Goal: Task Accomplishment & Management: Manage account settings

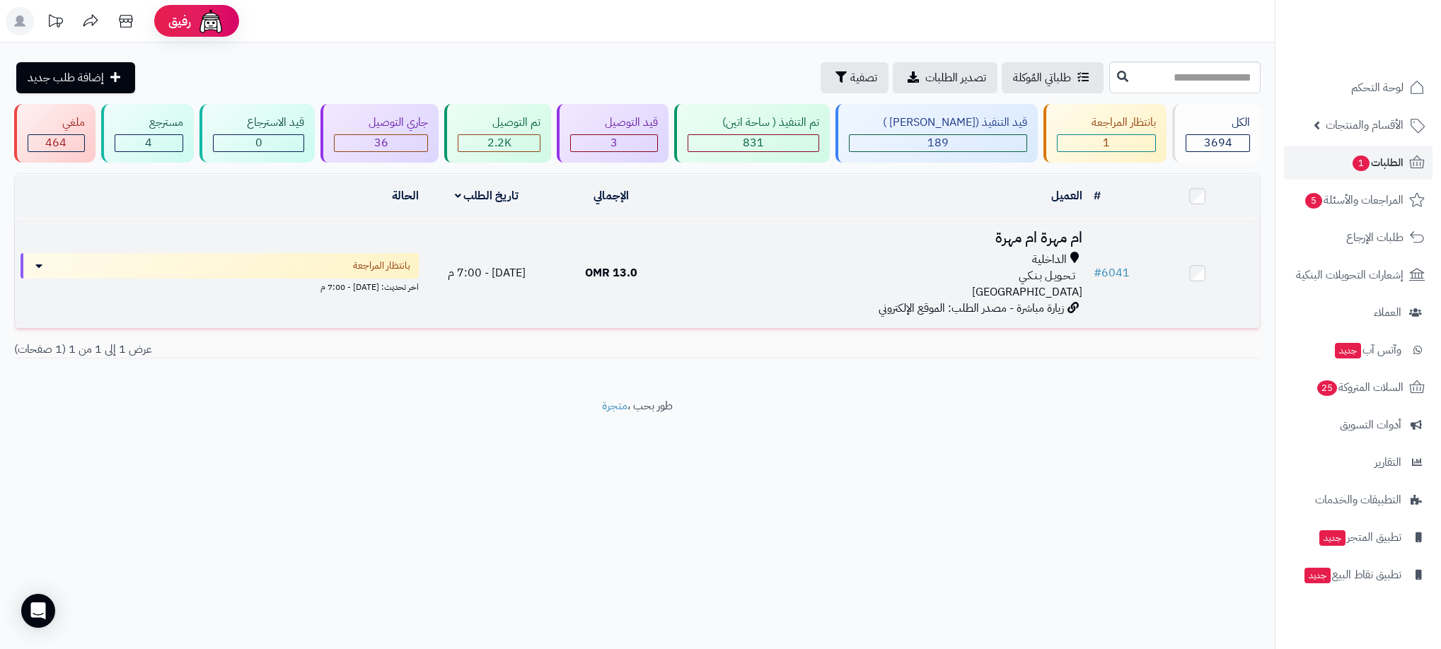
click at [951, 262] on div "الداخلية" at bounding box center [880, 260] width 403 height 16
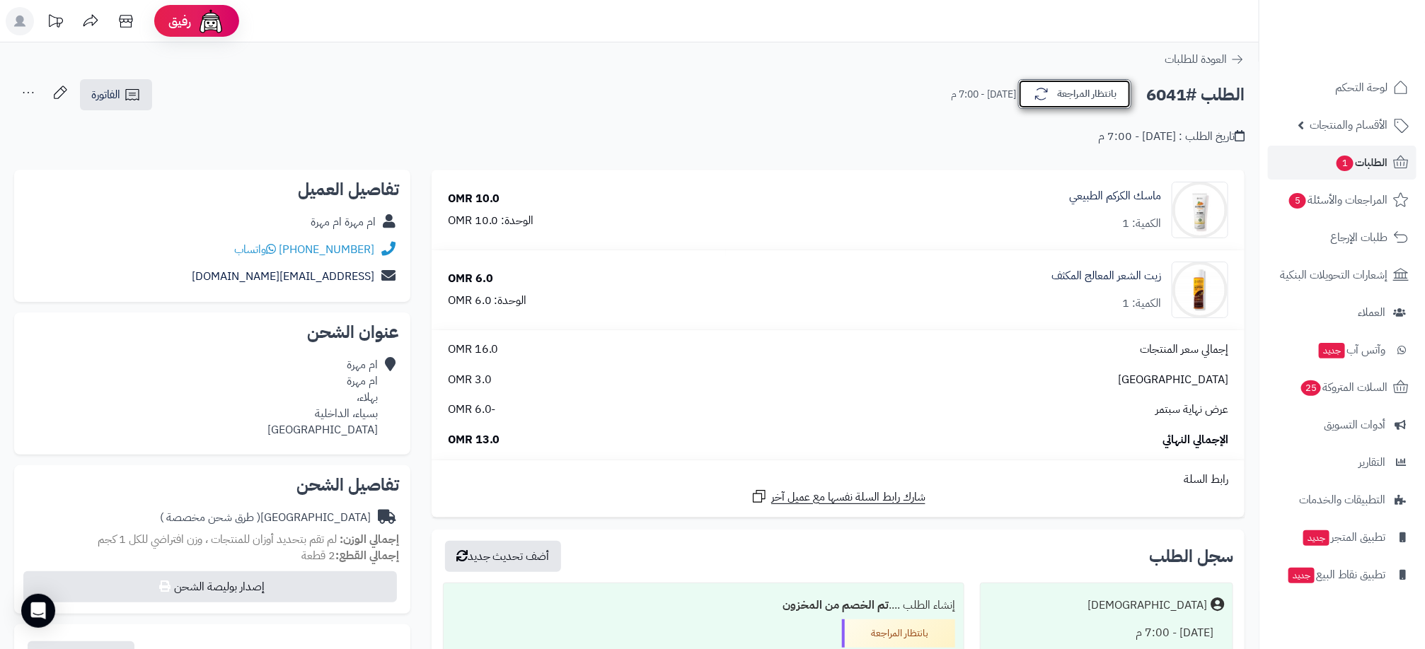
click at [1083, 90] on button "بانتظار المراجعة" at bounding box center [1074, 94] width 113 height 30
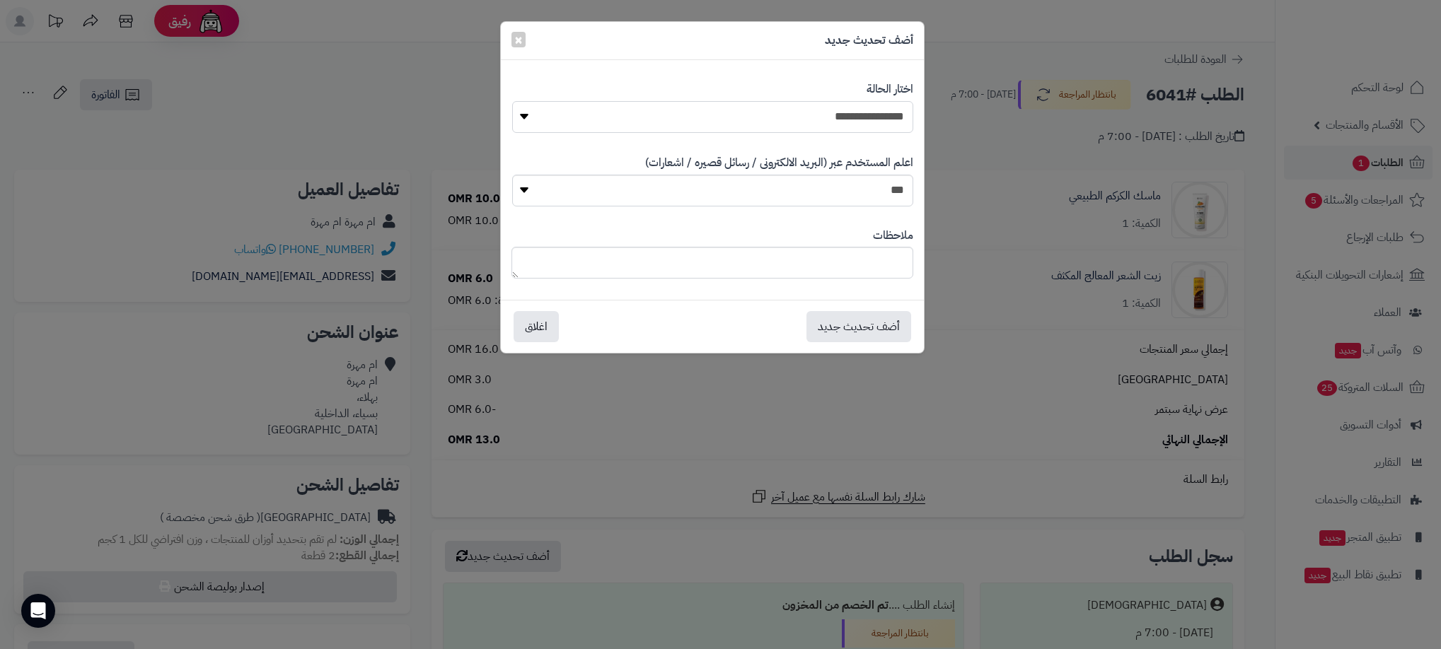
click at [771, 115] on select "**********" at bounding box center [712, 117] width 401 height 32
select select "**"
click at [512, 101] on select "**********" at bounding box center [712, 117] width 401 height 32
click at [849, 318] on button "أضف تحديث جديد" at bounding box center [858, 326] width 105 height 31
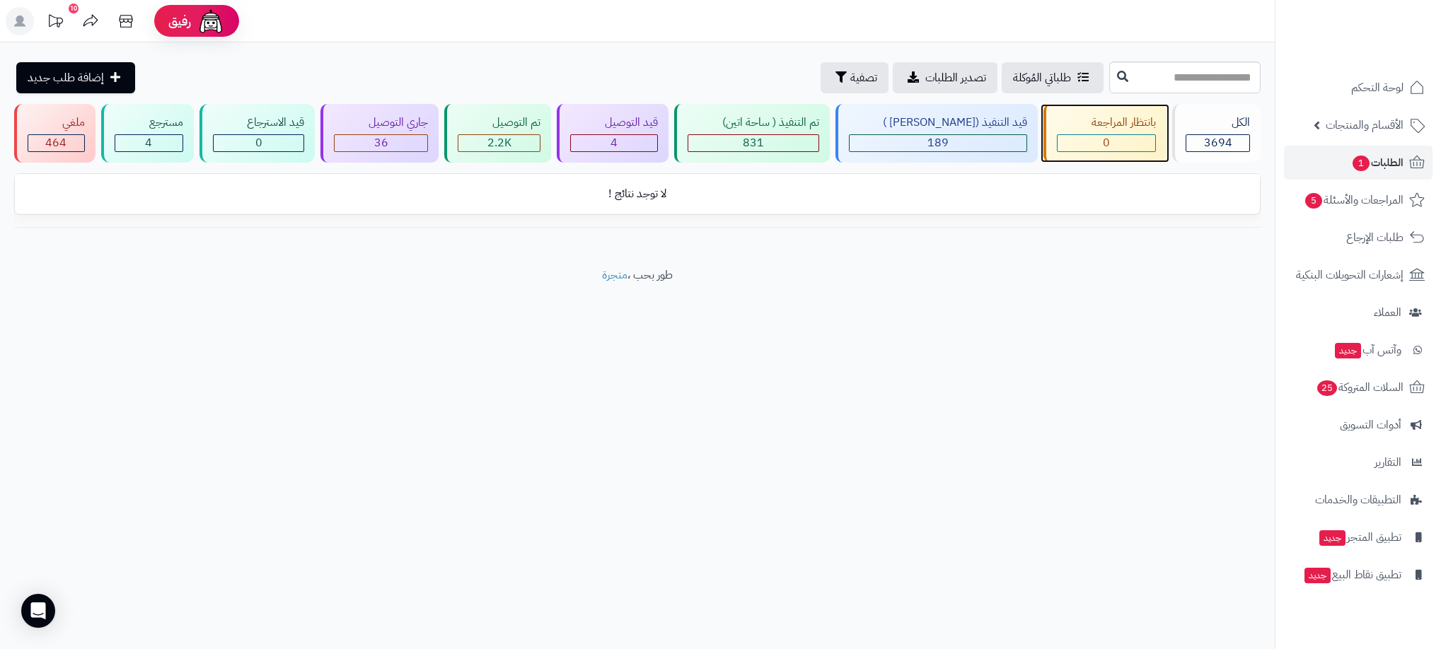
click at [1114, 136] on div "0" at bounding box center [1106, 143] width 98 height 16
click at [648, 128] on div "قيد التوصيل" at bounding box center [614, 123] width 88 height 16
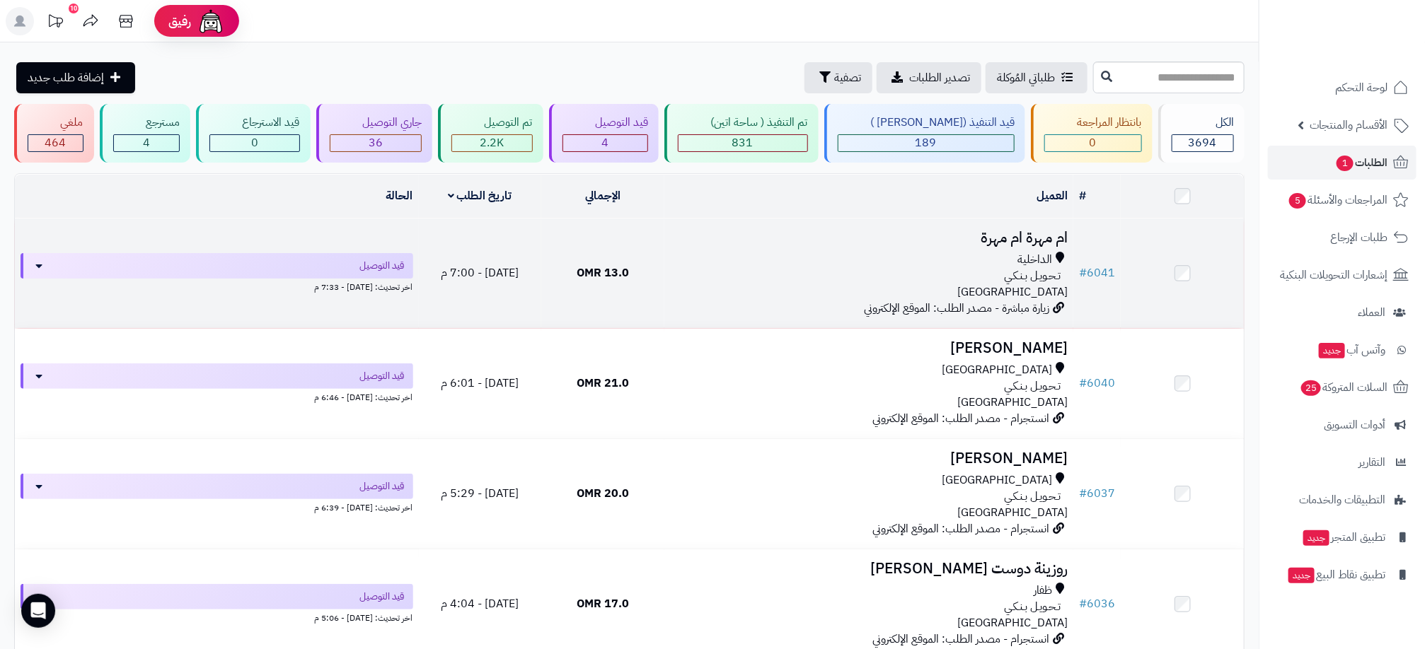
click at [1002, 243] on h3 "ام مهرة ام مهرة" at bounding box center [869, 238] width 398 height 16
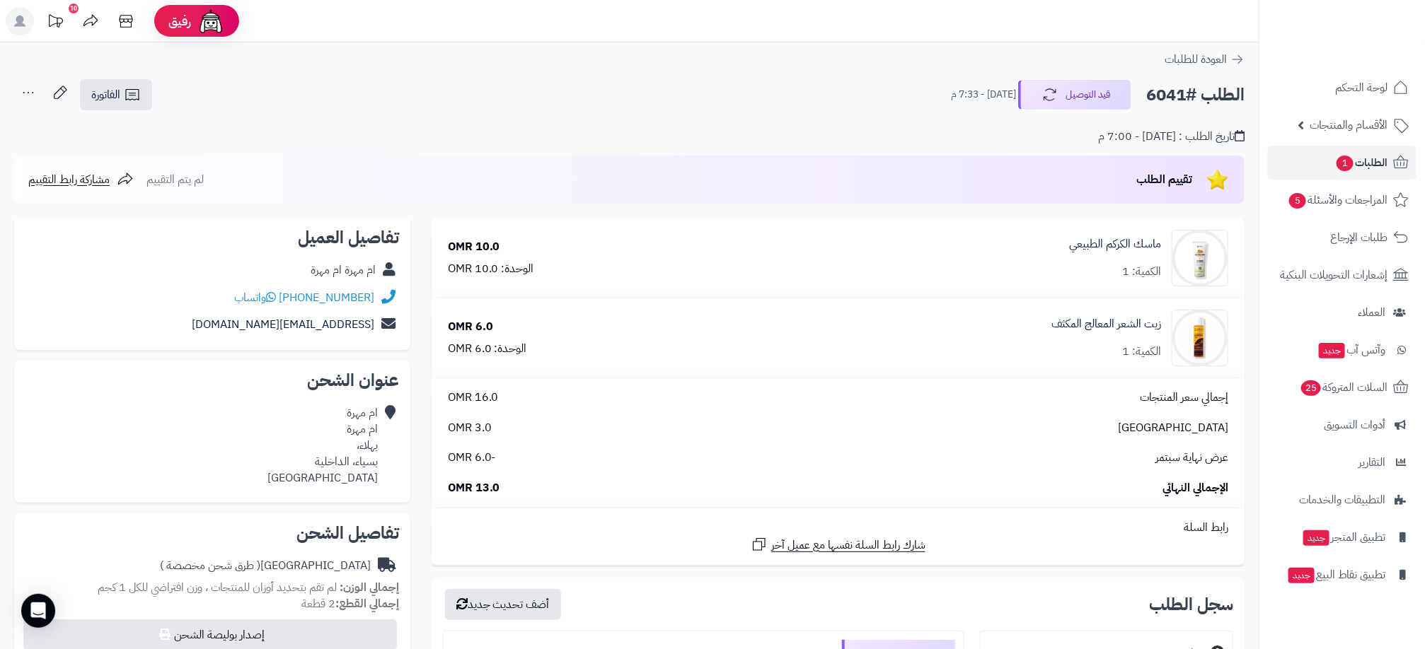
click at [329, 274] on div "ام مهرة ام مهرة" at bounding box center [343, 270] width 65 height 16
drag, startPoint x: 329, startPoint y: 274, endPoint x: 335, endPoint y: 257, distance: 17.5
click at [329, 274] on div "ام مهرة ام مهرة" at bounding box center [343, 270] width 65 height 16
drag, startPoint x: 335, startPoint y: 257, endPoint x: 735, endPoint y: 318, distance: 404.2
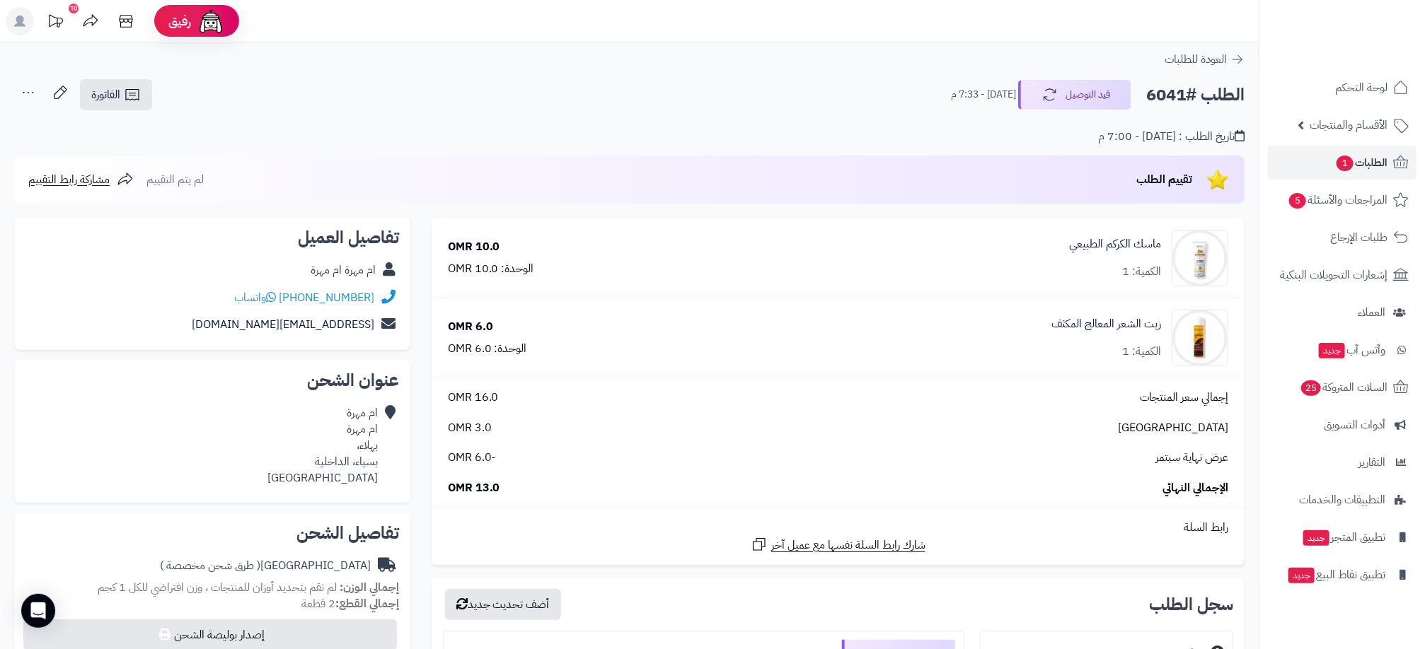
click at [735, 318] on div "زيت الشعر المعالج المكثف الكمية: 1" at bounding box center [984, 338] width 507 height 57
click at [956, 289] on td "ماسك الكركم الطبيعي الكمية: 1" at bounding box center [985, 258] width 518 height 79
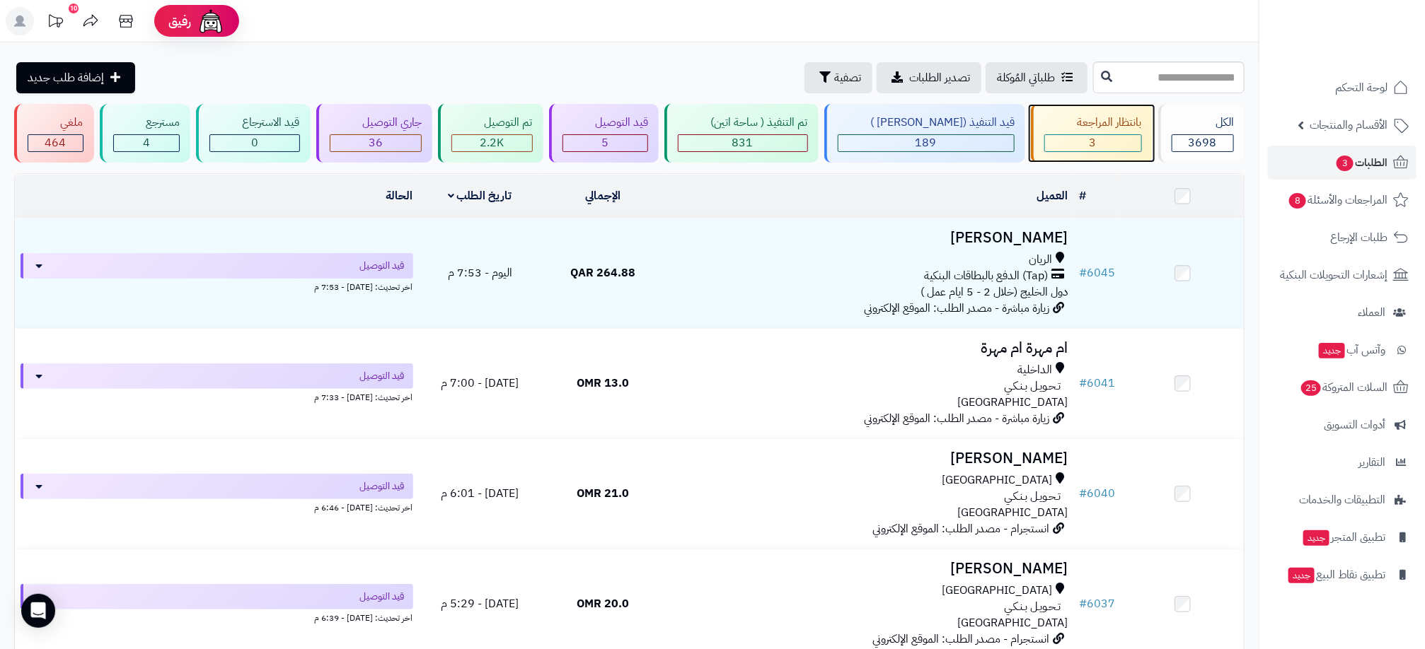
click at [1064, 143] on div "3" at bounding box center [1093, 143] width 96 height 16
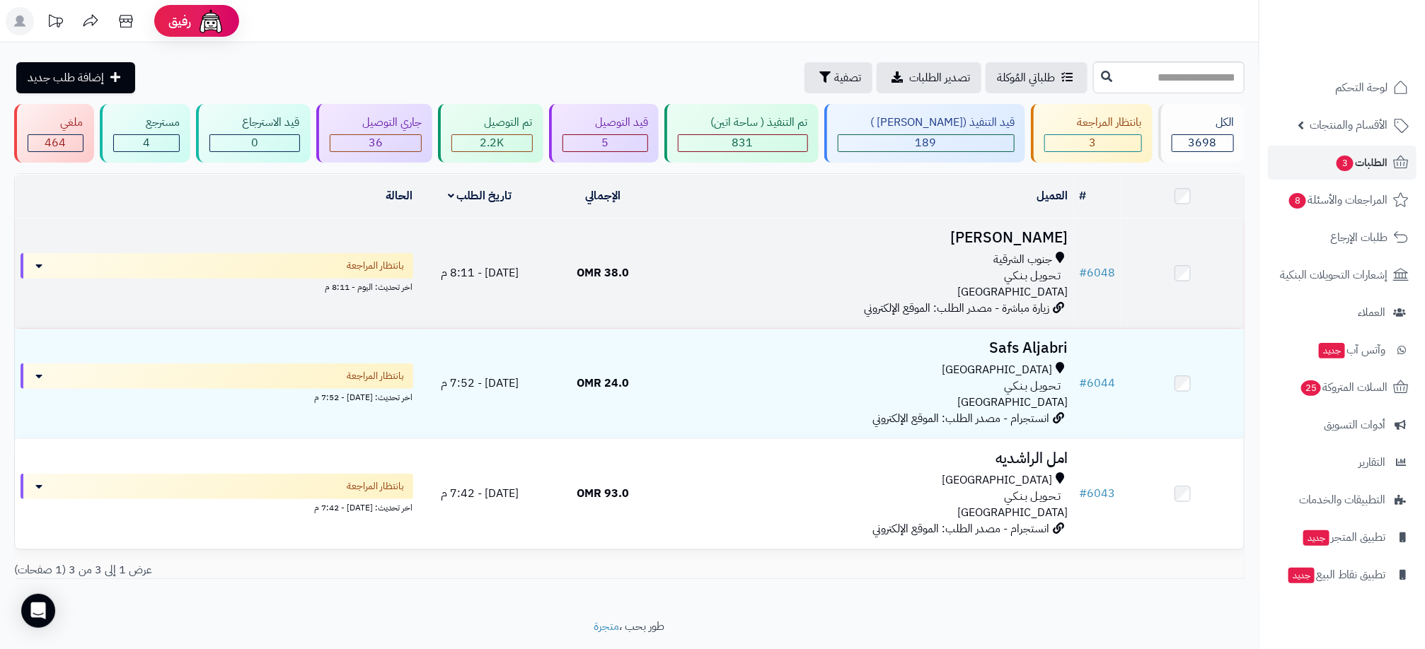
click at [756, 282] on div "تـحـويـل بـنـكـي" at bounding box center [869, 276] width 398 height 16
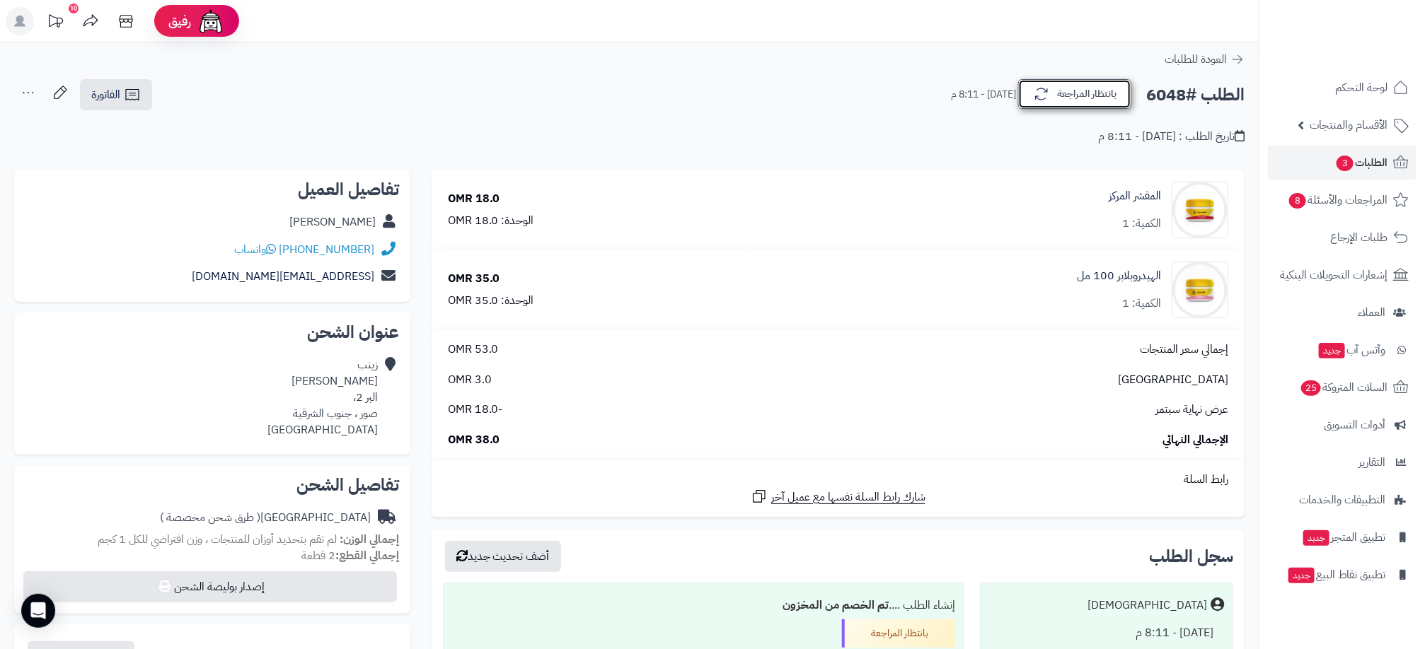
click at [1063, 100] on button "بانتظار المراجعة" at bounding box center [1074, 94] width 113 height 30
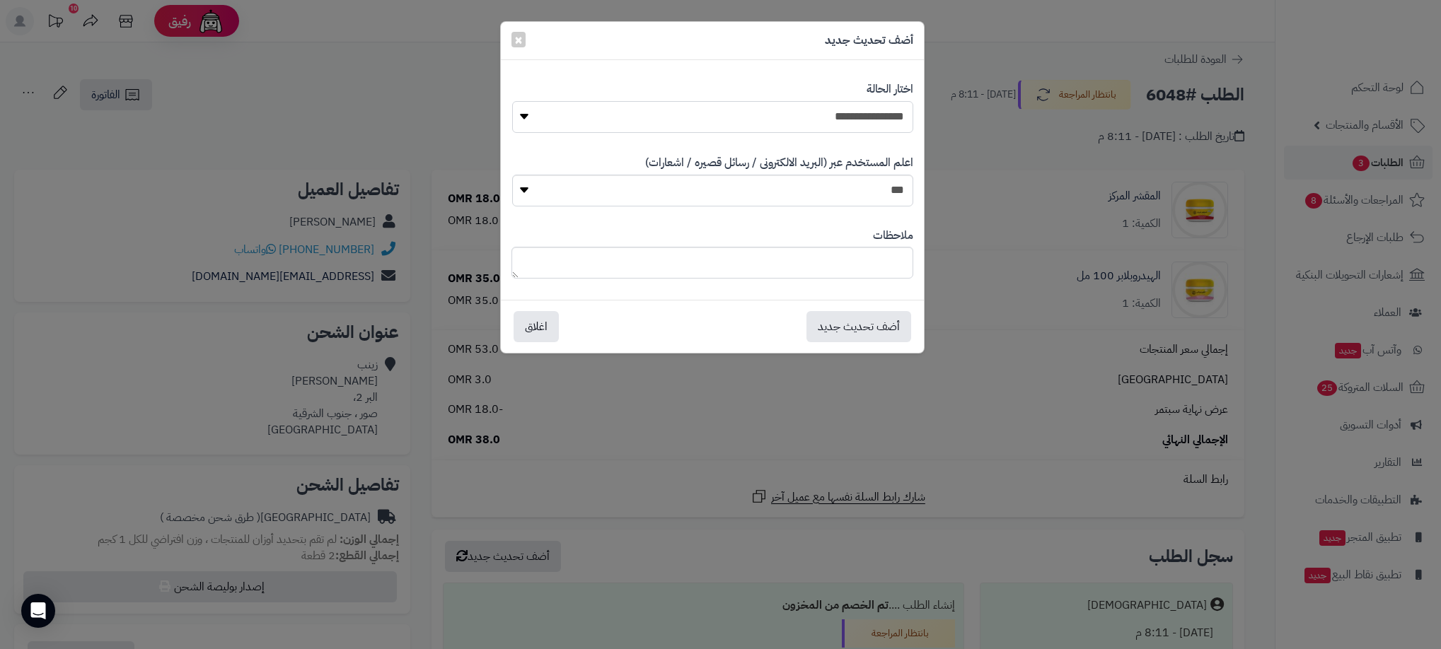
click at [842, 125] on select "**********" at bounding box center [712, 117] width 401 height 32
select select "**"
click at [512, 101] on select "**********" at bounding box center [712, 117] width 401 height 32
click at [887, 334] on button "أضف تحديث جديد" at bounding box center [858, 326] width 105 height 31
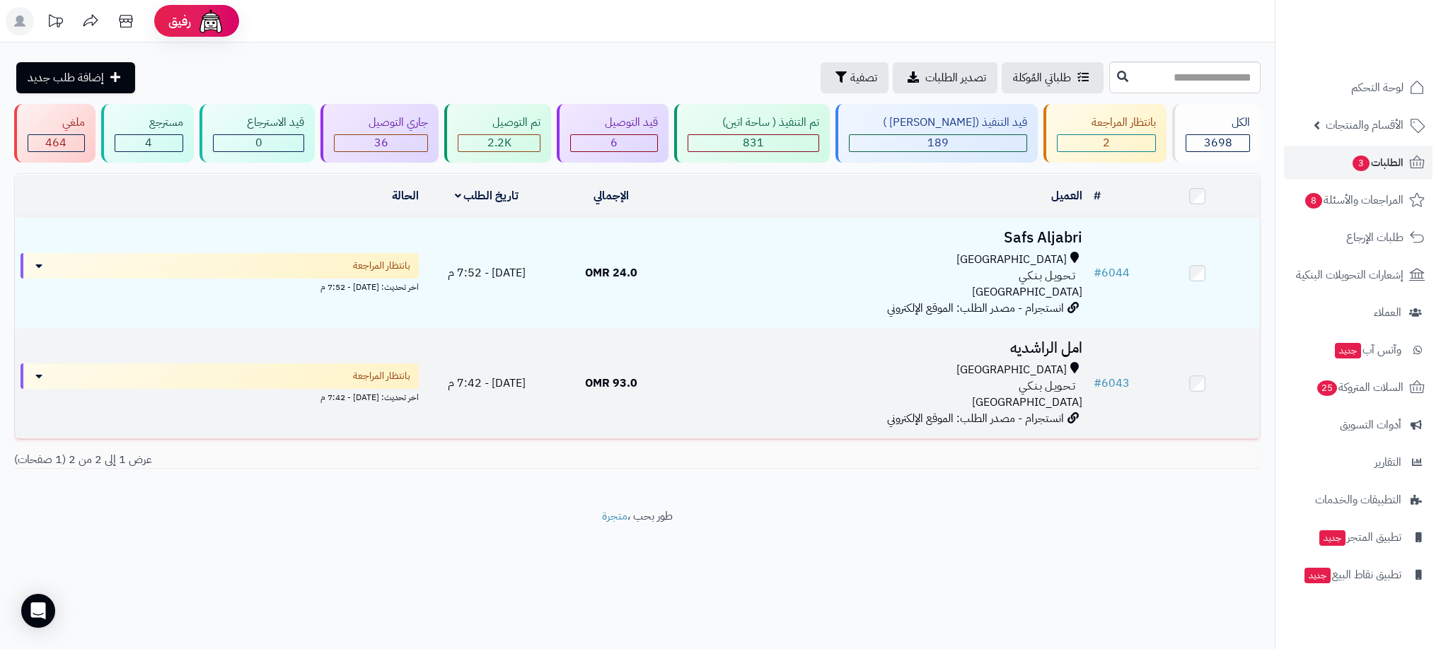
click at [714, 368] on div "مسقط" at bounding box center [880, 370] width 403 height 16
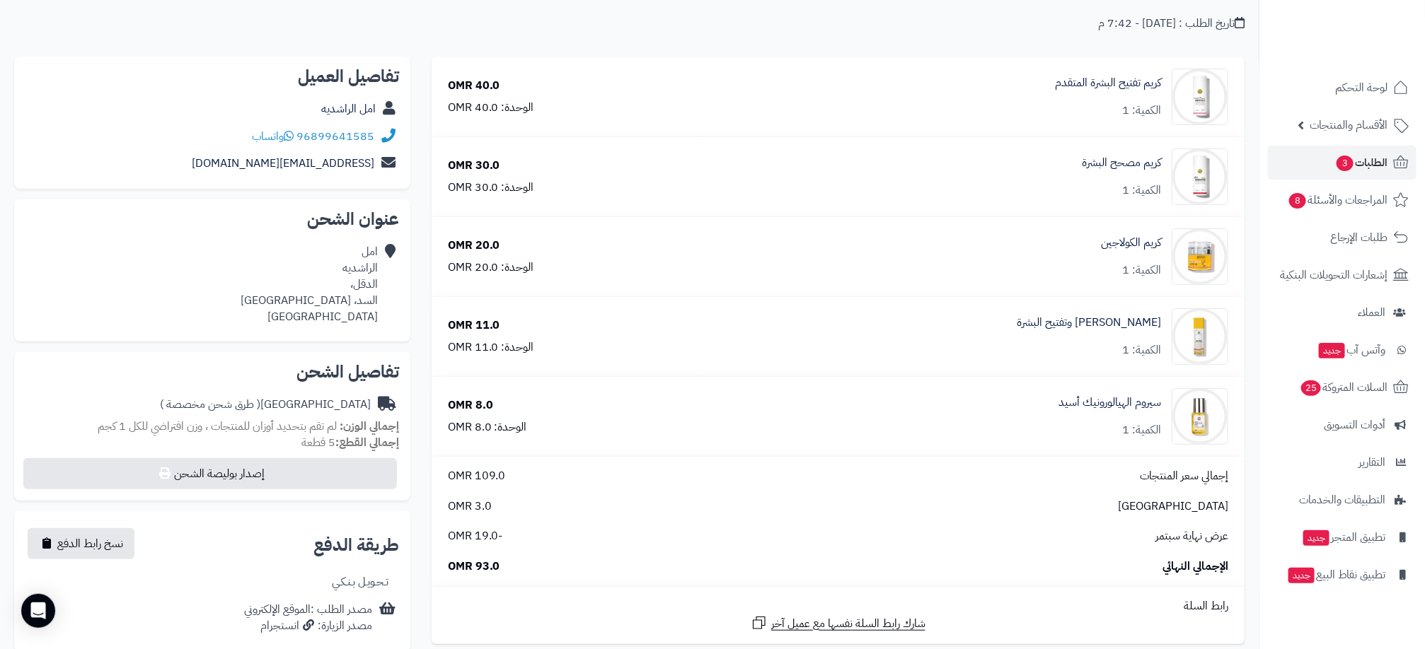
scroll to position [318, 0]
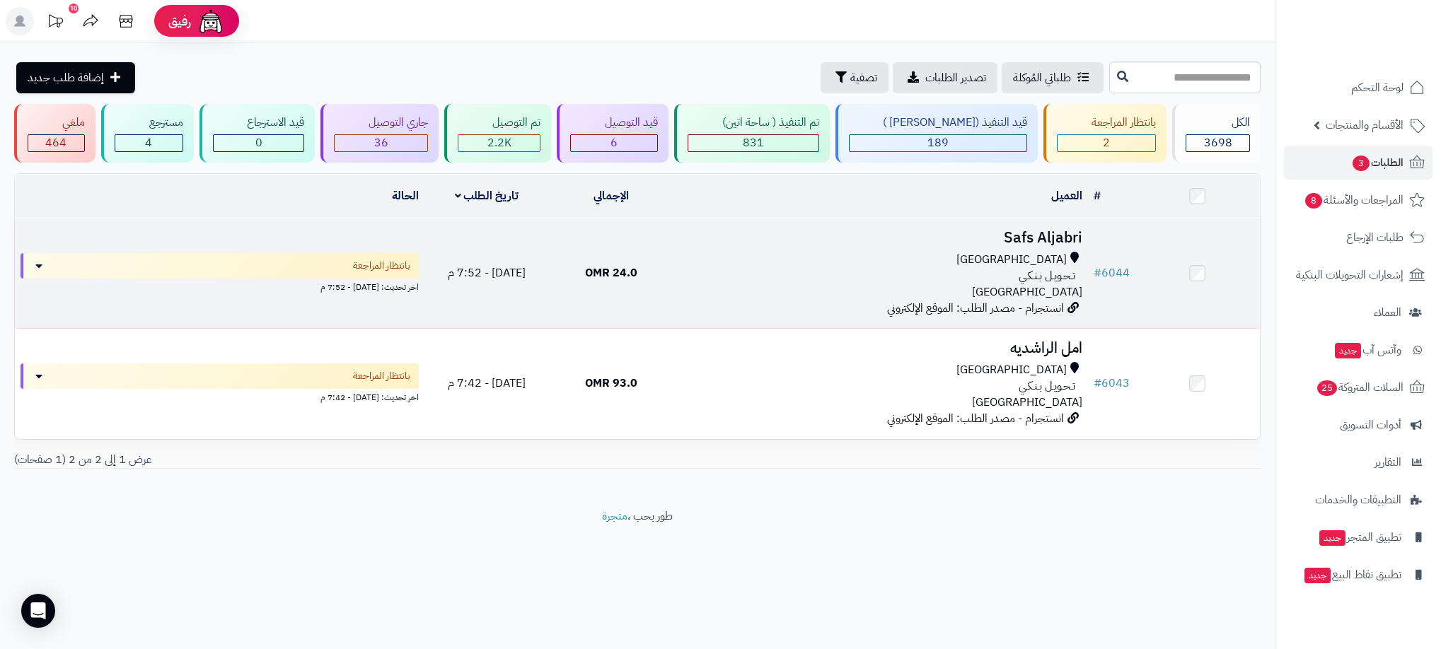
click at [872, 274] on div "تـحـويـل بـنـكـي" at bounding box center [880, 276] width 403 height 16
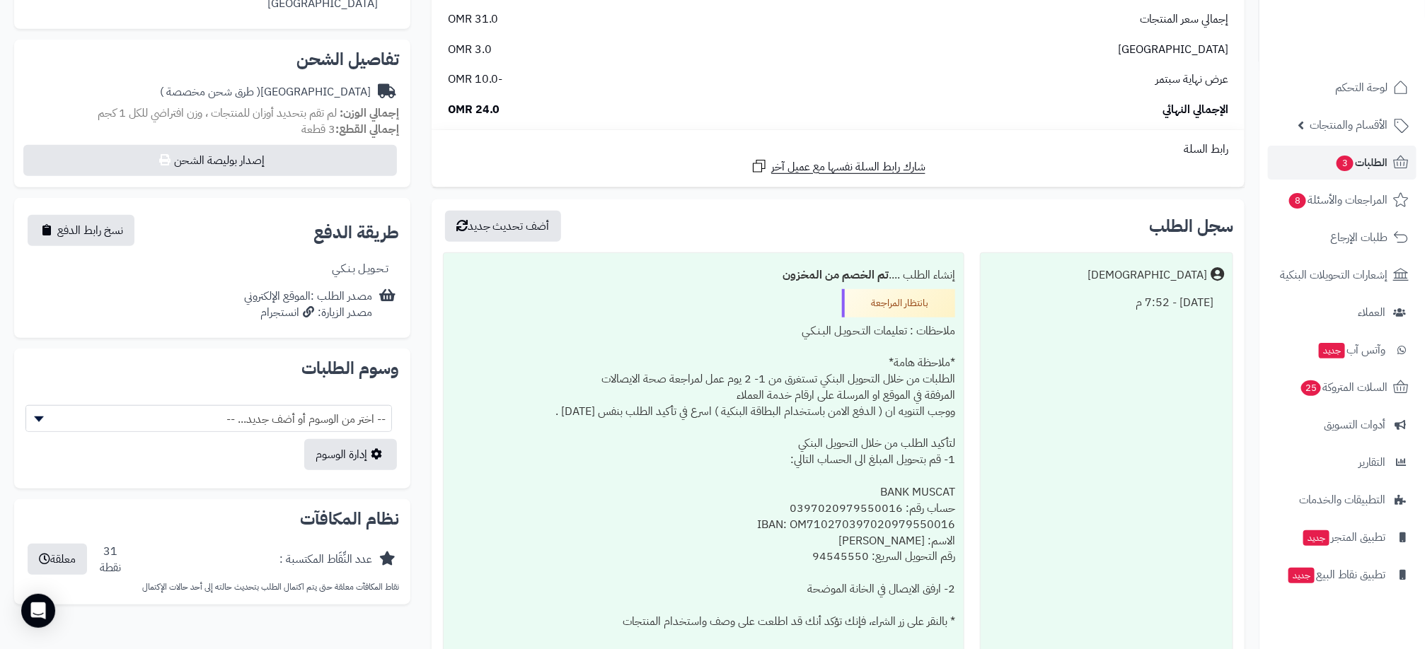
scroll to position [424, 0]
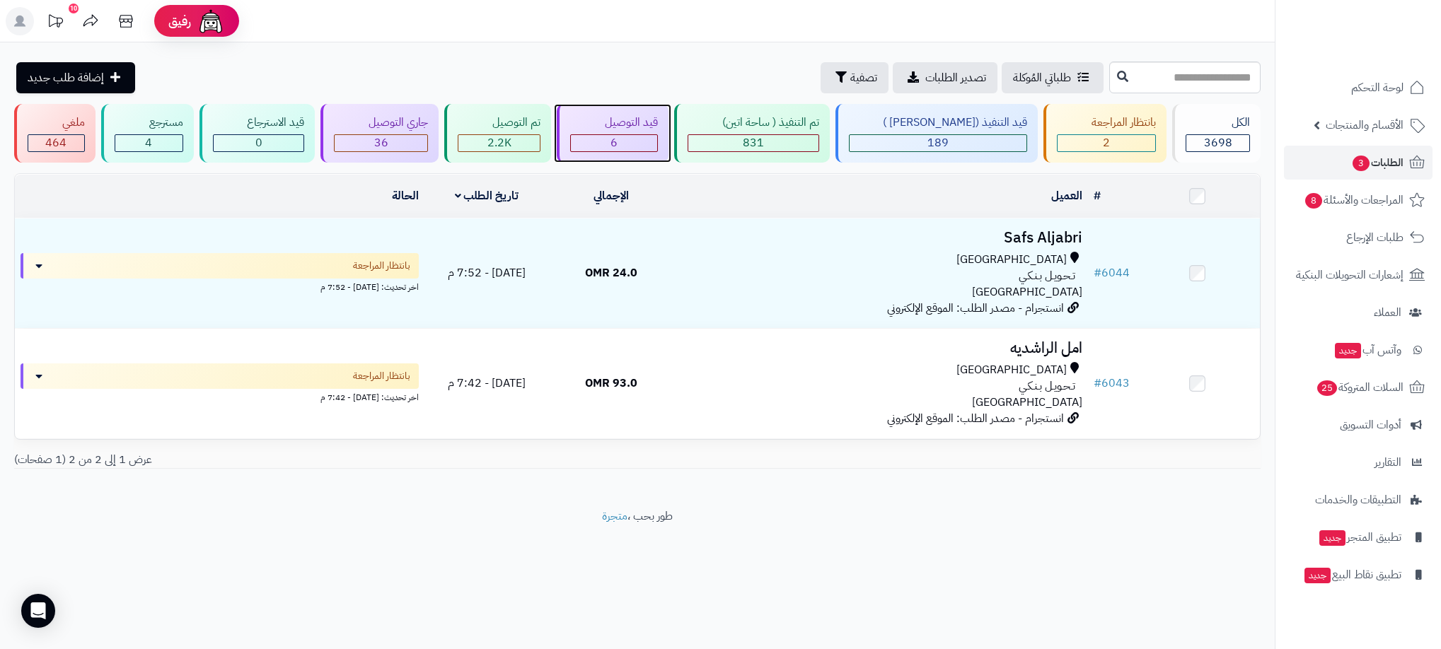
click at [657, 142] on div "6" at bounding box center [614, 143] width 86 height 16
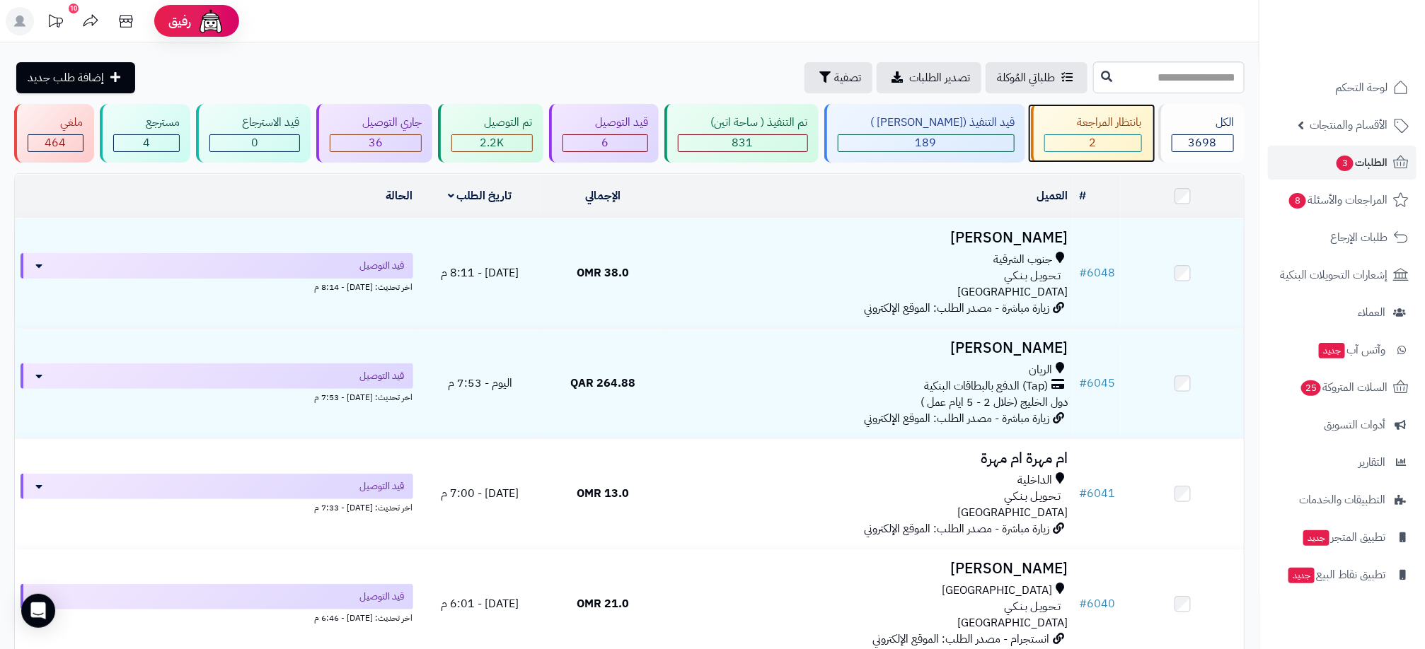
click at [1091, 130] on div "بانتظار المراجعة" at bounding box center [1093, 123] width 98 height 16
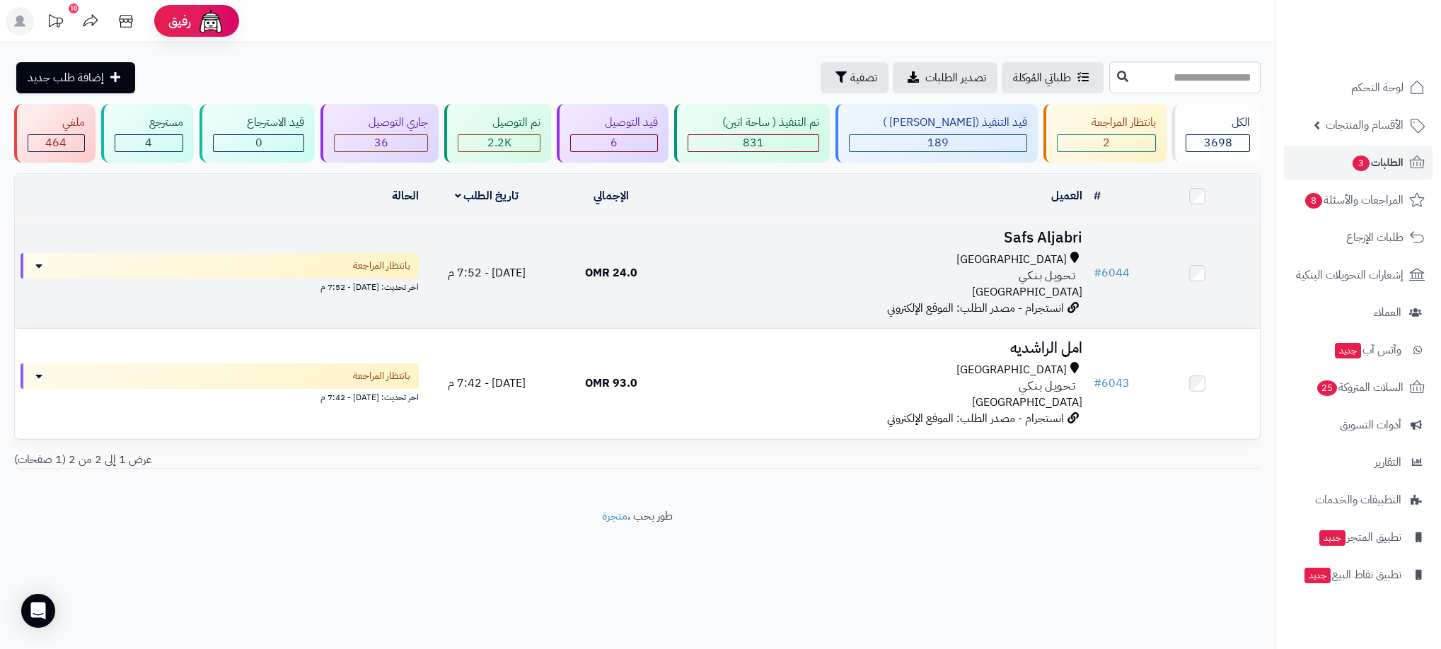
click at [622, 276] on span "24.0 OMR" at bounding box center [611, 273] width 52 height 17
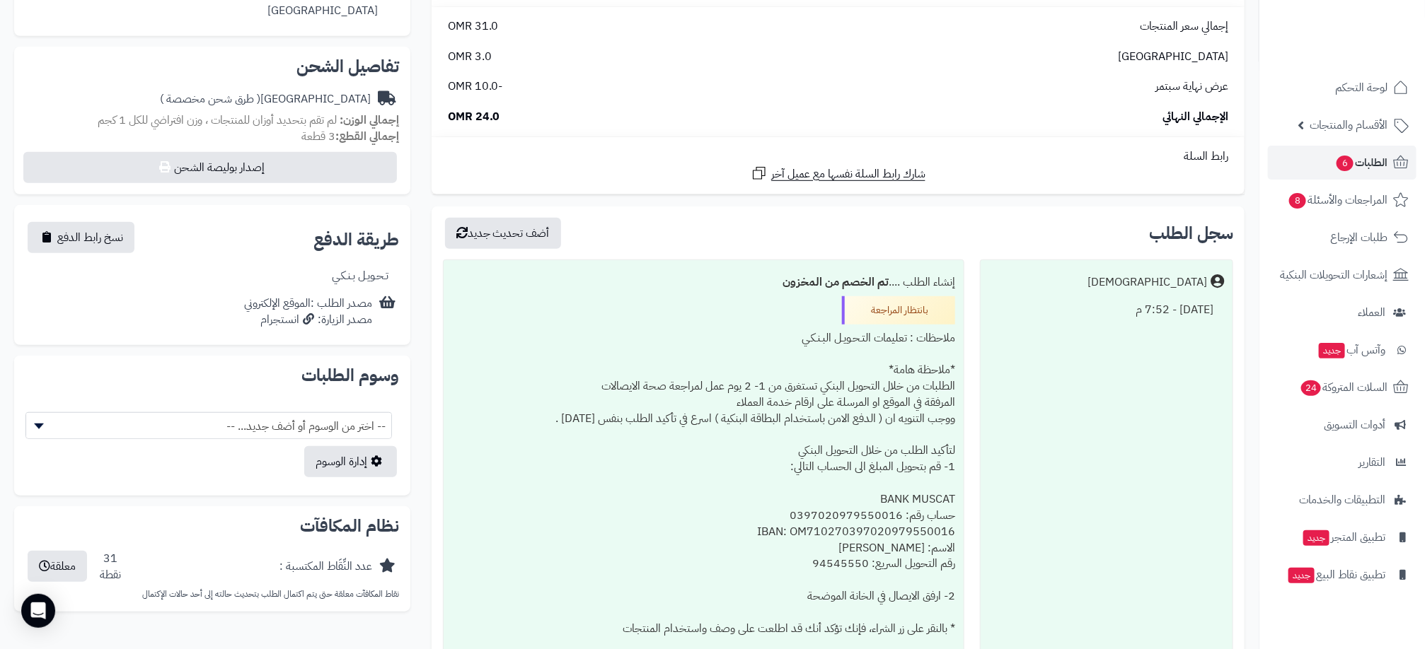
scroll to position [212, 0]
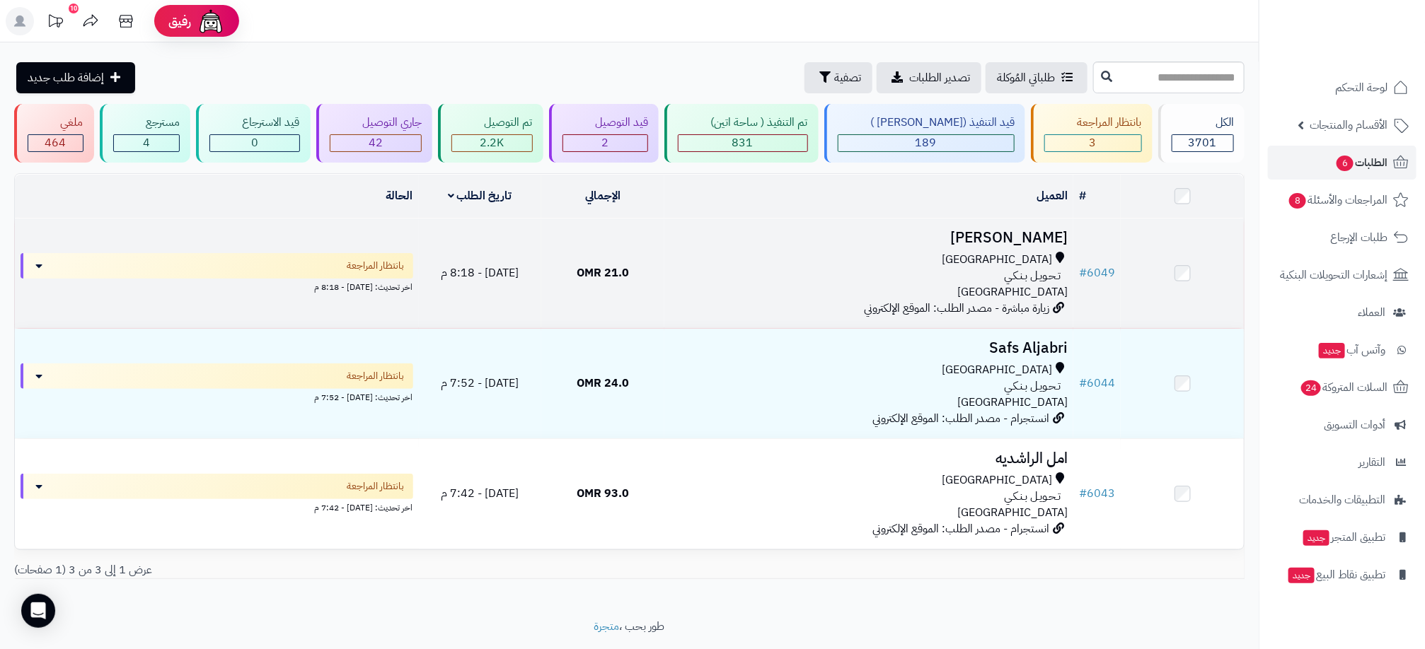
click at [633, 272] on td "21.0 OMR" at bounding box center [602, 274] width 123 height 110
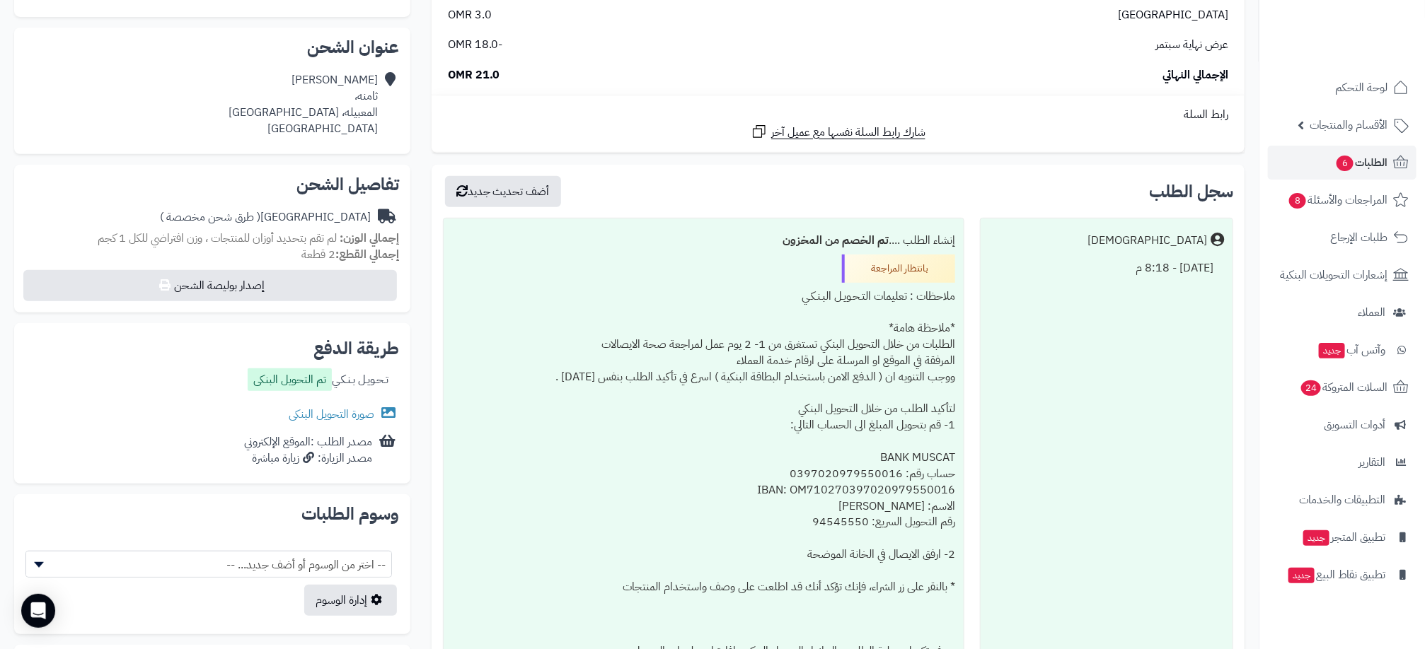
scroll to position [318, 0]
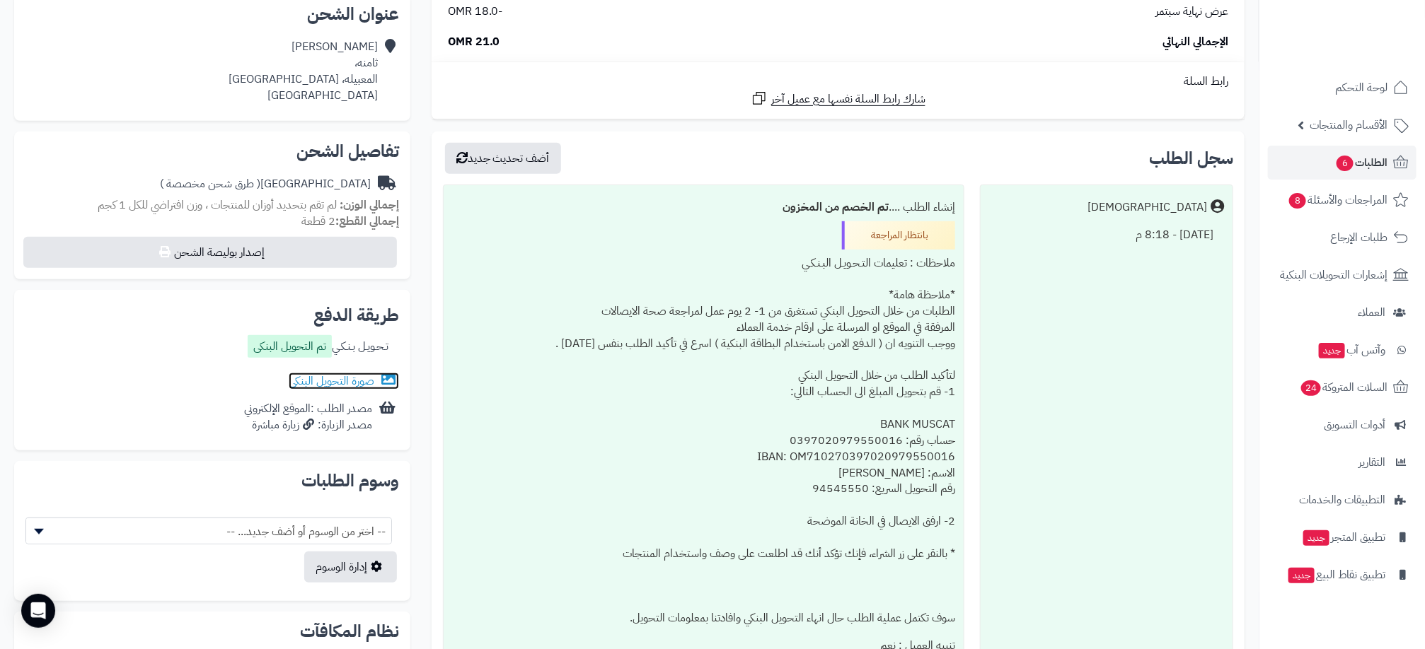
click at [348, 376] on link "صورة التحويل البنكى" at bounding box center [344, 381] width 110 height 17
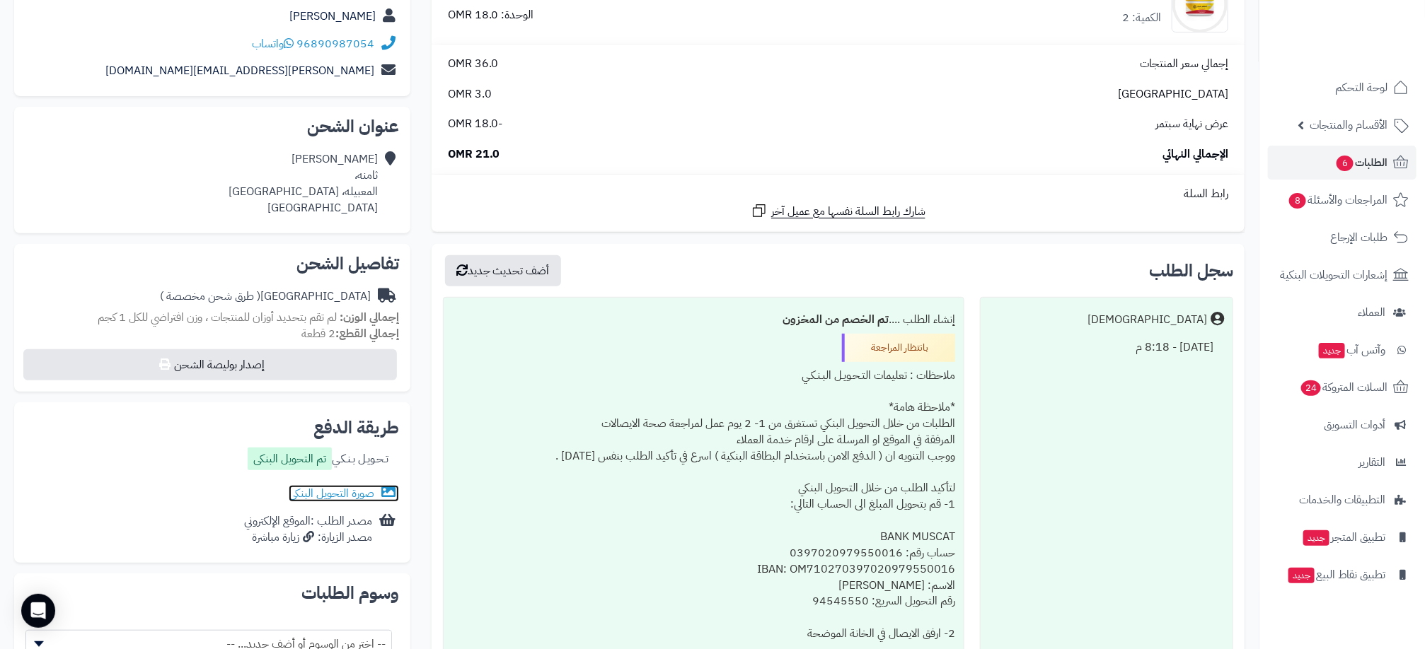
scroll to position [0, 0]
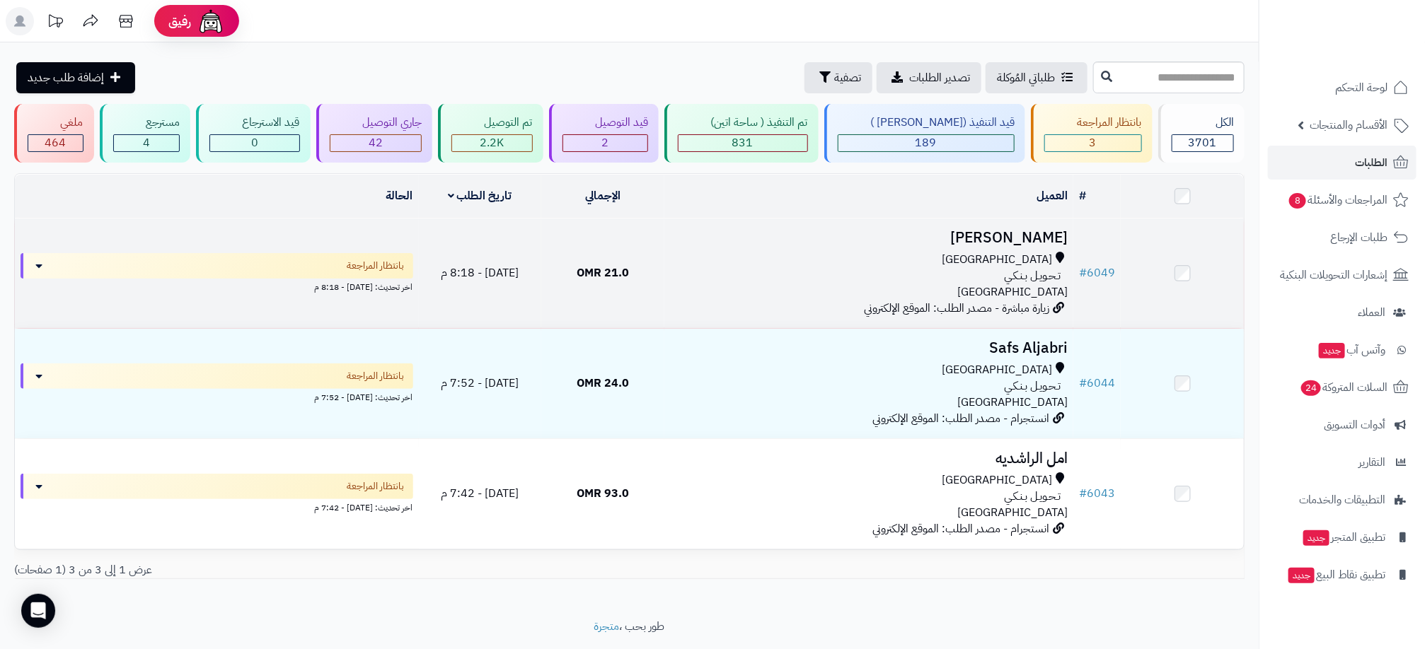
click at [540, 280] on td "[DATE] - 8:18 م" at bounding box center [480, 274] width 123 height 110
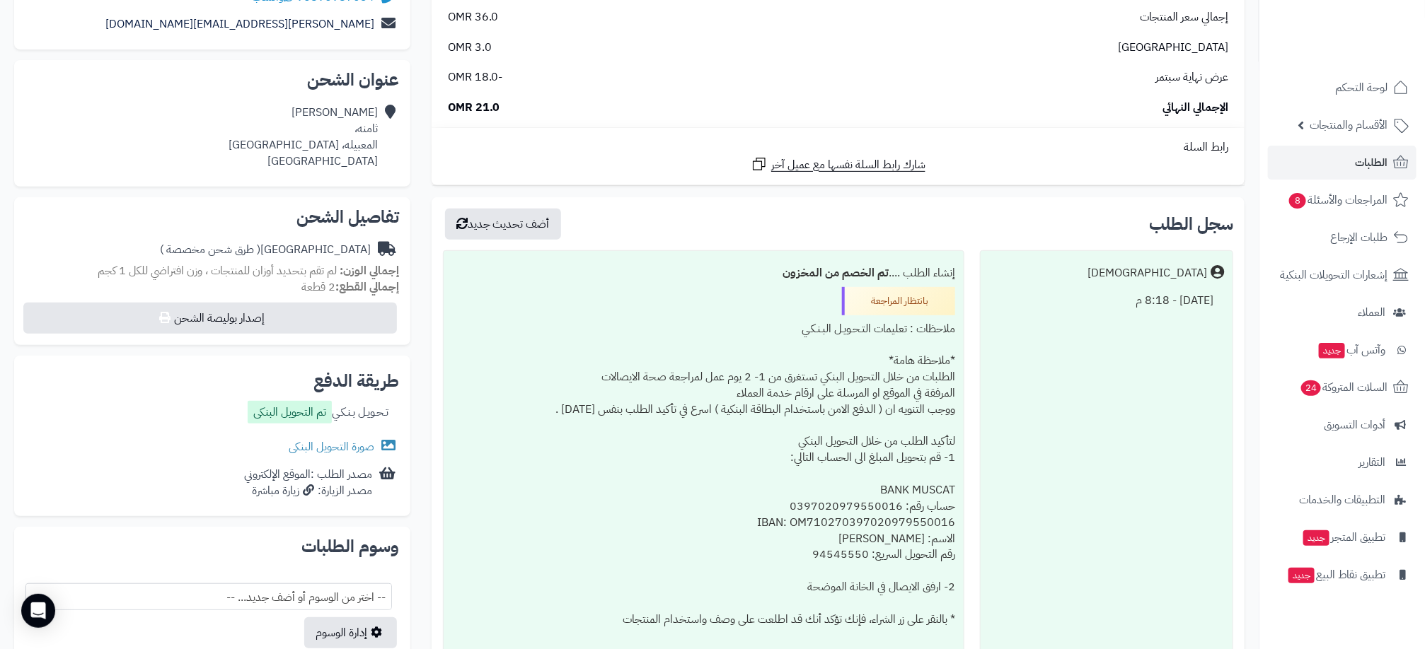
scroll to position [318, 0]
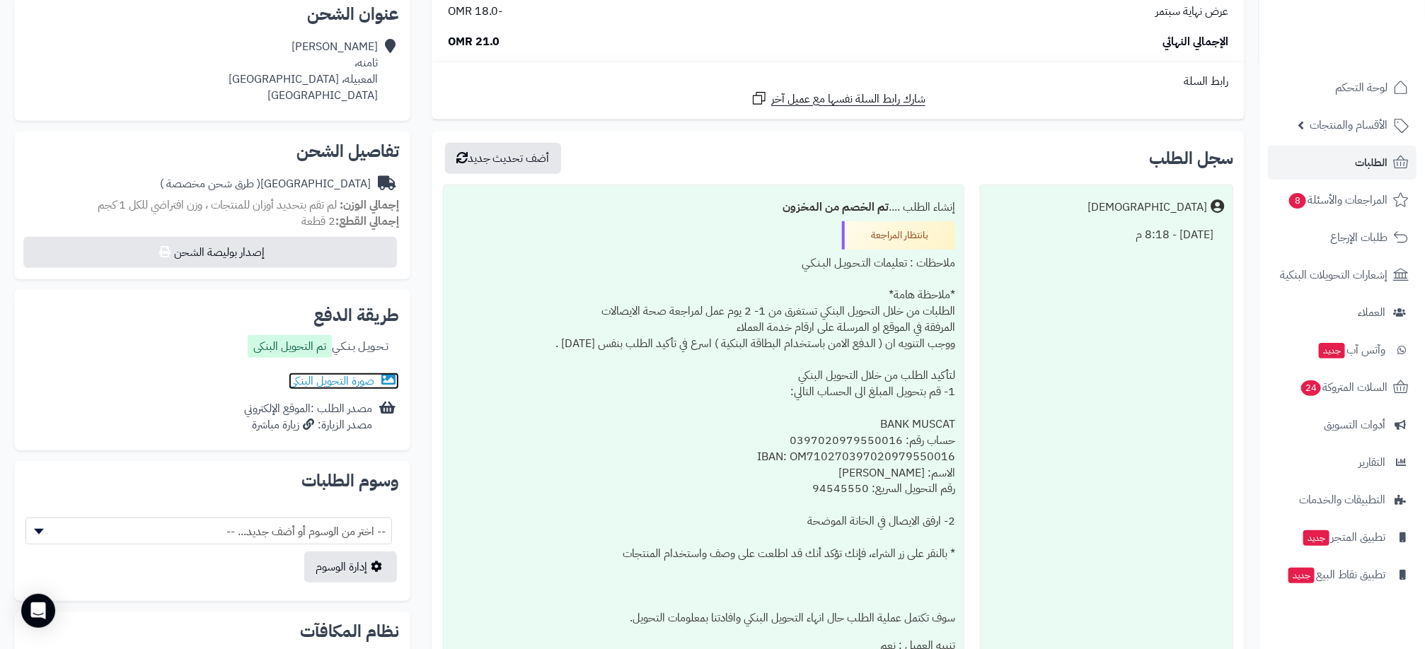
click at [344, 380] on link "صورة التحويل البنكى" at bounding box center [344, 381] width 110 height 17
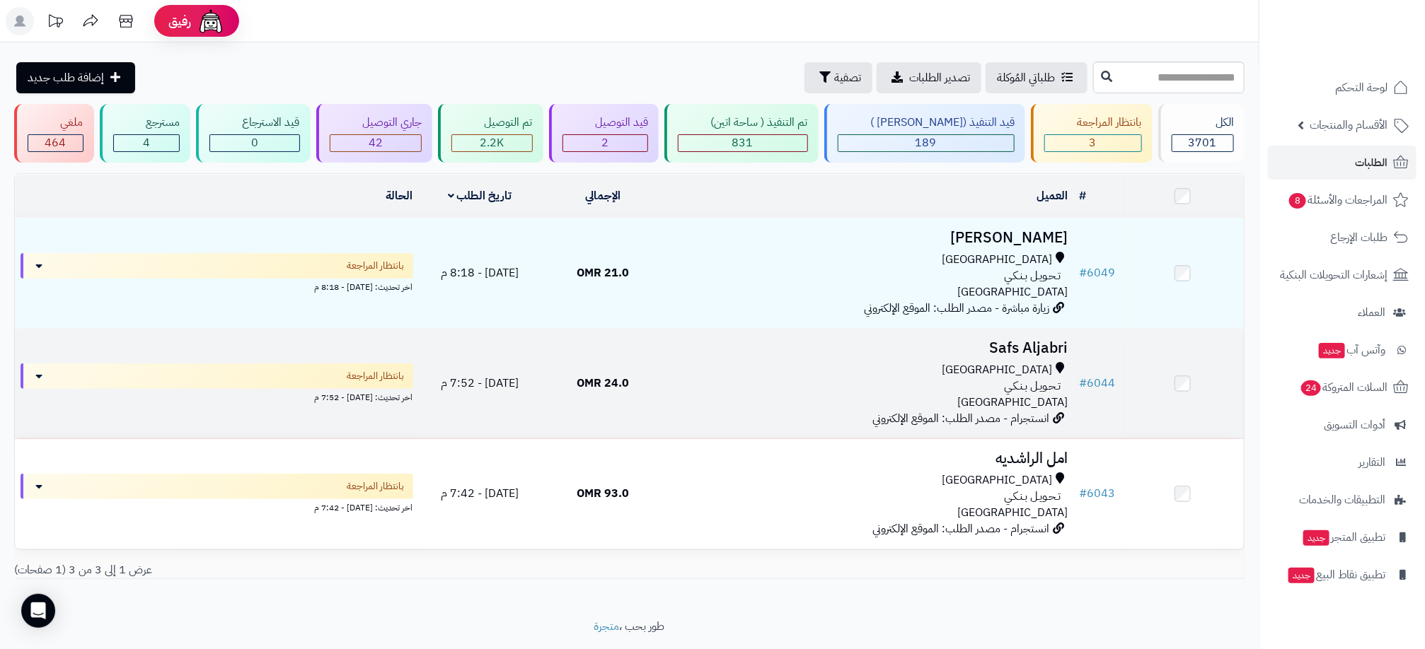
click at [743, 376] on div "مسقط" at bounding box center [869, 370] width 398 height 16
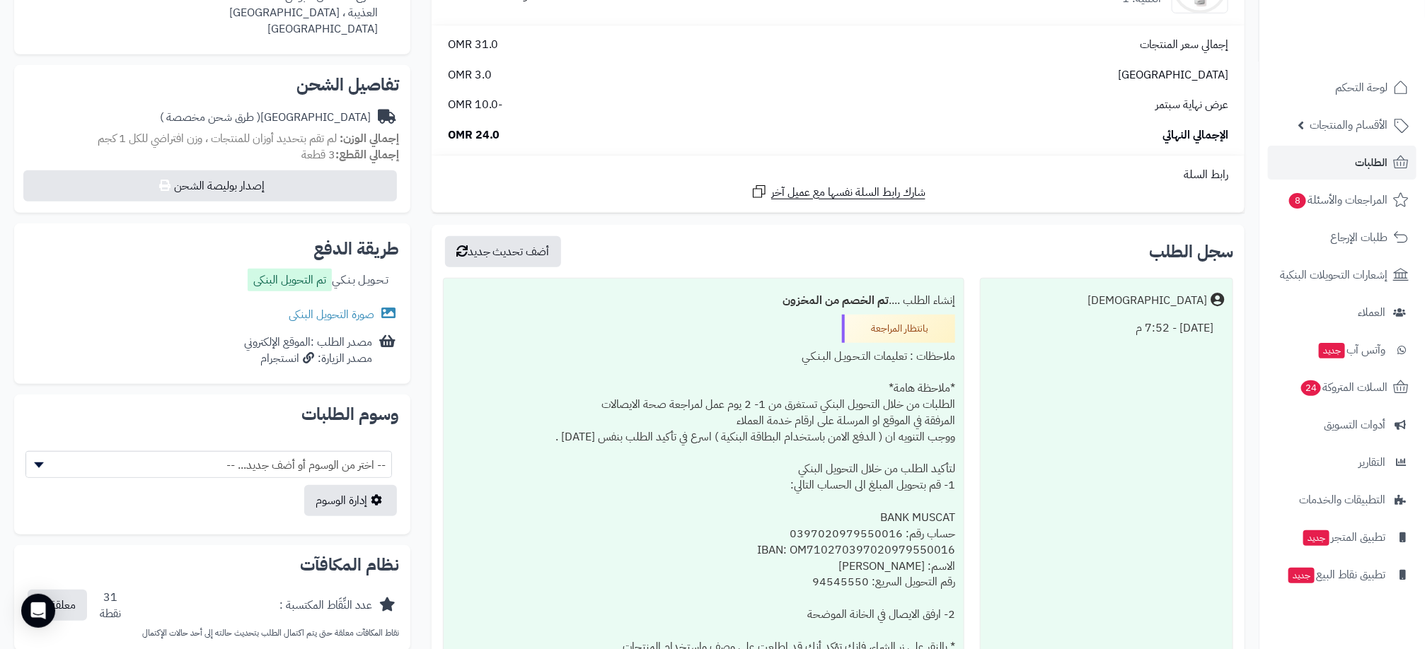
scroll to position [424, 0]
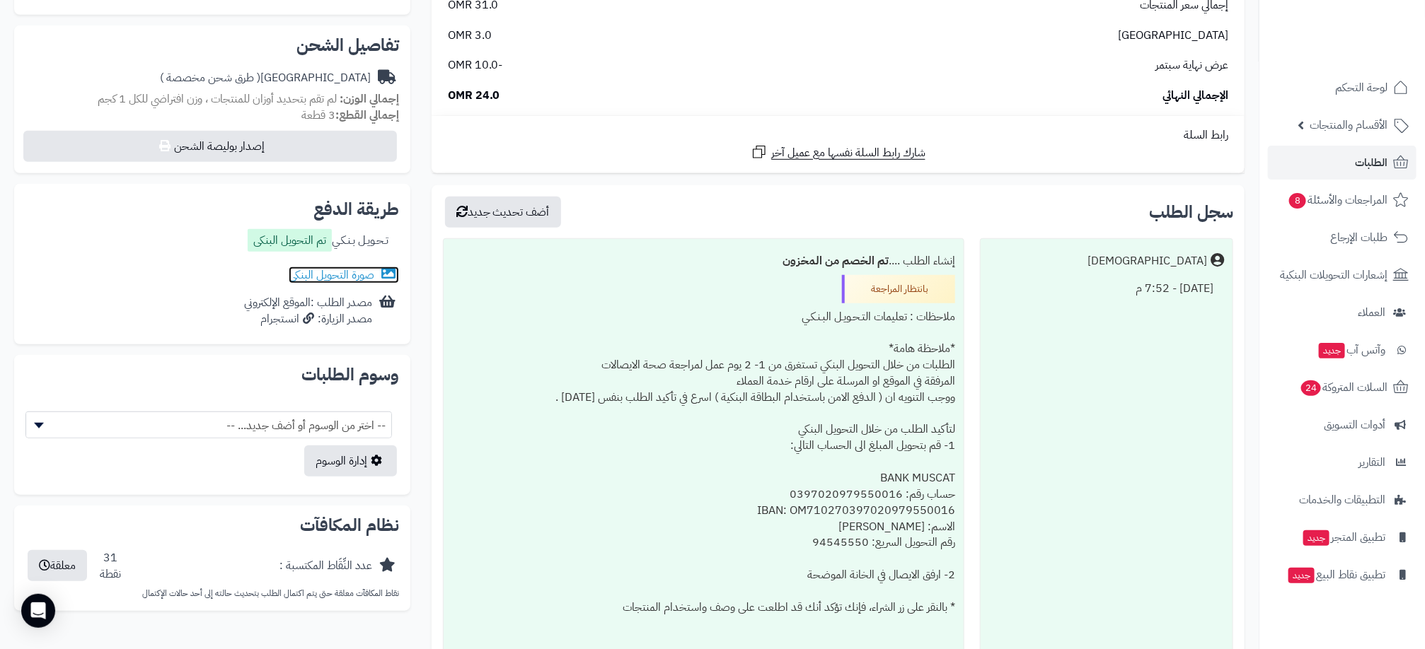
click at [352, 274] on link "صورة التحويل البنكى" at bounding box center [344, 275] width 110 height 17
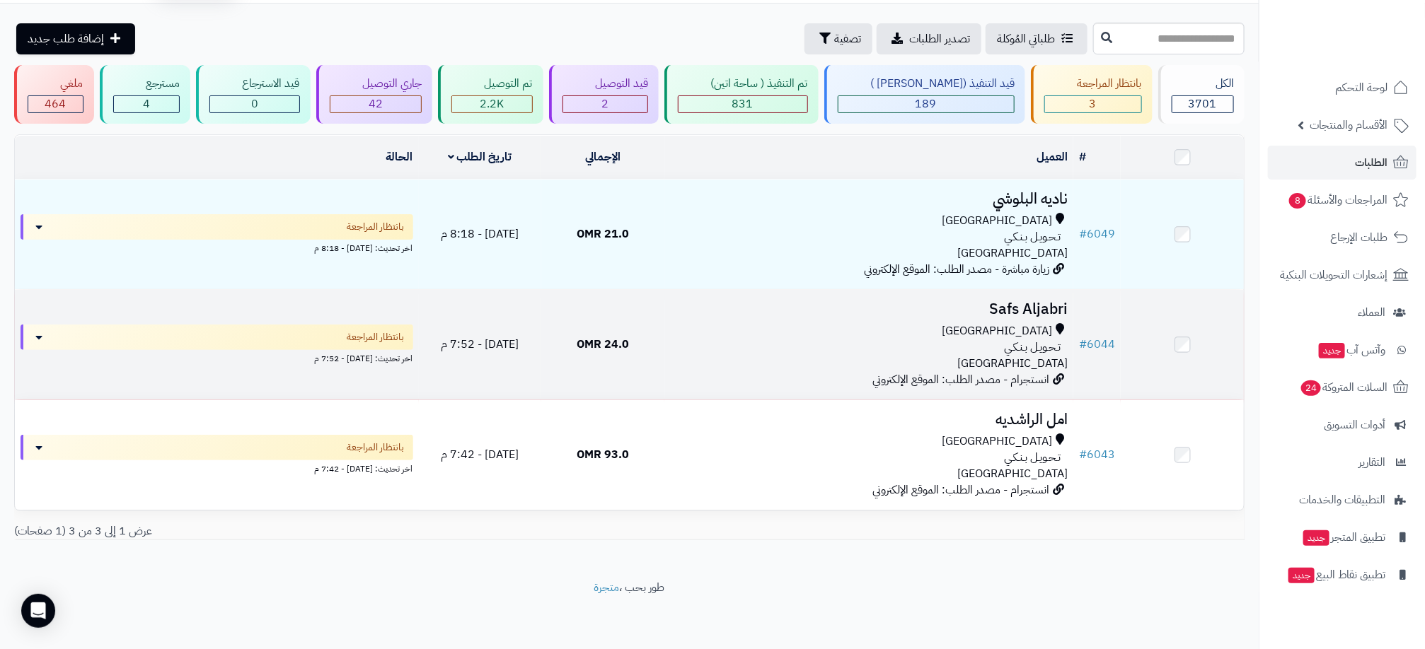
scroll to position [41, 0]
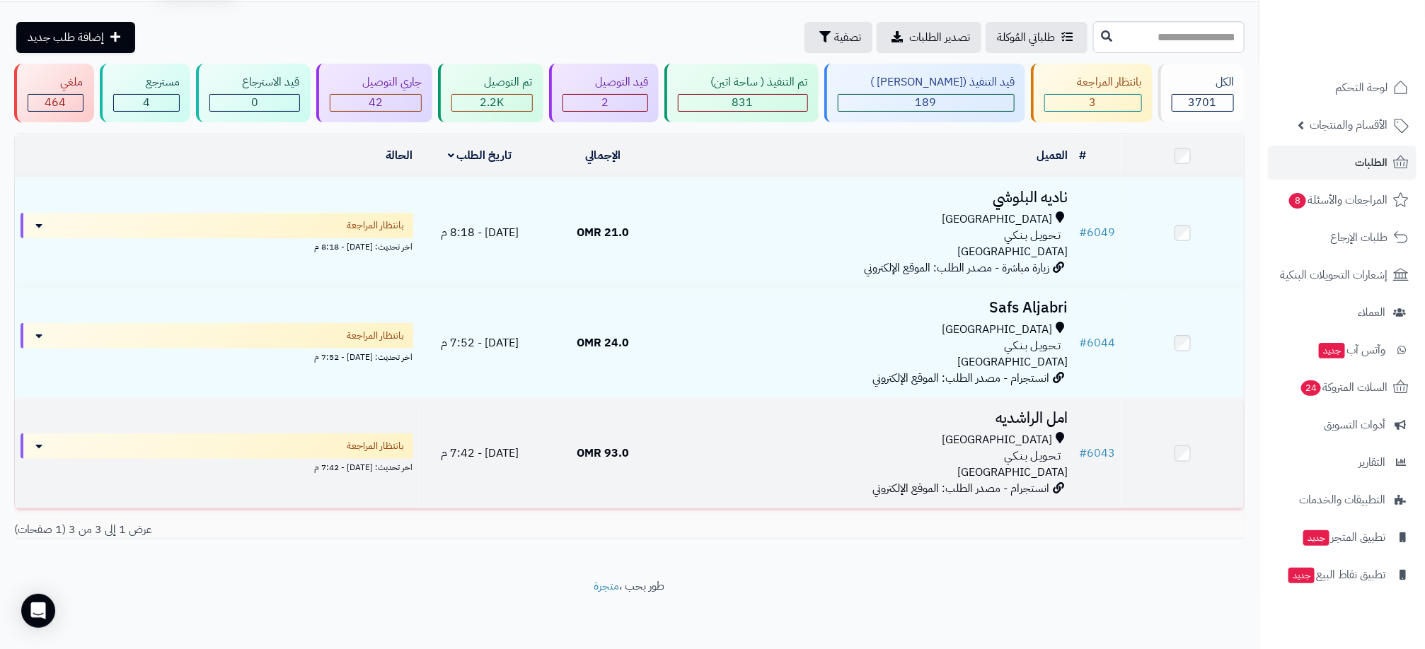
click at [635, 450] on td "93.0 OMR" at bounding box center [602, 454] width 123 height 110
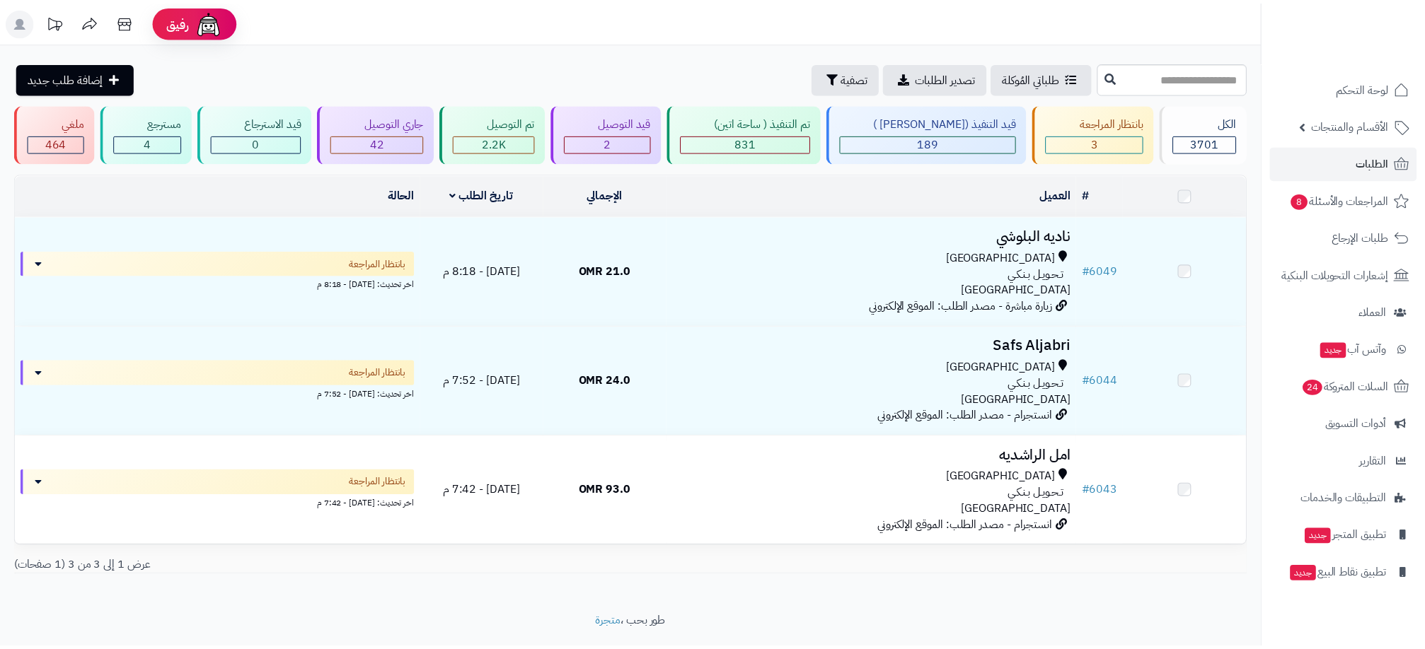
scroll to position [41, 0]
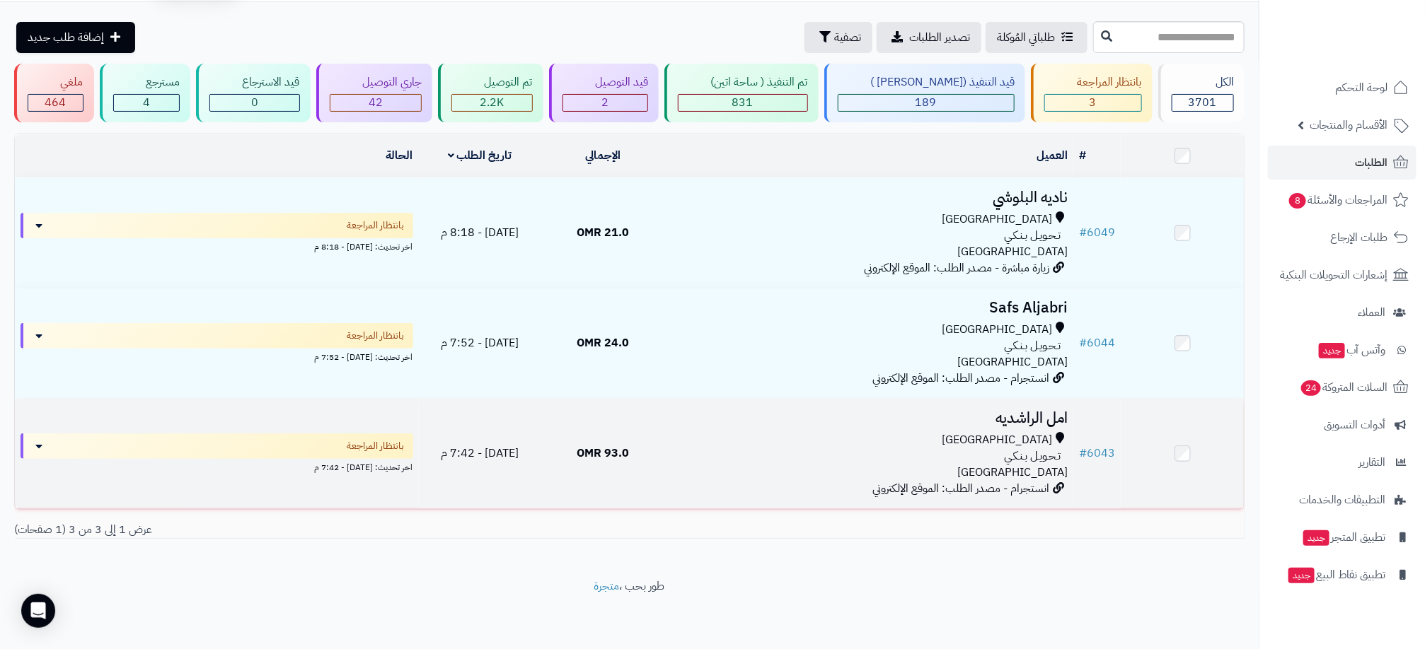
click at [936, 454] on div "تـحـويـل بـنـكـي" at bounding box center [869, 456] width 398 height 16
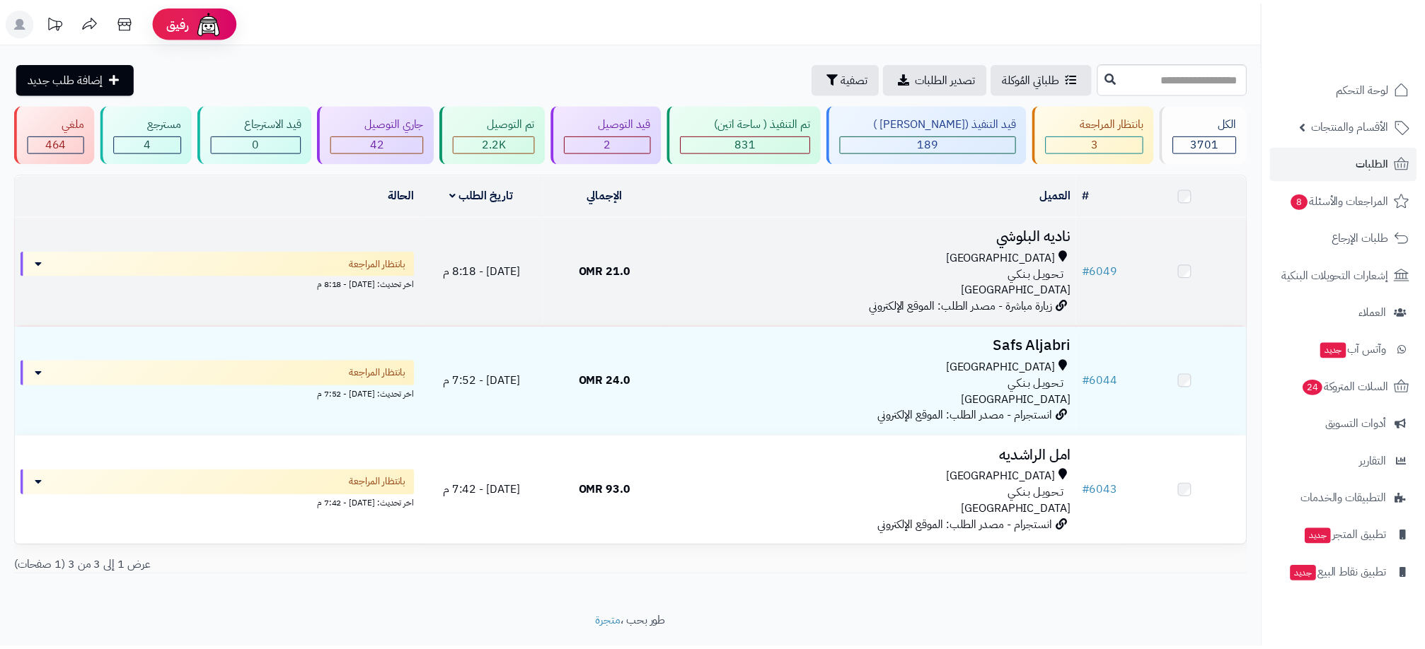
scroll to position [41, 0]
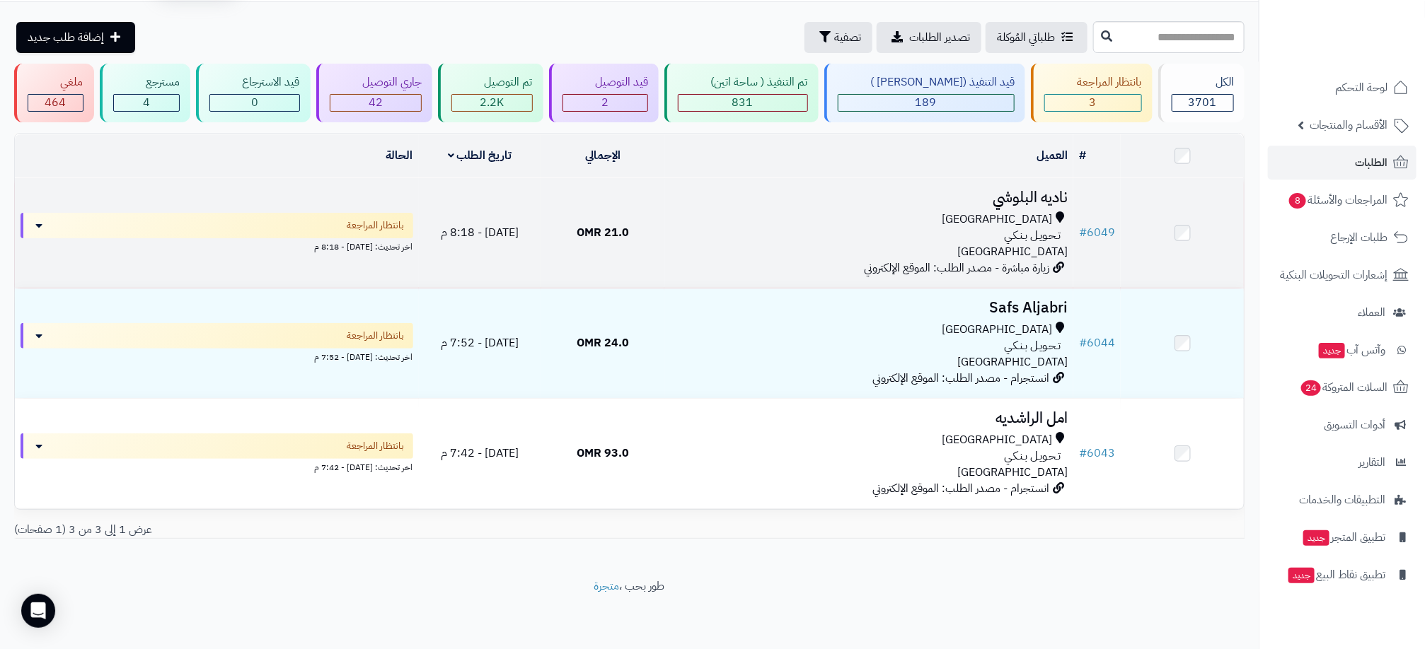
click at [912, 243] on div "مسقط تـحـويـل بـنـكـي عمان" at bounding box center [869, 235] width 398 height 49
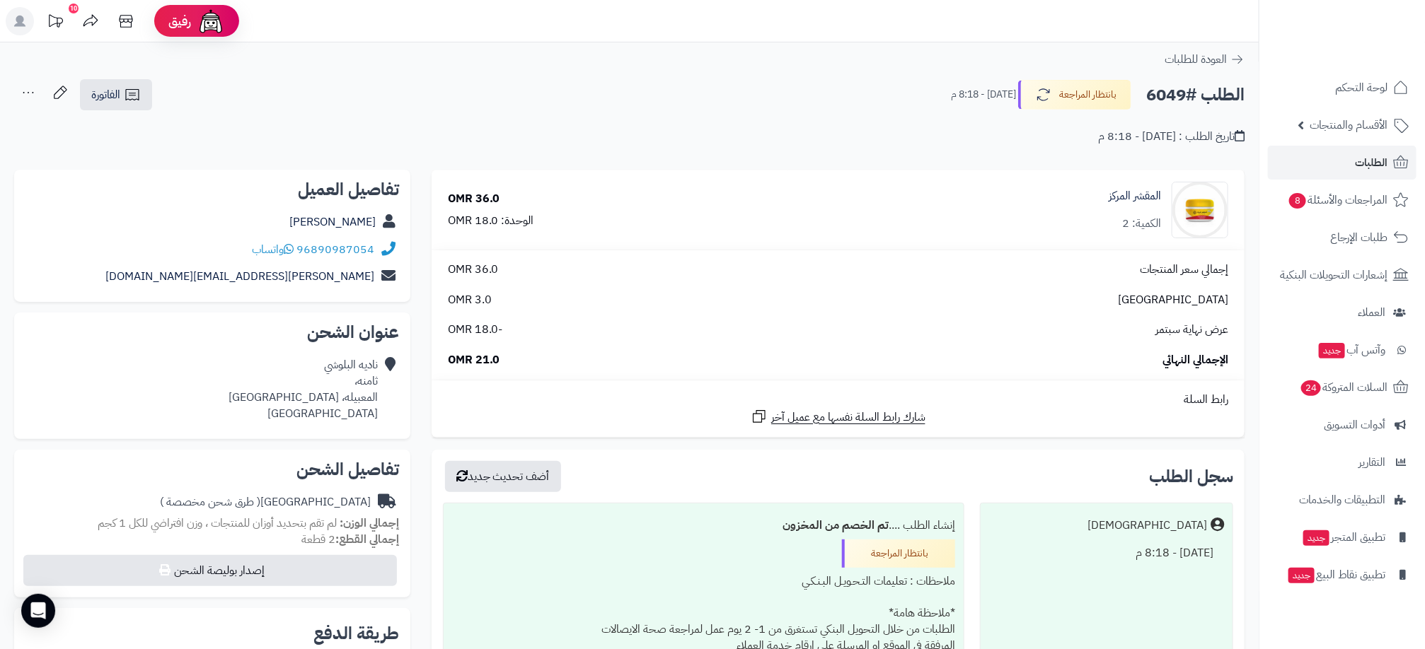
click at [658, 477] on div "سجل الطلب أضف تحديث جديد" at bounding box center [838, 476] width 790 height 31
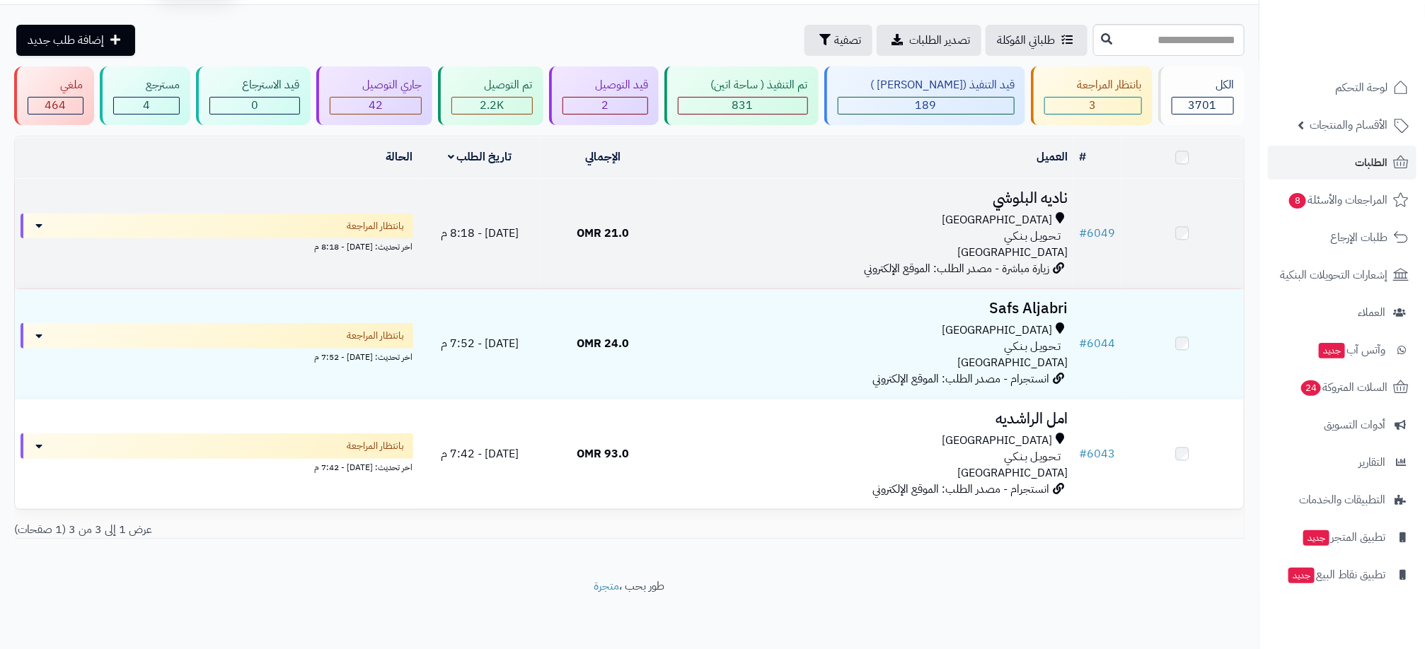
scroll to position [41, 0]
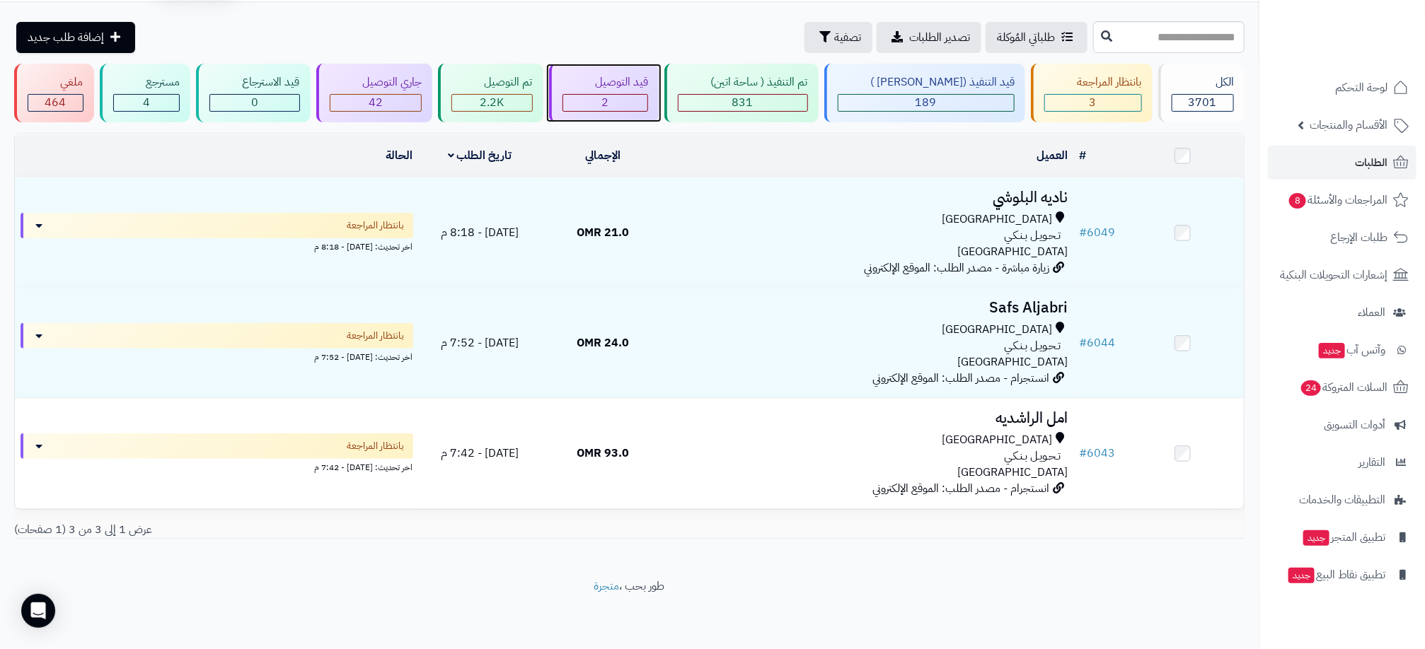
click at [618, 102] on div "2" at bounding box center [605, 103] width 85 height 16
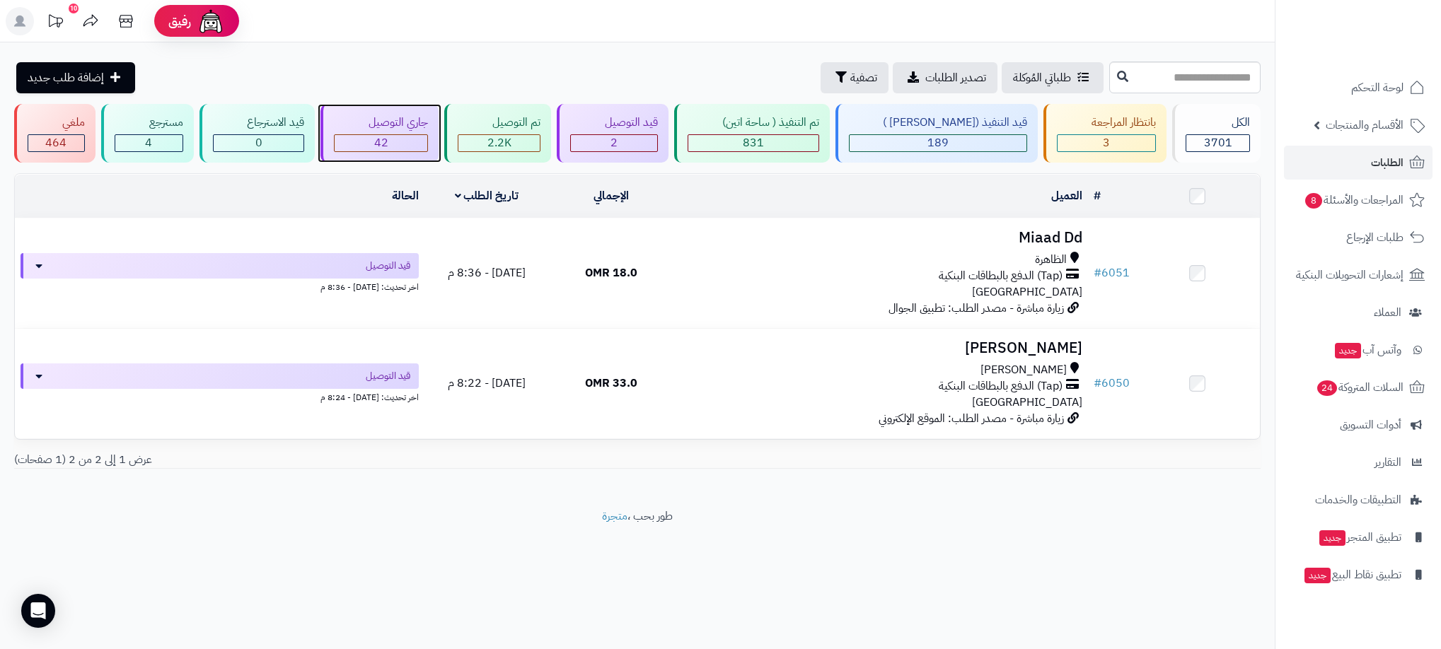
click at [418, 132] on div "جاري التوصيل 42" at bounding box center [379, 133] width 118 height 59
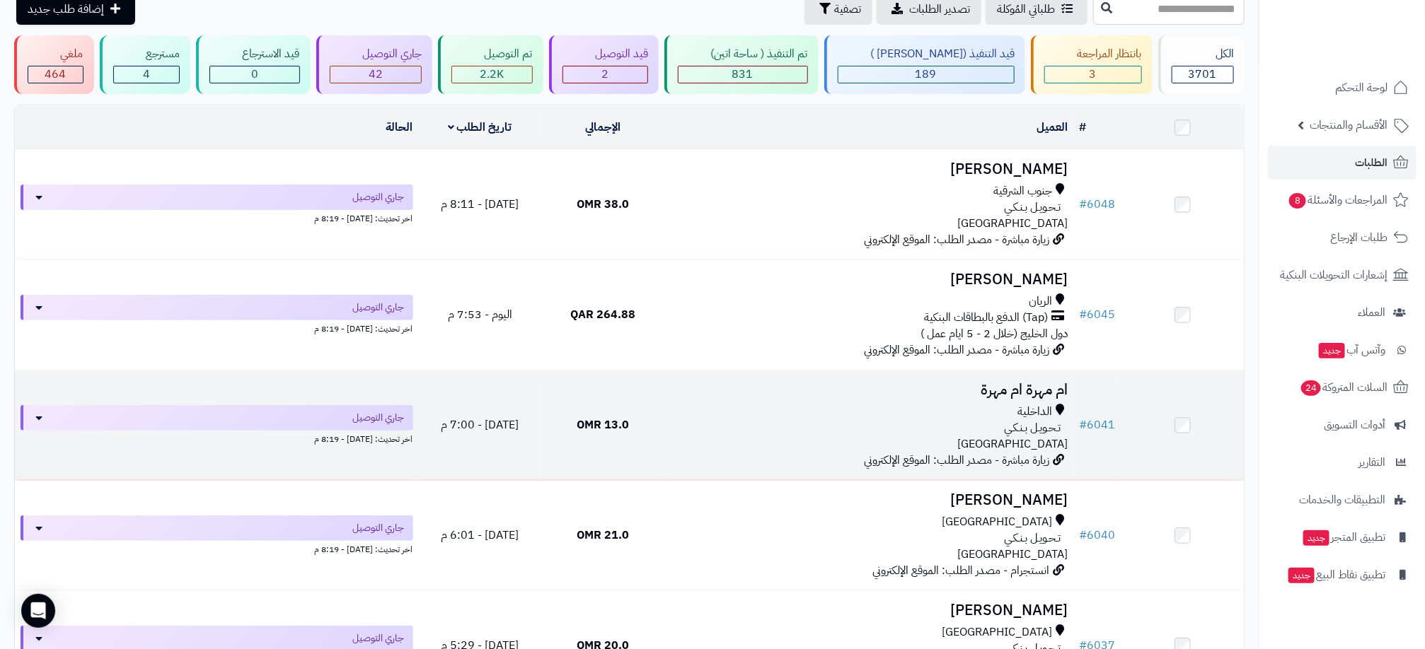
scroll to position [106, 0]
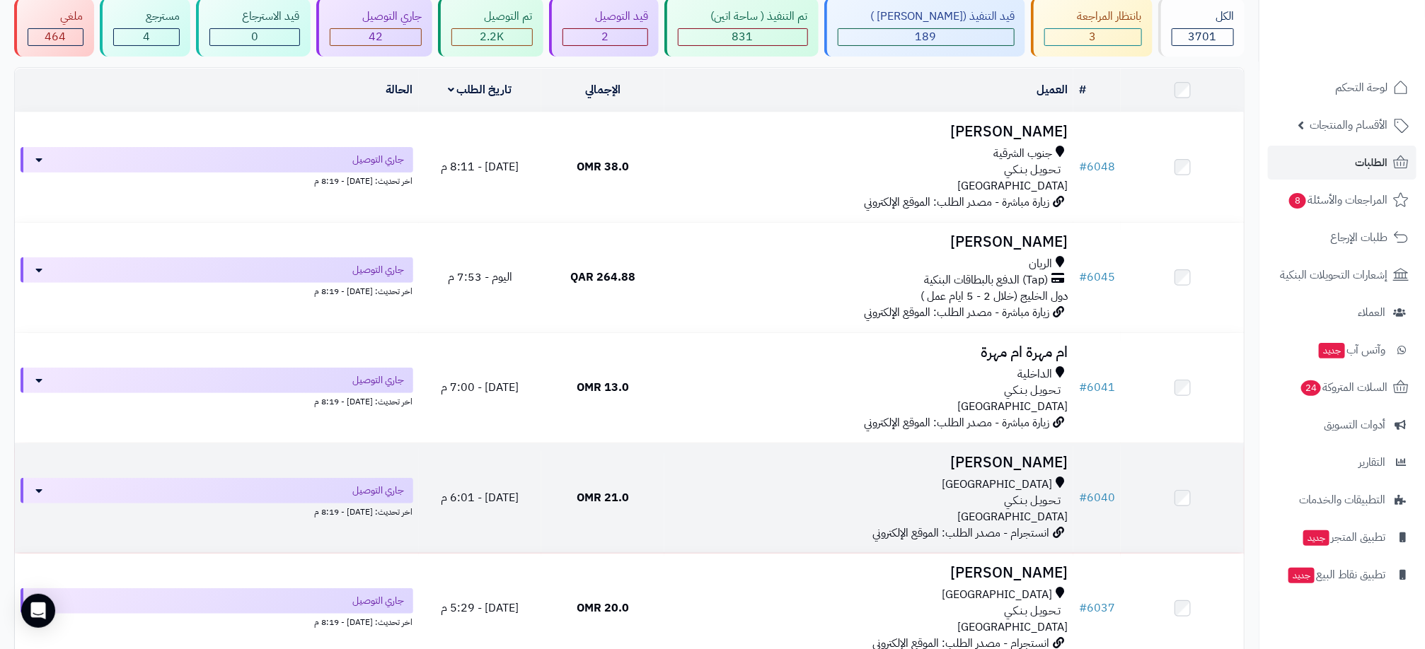
click at [652, 501] on td "21.0 OMR" at bounding box center [602, 498] width 123 height 110
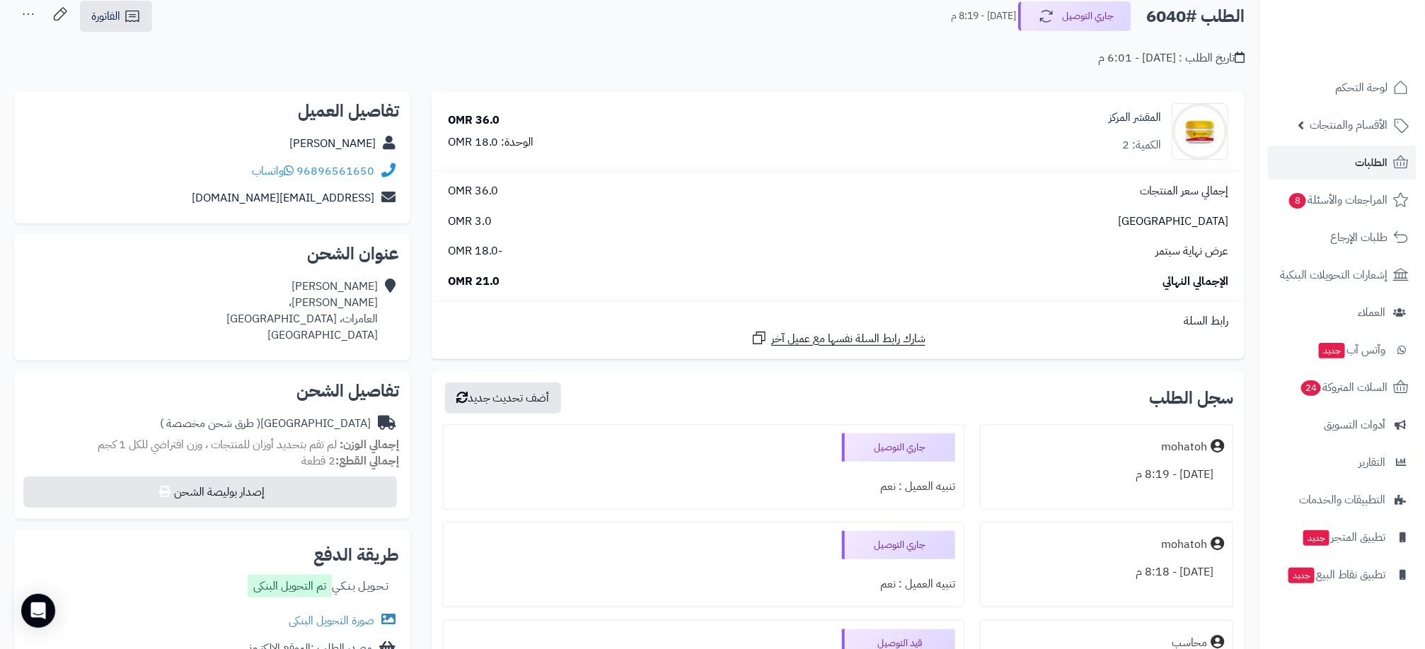
scroll to position [318, 0]
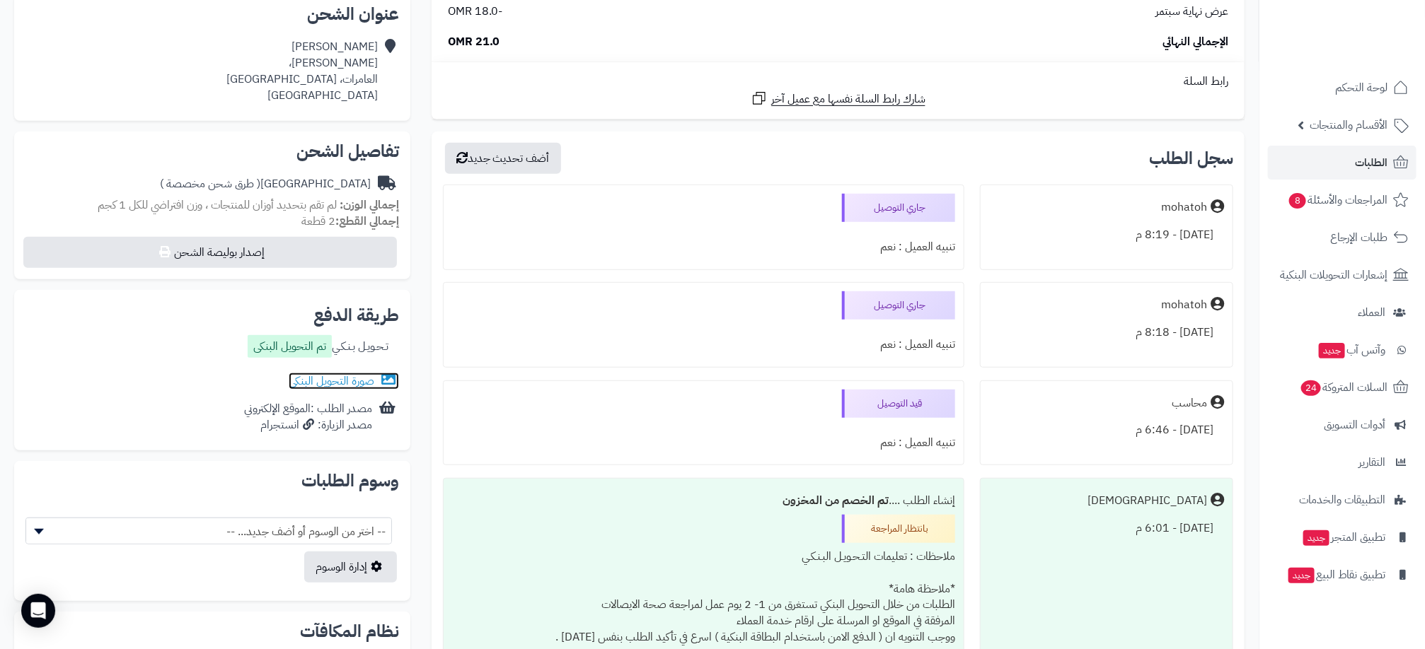
click at [353, 390] on div "صورة التحويل البنكى" at bounding box center [211, 381] width 373 height 28
click at [355, 386] on link "صورة التحويل البنكى" at bounding box center [344, 381] width 110 height 17
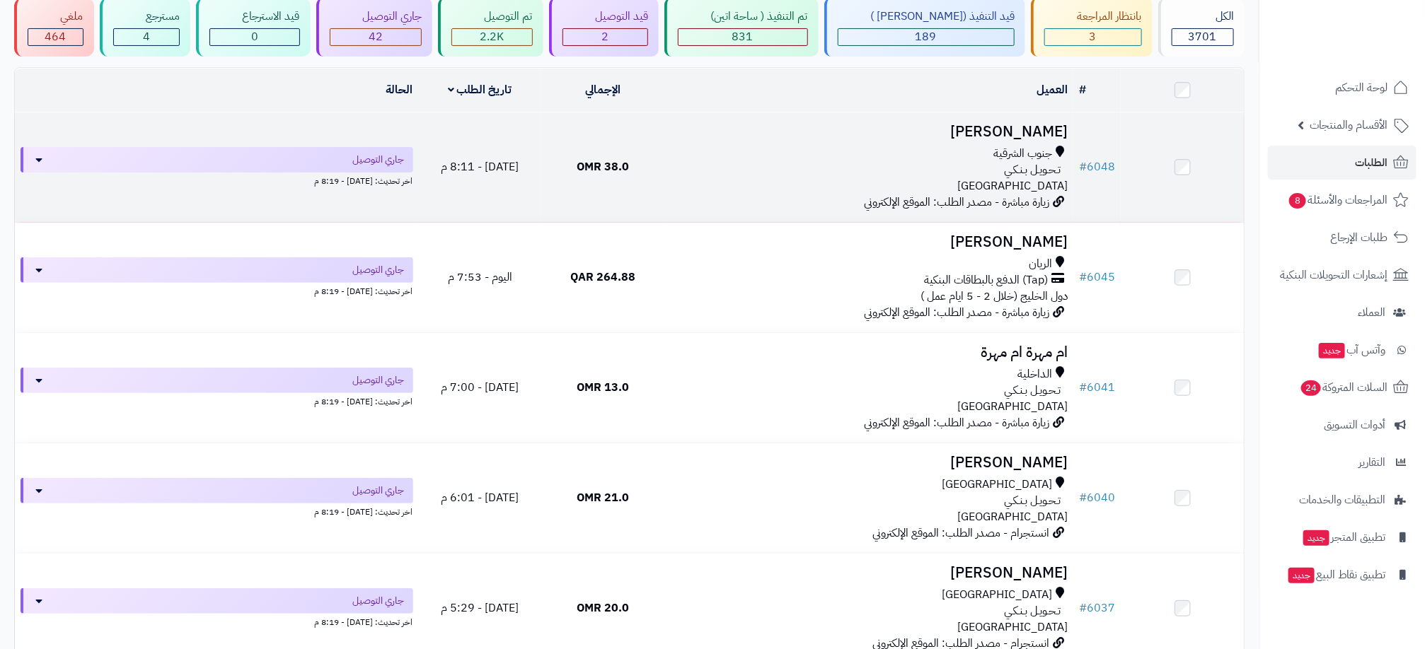
scroll to position [106, 0]
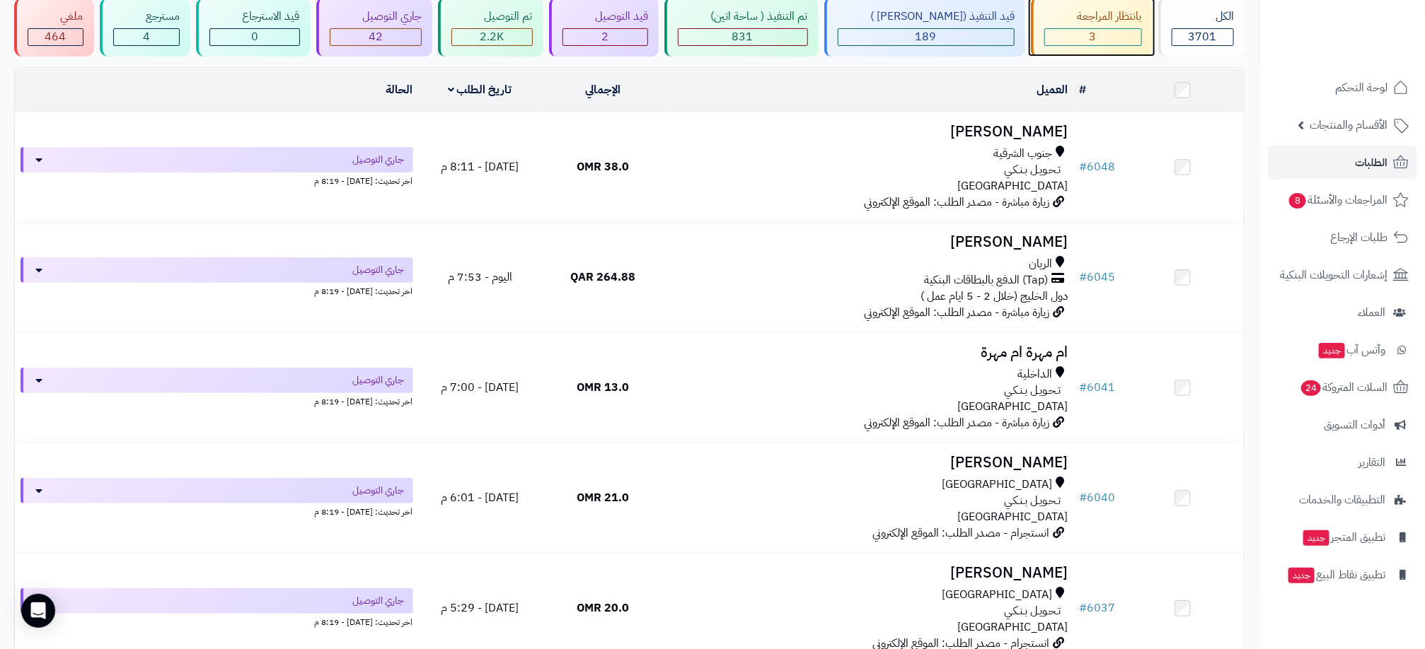
click at [1057, 42] on div "3" at bounding box center [1093, 37] width 96 height 16
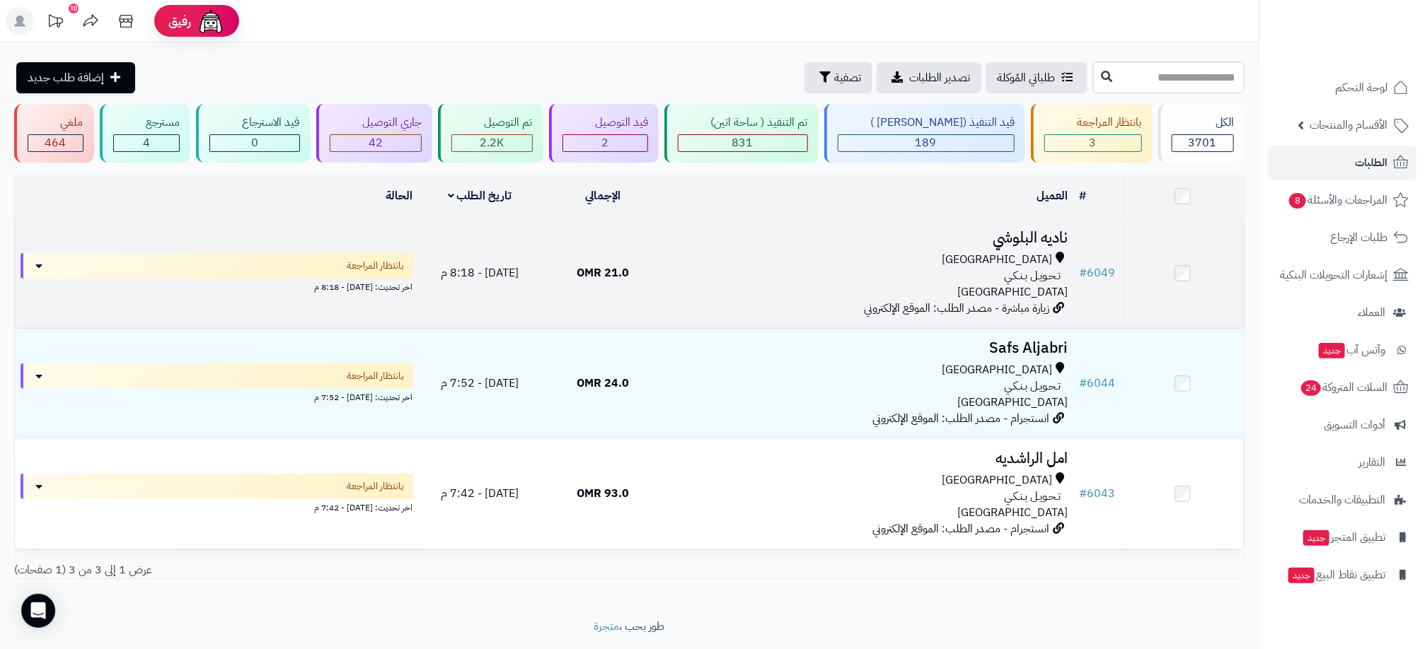
click at [755, 294] on div "مسقط تـحـويـل بـنـكـي عمان" at bounding box center [869, 276] width 398 height 49
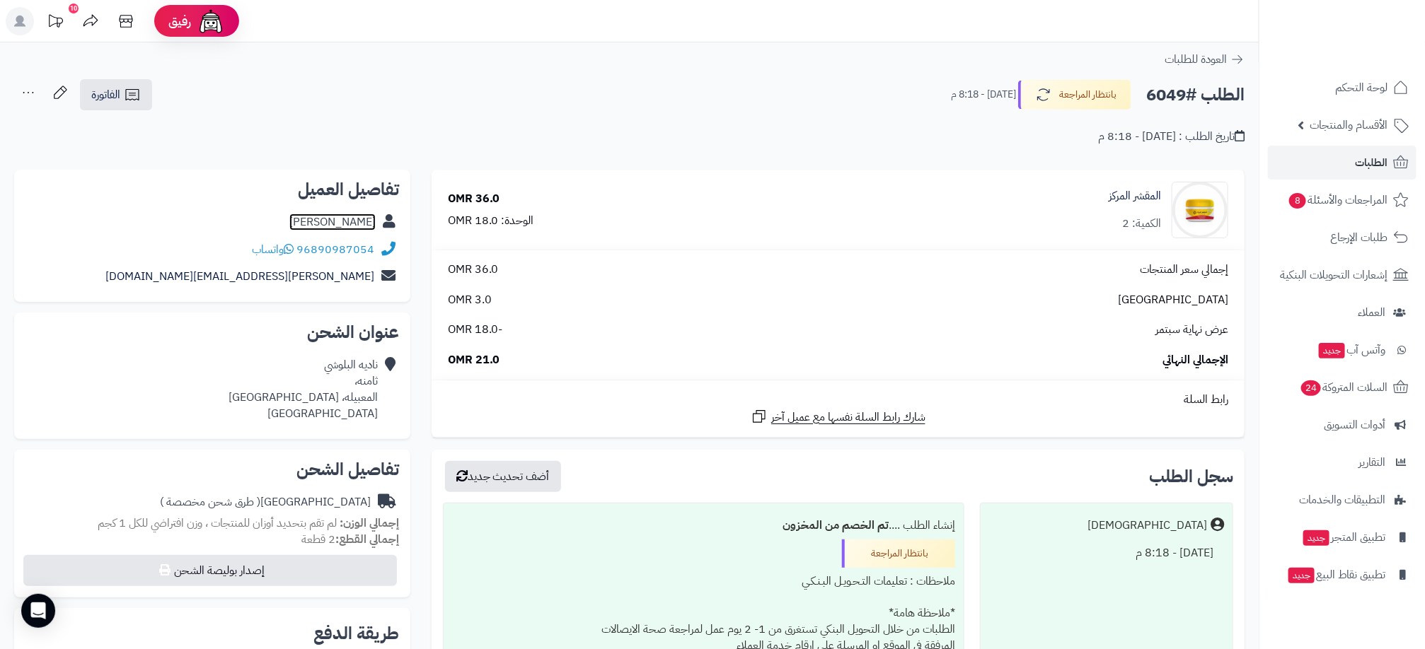
click at [361, 219] on link "[PERSON_NAME]" at bounding box center [332, 222] width 86 height 17
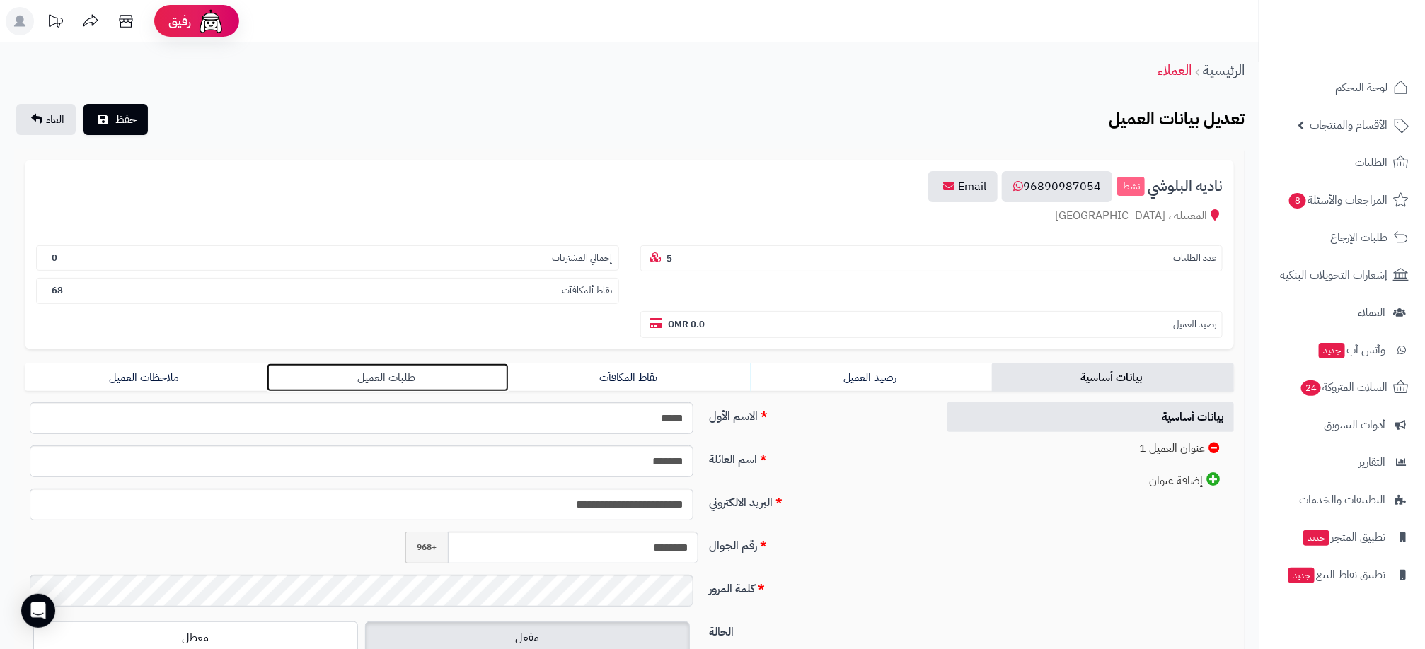
click at [414, 378] on link "طلبات العميل" at bounding box center [388, 378] width 242 height 28
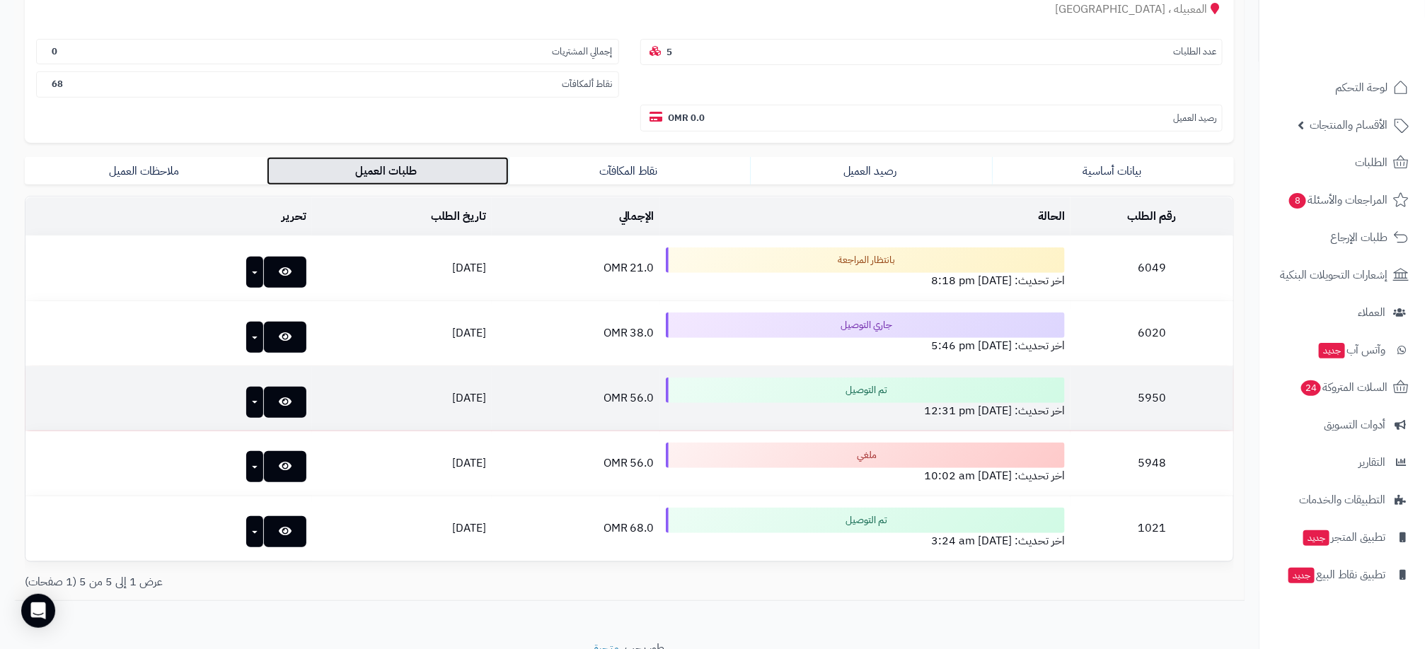
scroll to position [212, 0]
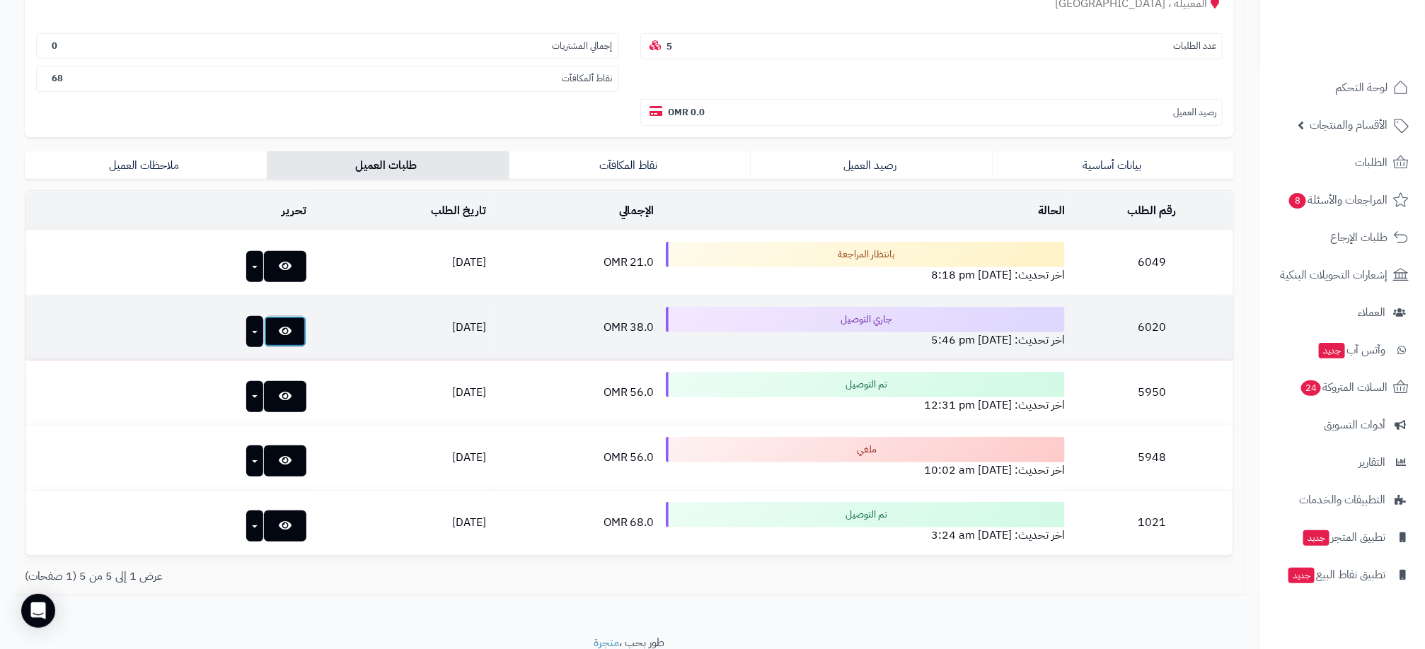
click at [264, 336] on link at bounding box center [285, 331] width 42 height 31
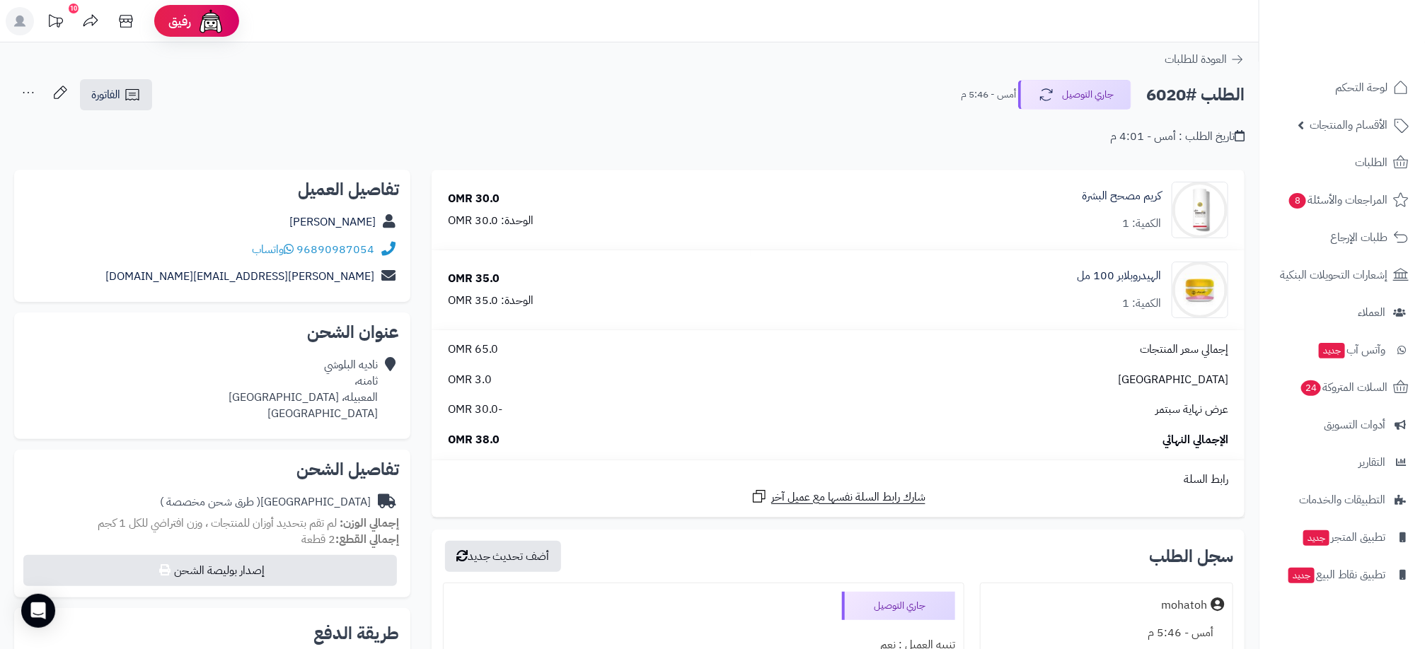
click at [473, 410] on span "-30.0 OMR" at bounding box center [475, 410] width 55 height 16
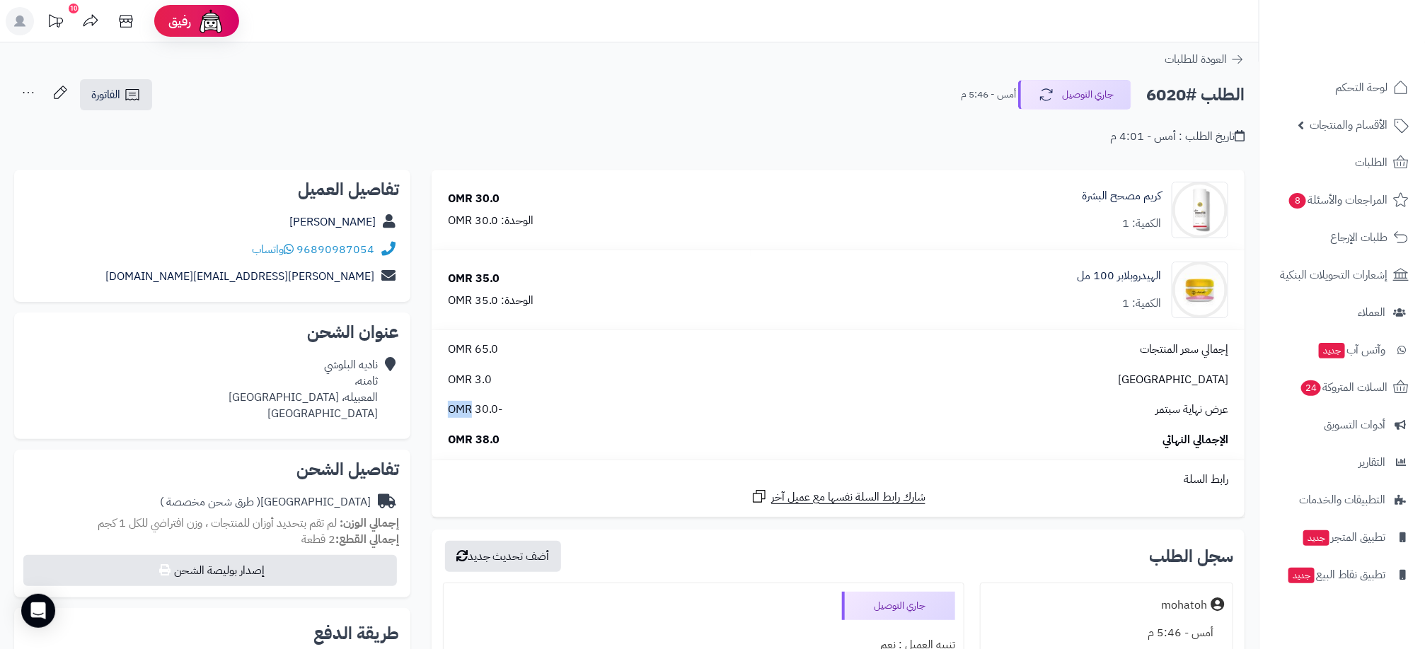
click at [474, 410] on span "-30.0 OMR" at bounding box center [475, 410] width 55 height 16
click at [475, 410] on span "-30.0 OMR" at bounding box center [475, 410] width 55 height 16
click at [476, 407] on span "-30.0 OMR" at bounding box center [475, 410] width 55 height 16
drag, startPoint x: 446, startPoint y: 410, endPoint x: 516, endPoint y: 404, distance: 70.3
click at [510, 407] on div "عرض نهاية سبتمر -30.0 OMR" at bounding box center [837, 410] width 801 height 16
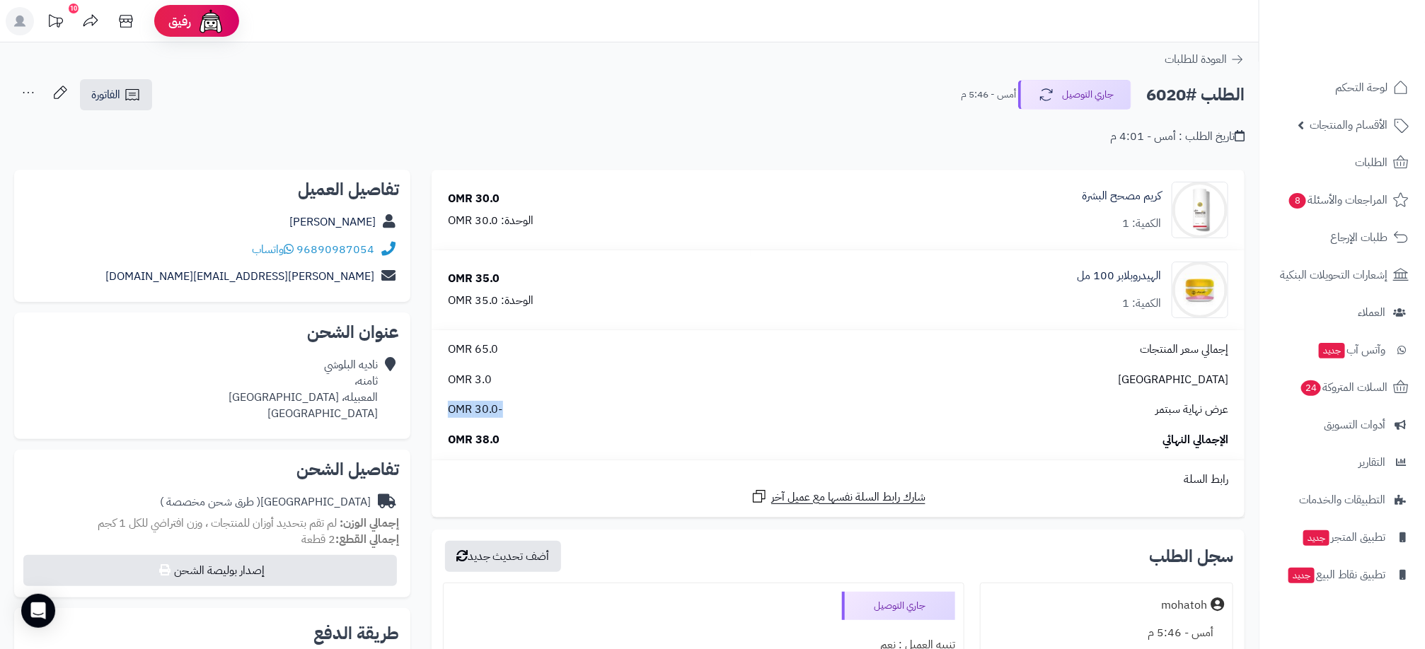
click at [514, 406] on div "عرض نهاية سبتمر -30.0 OMR" at bounding box center [837, 410] width 801 height 16
click at [487, 404] on span "-30.0 OMR" at bounding box center [475, 410] width 55 height 16
click at [493, 404] on span "-30.0 OMR" at bounding box center [475, 410] width 55 height 16
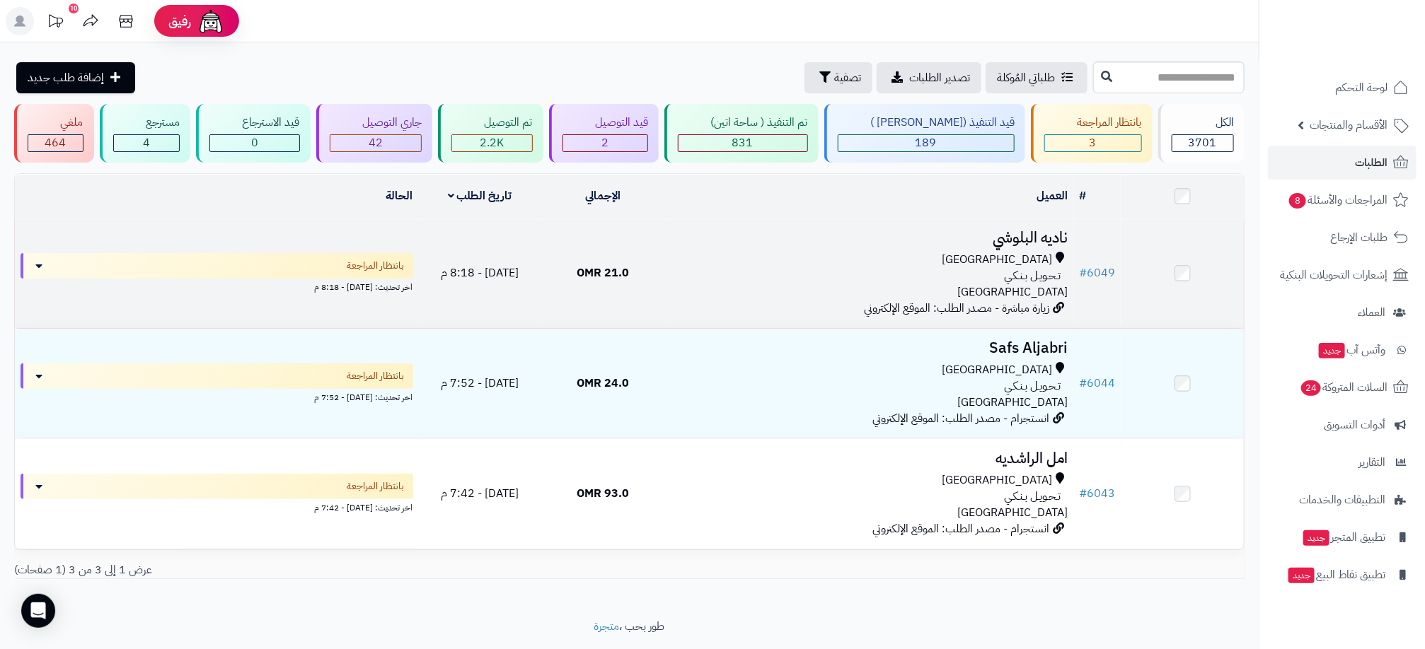
click at [869, 268] on div "تـحـويـل بـنـكـي" at bounding box center [869, 276] width 398 height 16
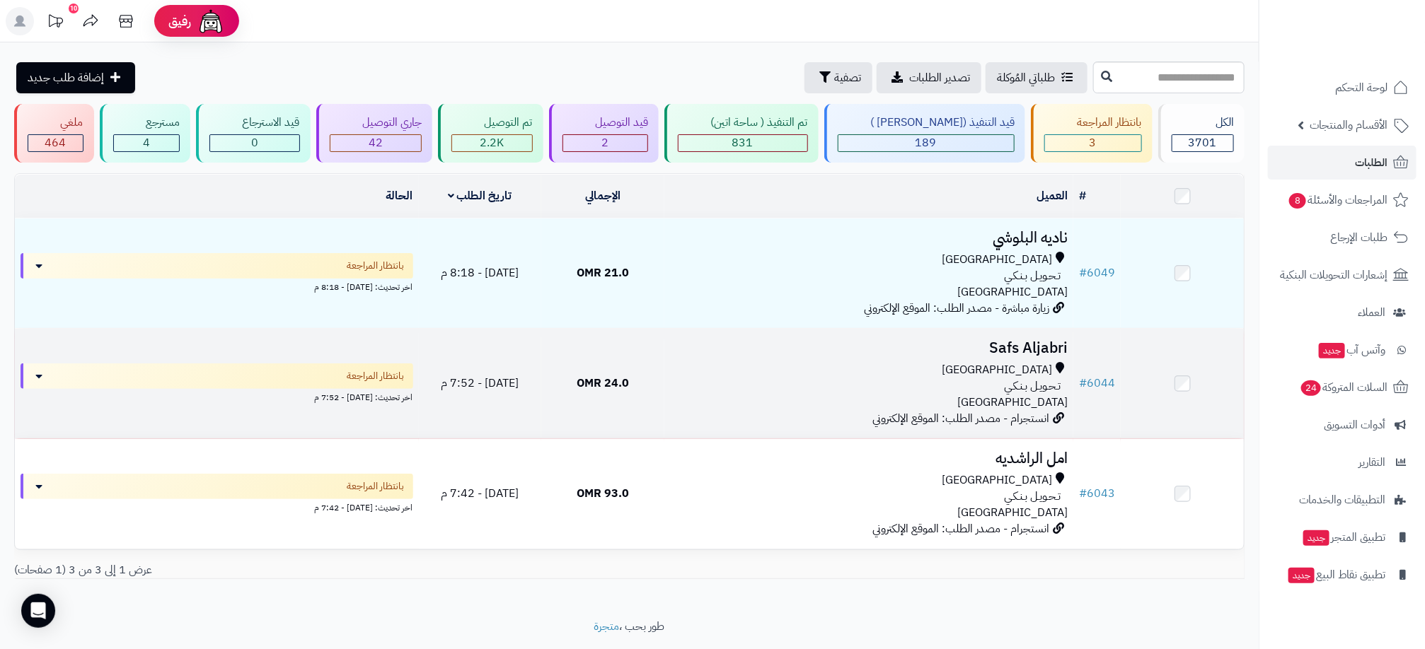
click at [671, 397] on div "مسقط تـحـويـل بـنـكـي عمان" at bounding box center [869, 386] width 398 height 49
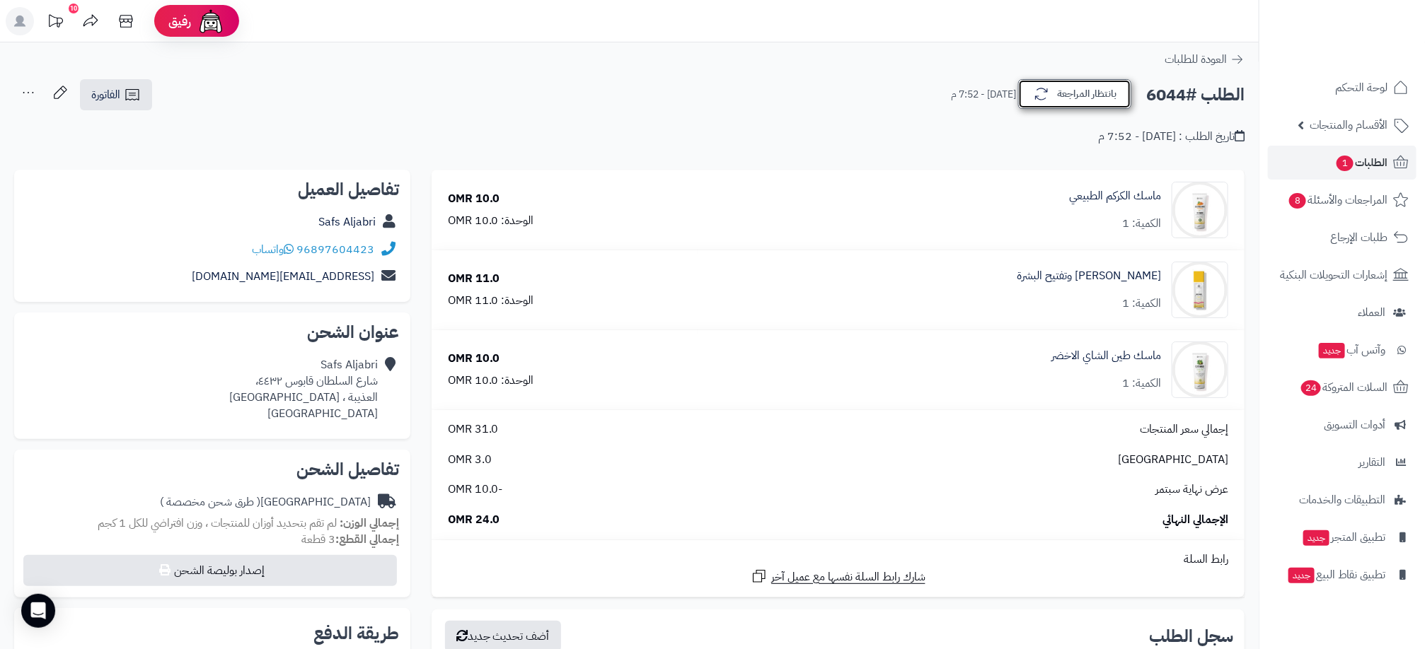
click at [1062, 86] on button "بانتظار المراجعة" at bounding box center [1074, 94] width 113 height 30
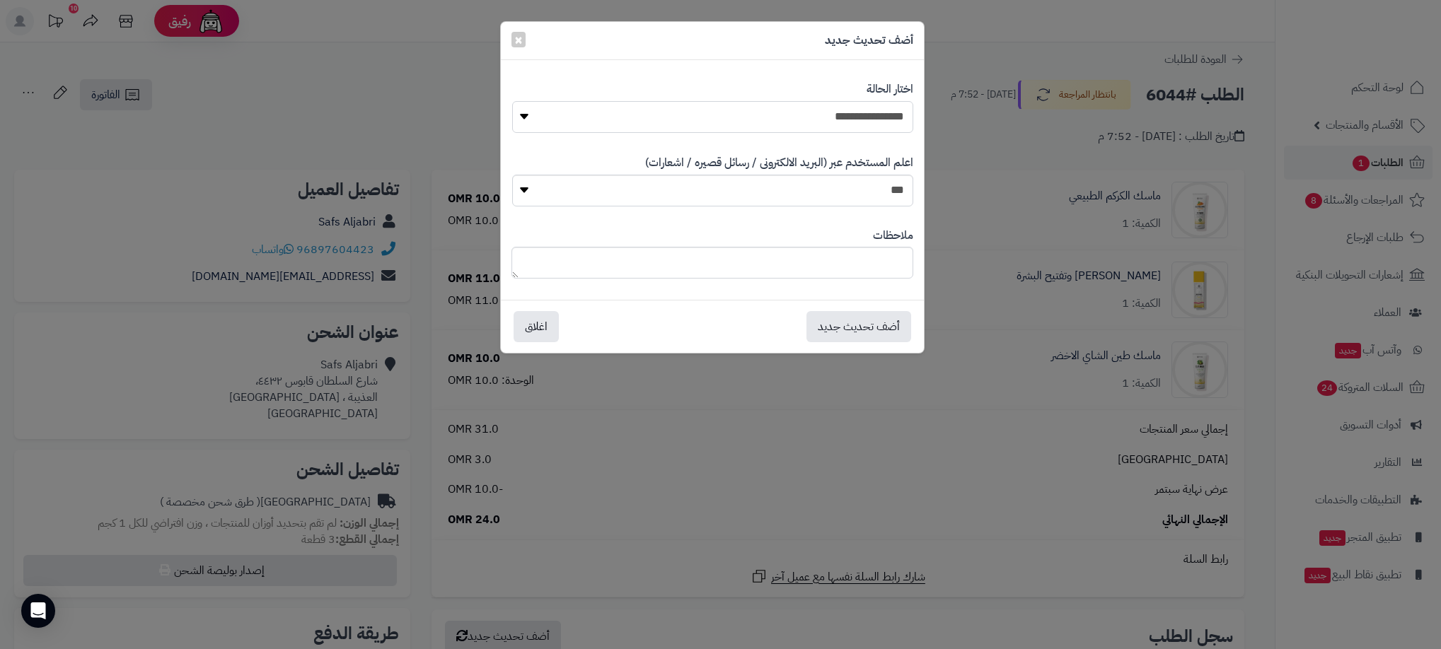
click at [834, 120] on select "**********" at bounding box center [712, 117] width 401 height 32
select select "**"
click at [512, 101] on select "**********" at bounding box center [712, 117] width 401 height 32
click at [869, 325] on button "أضف تحديث جديد" at bounding box center [858, 326] width 105 height 31
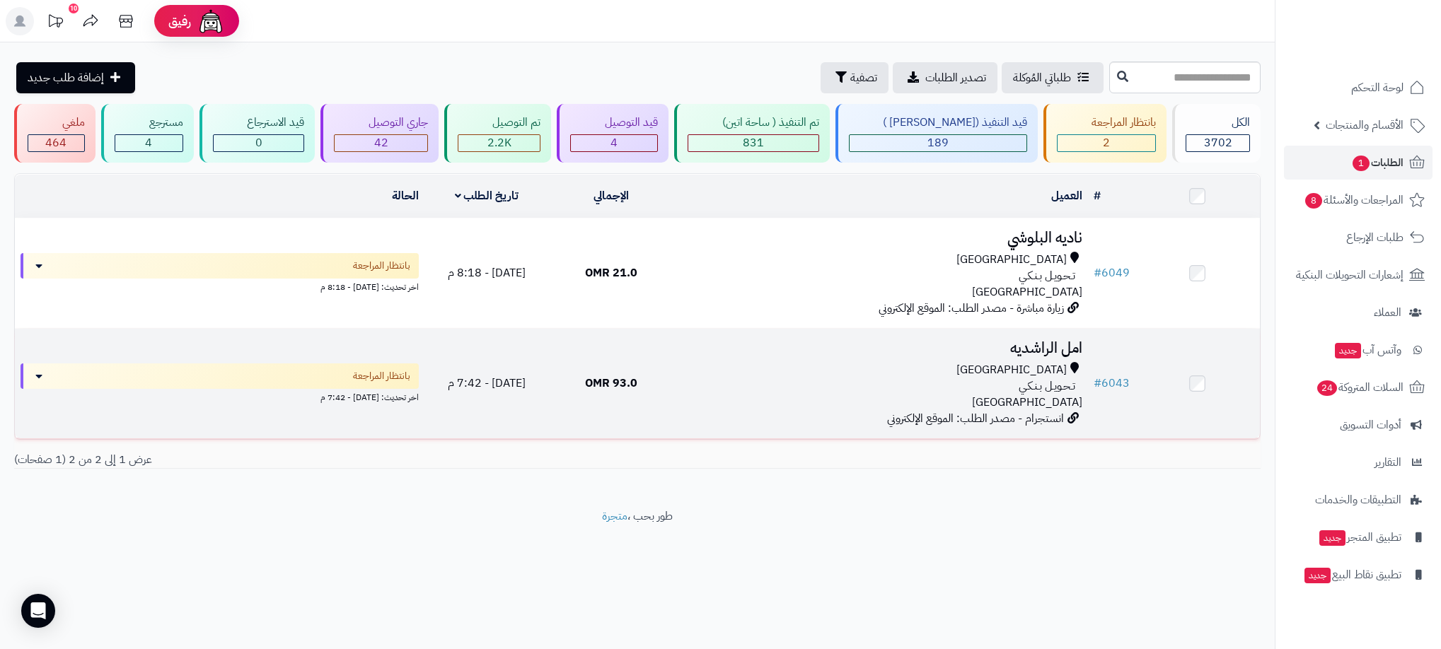
click at [752, 370] on div "[GEOGRAPHIC_DATA]" at bounding box center [880, 370] width 403 height 16
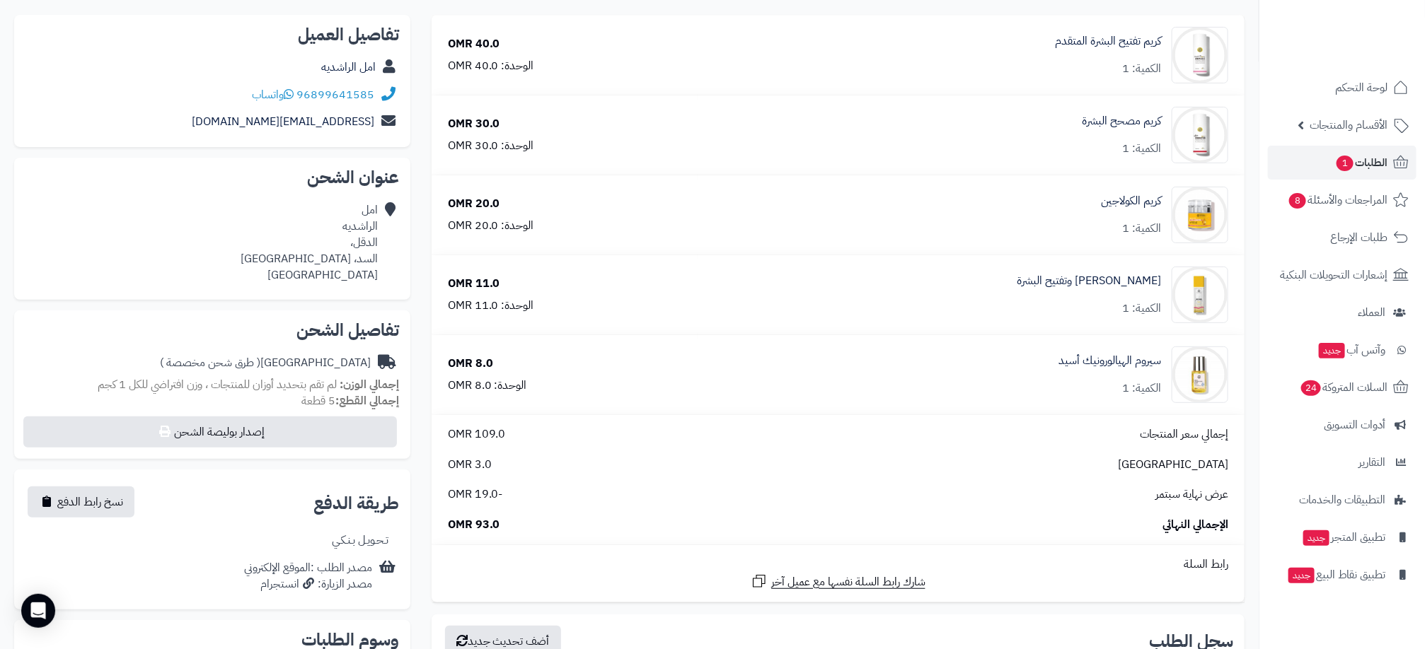
scroll to position [424, 0]
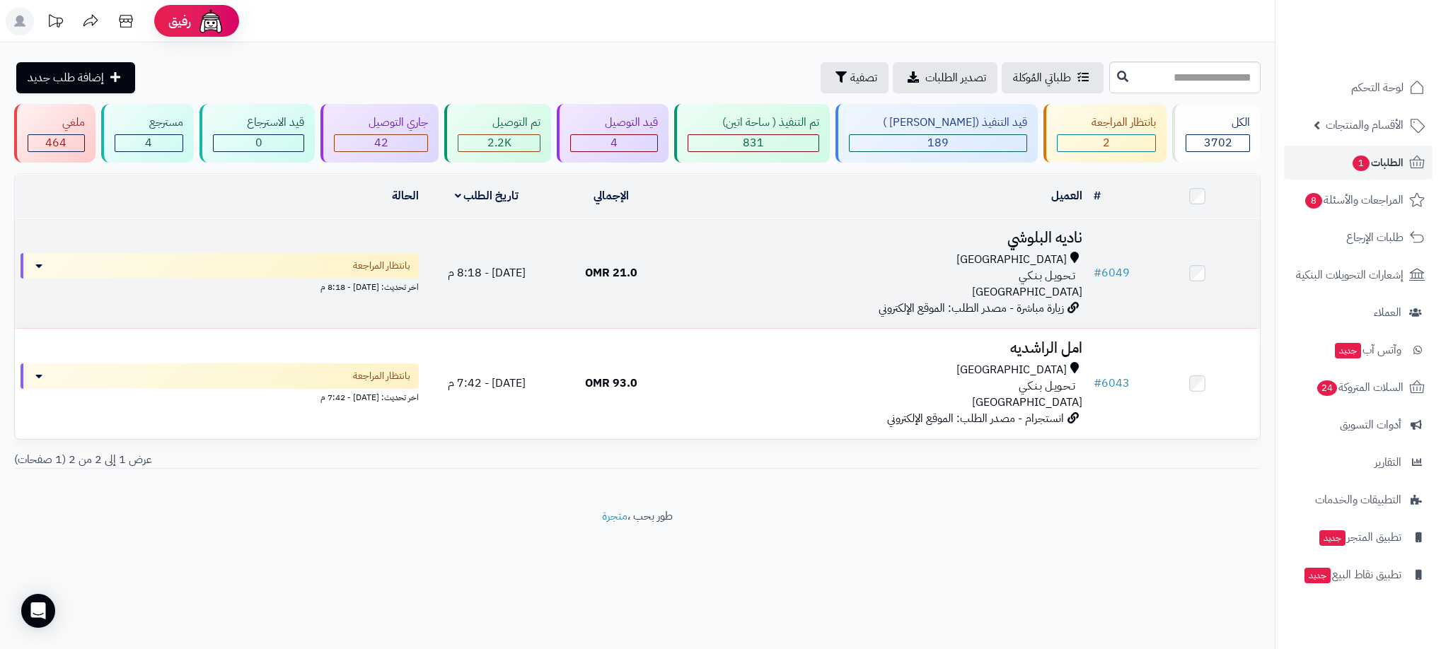
click at [796, 272] on div "تـحـويـل بـنـكـي" at bounding box center [880, 276] width 403 height 16
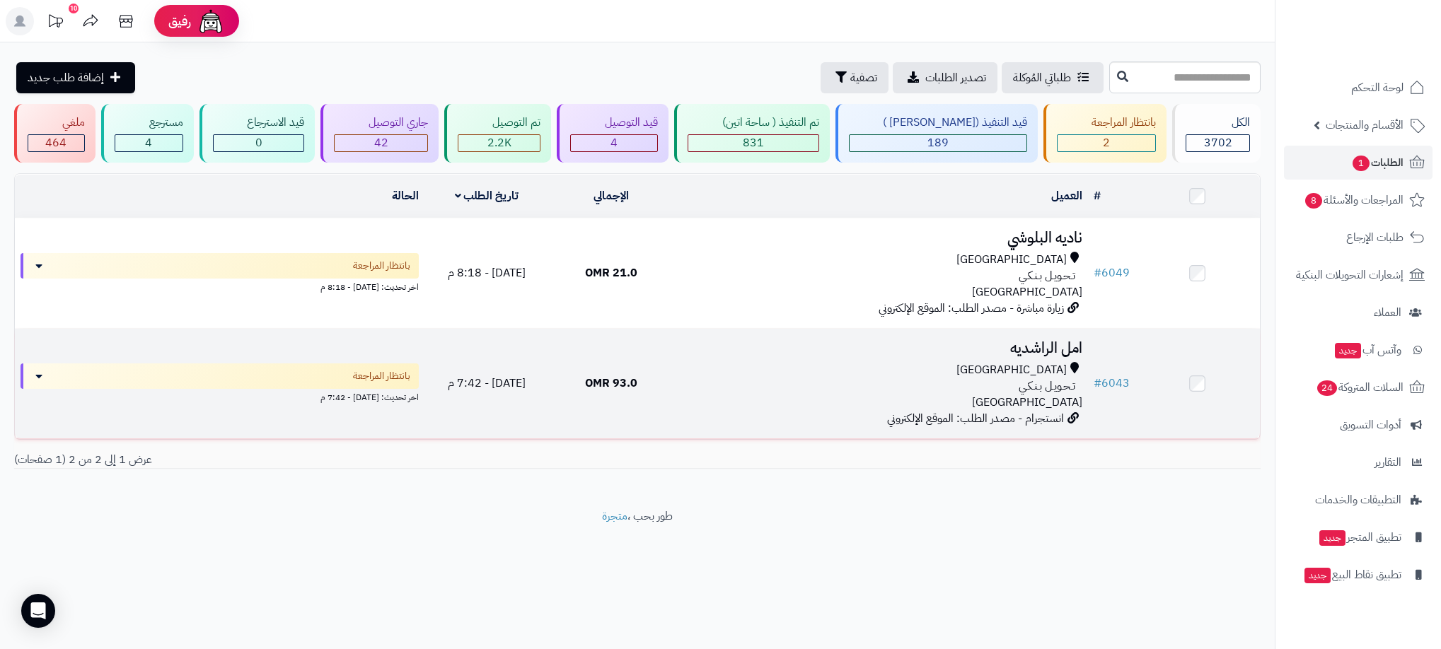
click at [878, 367] on div "[GEOGRAPHIC_DATA]" at bounding box center [880, 370] width 403 height 16
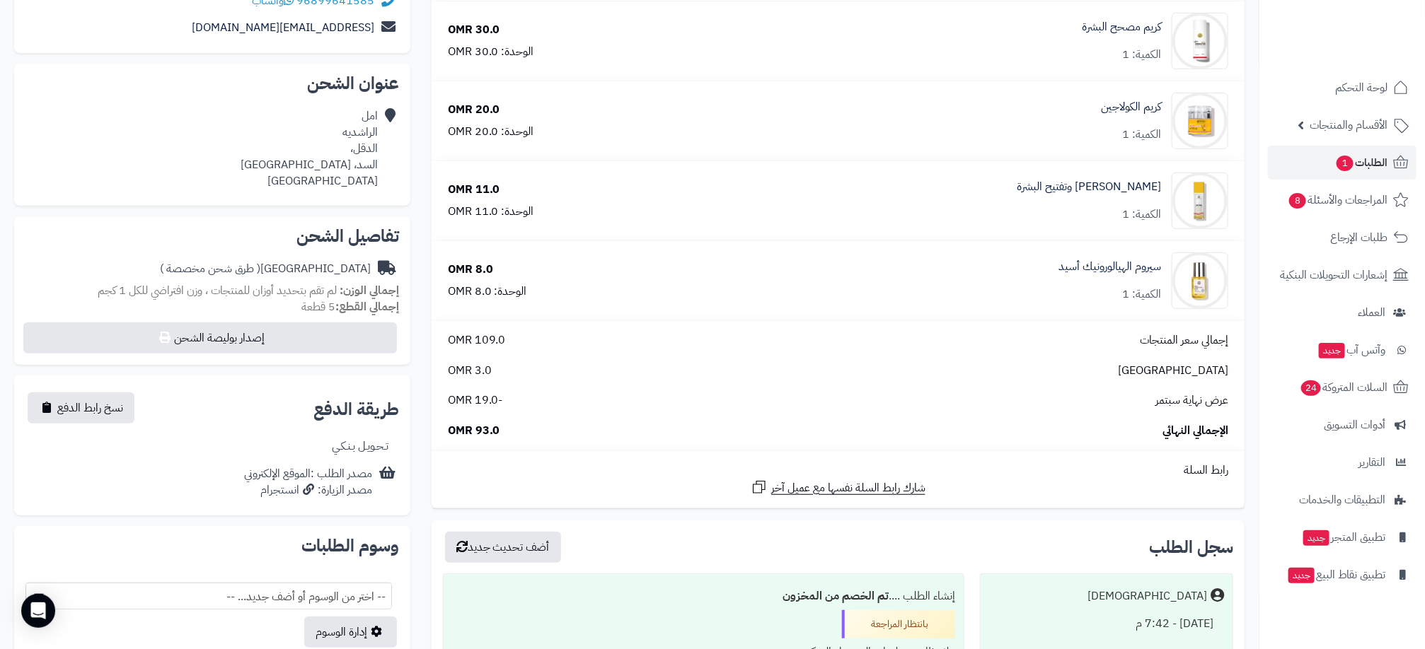
scroll to position [212, 0]
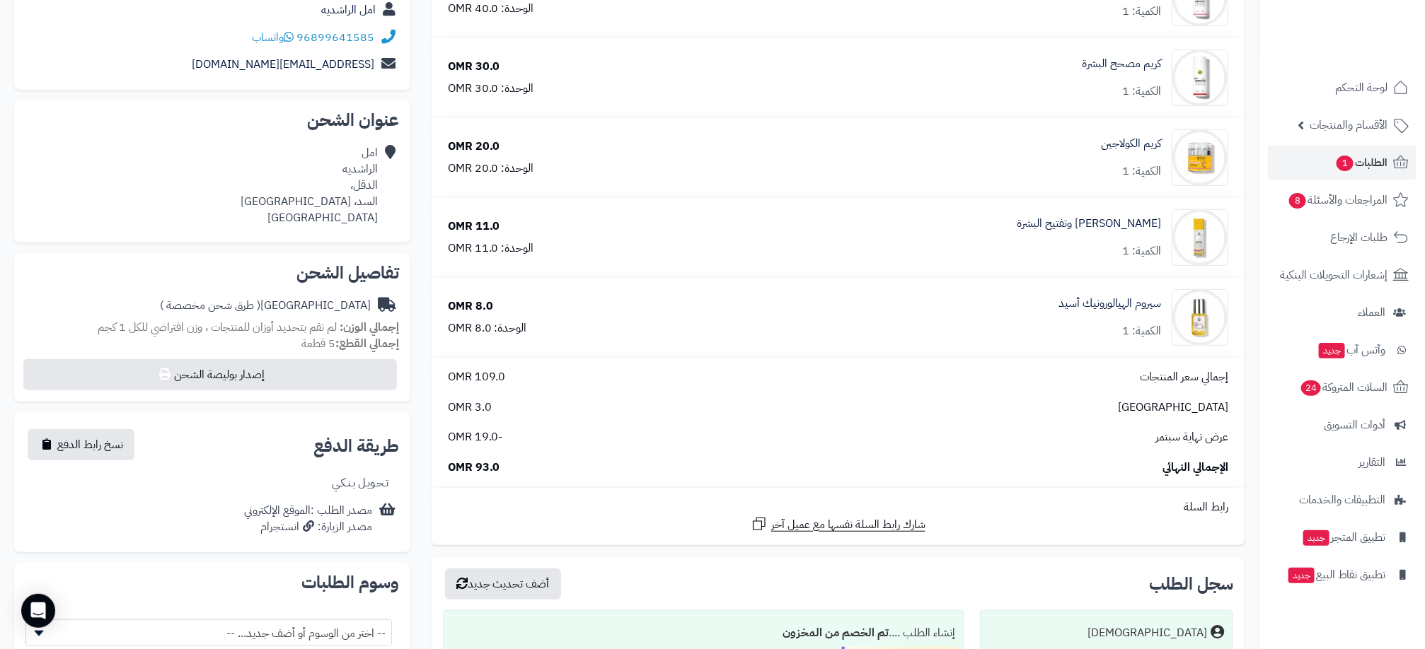
click at [478, 423] on div "إجمالي سعر المنتجات 109.0 OMR عمان 3.0 OMR عرض نهاية سبتمر -19.0 OMR الإجمالي ا…" at bounding box center [837, 422] width 801 height 107
drag, startPoint x: 478, startPoint y: 423, endPoint x: 480, endPoint y: 440, distance: 17.0
click at [480, 441] on span "-19.0 OMR" at bounding box center [475, 437] width 55 height 16
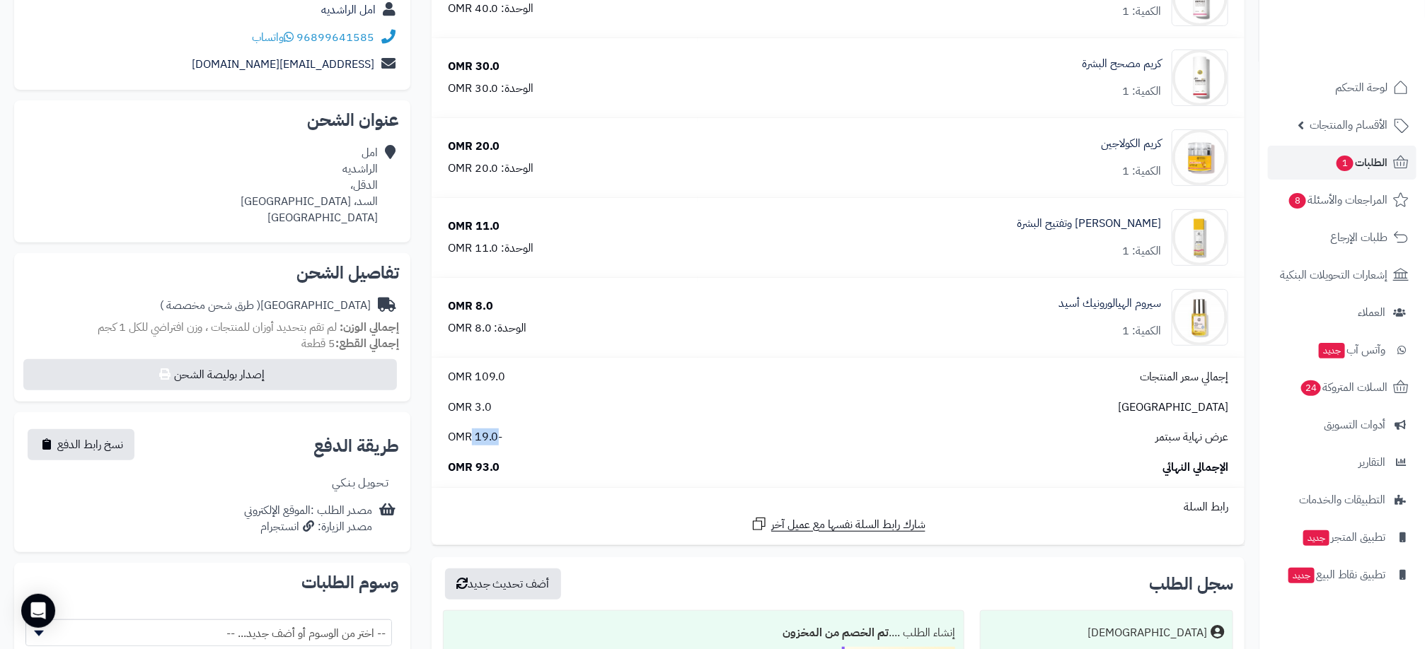
click at [480, 440] on span "-19.0 OMR" at bounding box center [475, 437] width 55 height 16
click at [480, 439] on span "-19.0 OMR" at bounding box center [475, 437] width 55 height 16
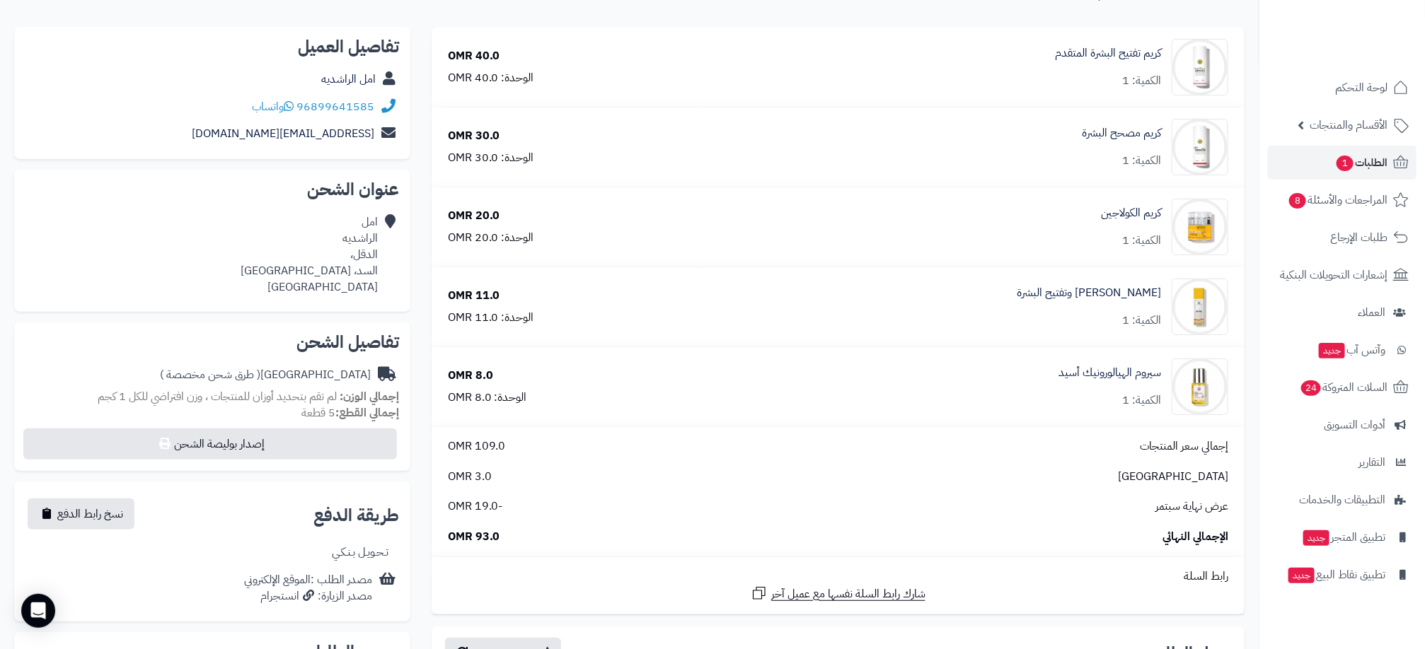
scroll to position [106, 0]
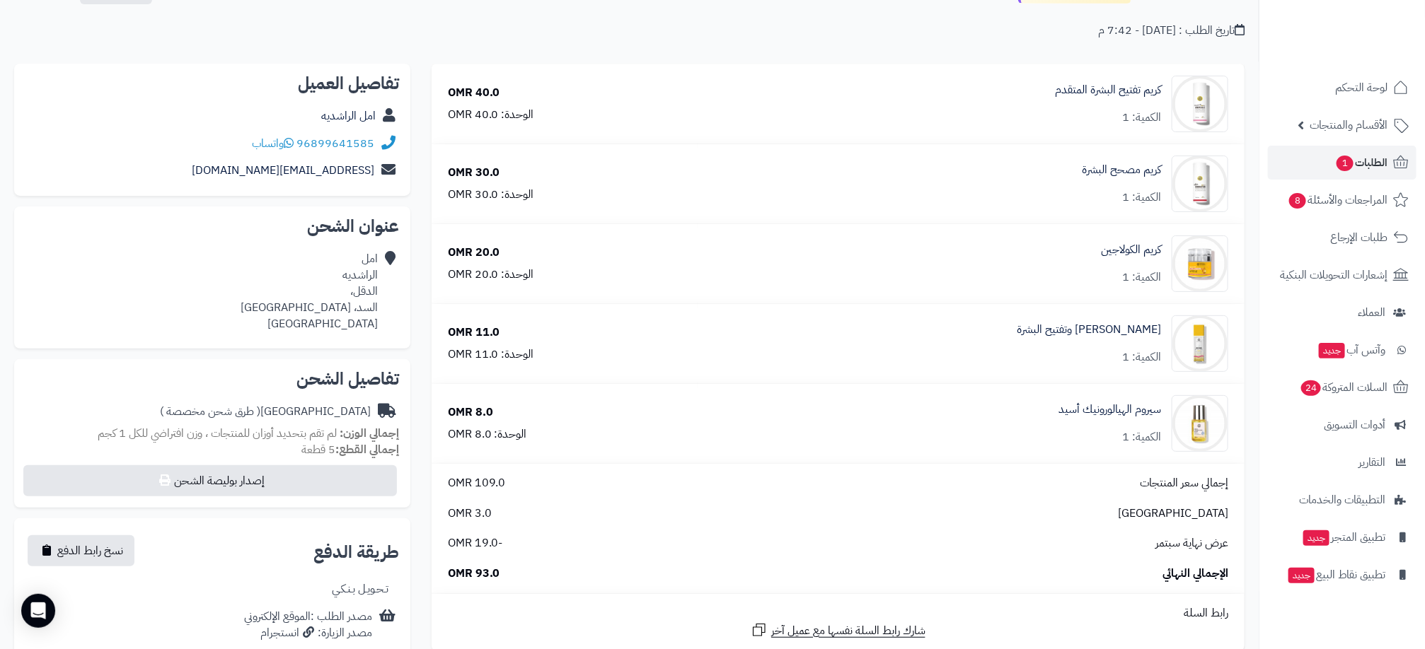
click at [482, 546] on span "-19.0 OMR" at bounding box center [475, 543] width 55 height 16
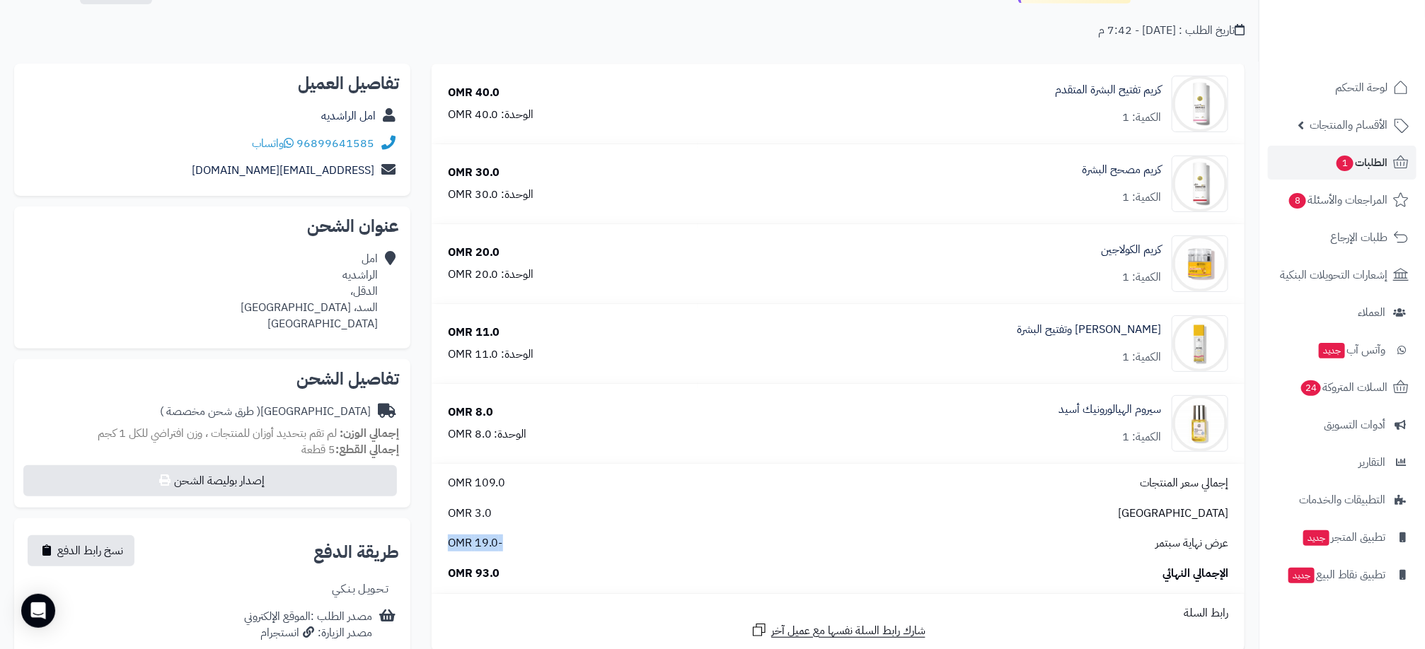
click at [482, 546] on span "-19.0 OMR" at bounding box center [475, 543] width 55 height 16
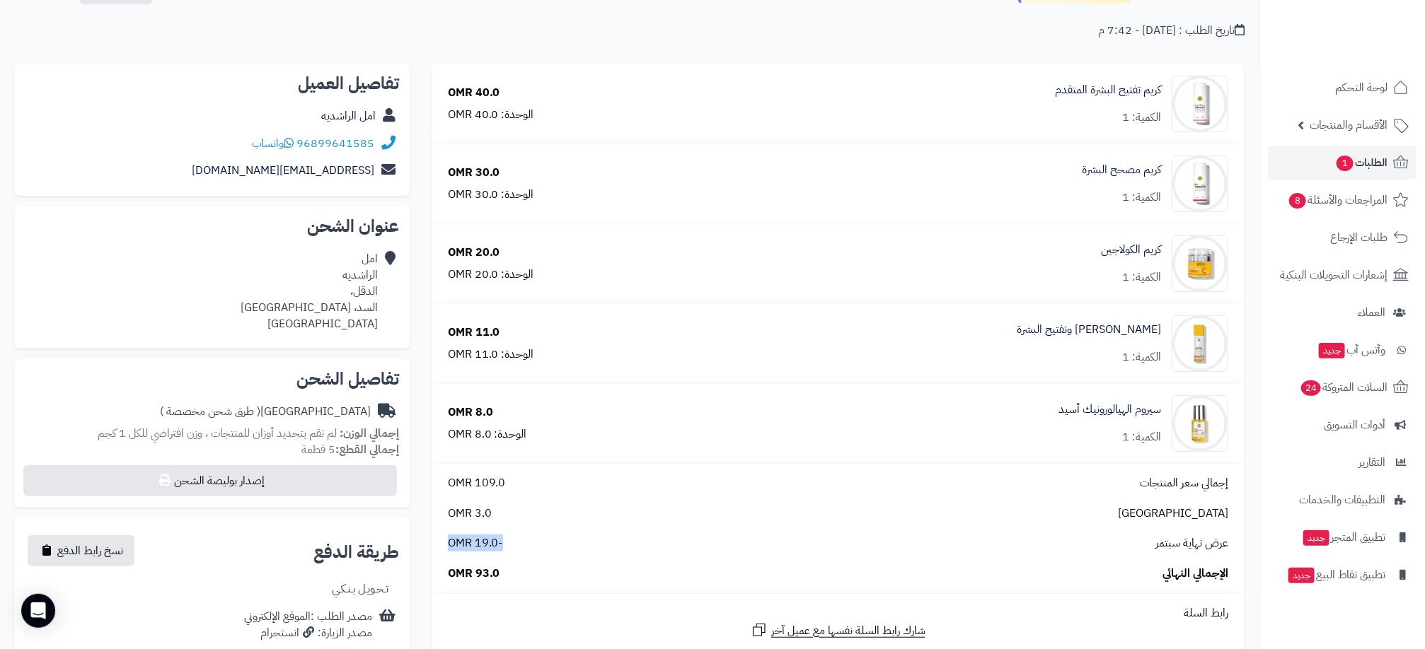
click at [482, 546] on span "-19.0 OMR" at bounding box center [475, 543] width 55 height 16
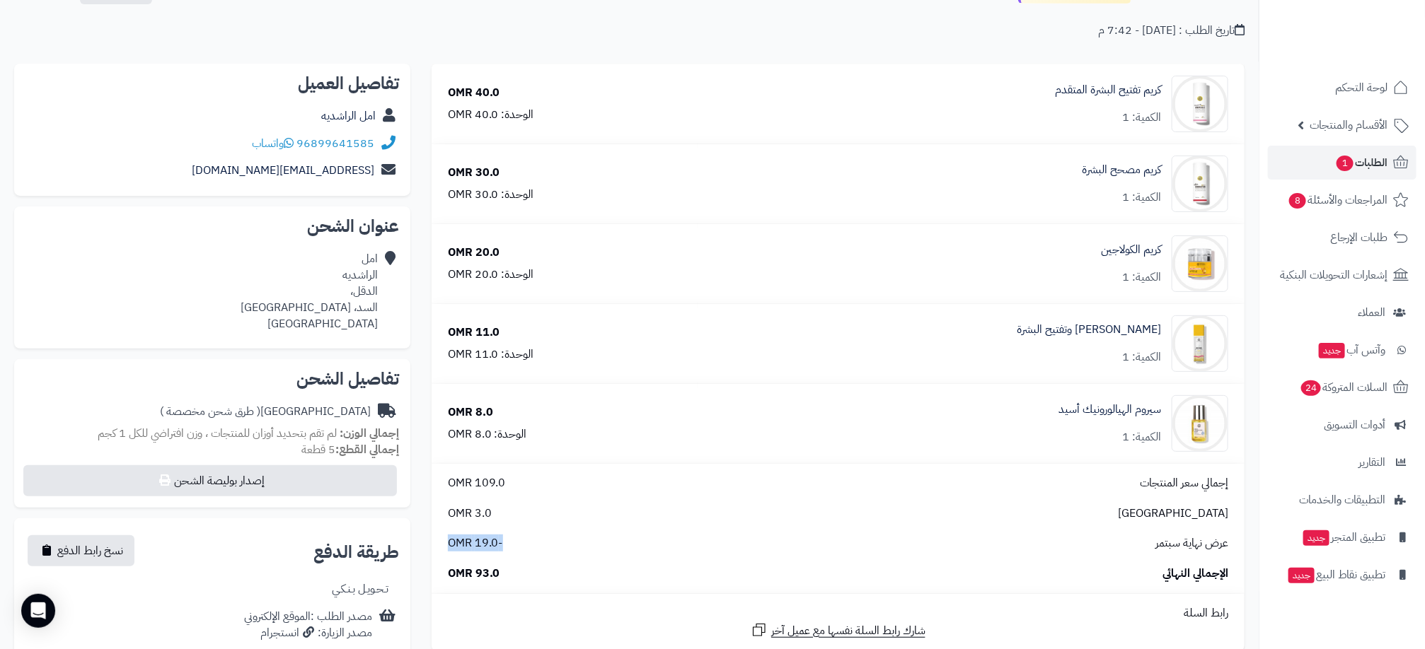
click at [482, 546] on span "-19.0 OMR" at bounding box center [475, 543] width 55 height 16
drag, startPoint x: 482, startPoint y: 546, endPoint x: 459, endPoint y: 539, distance: 23.7
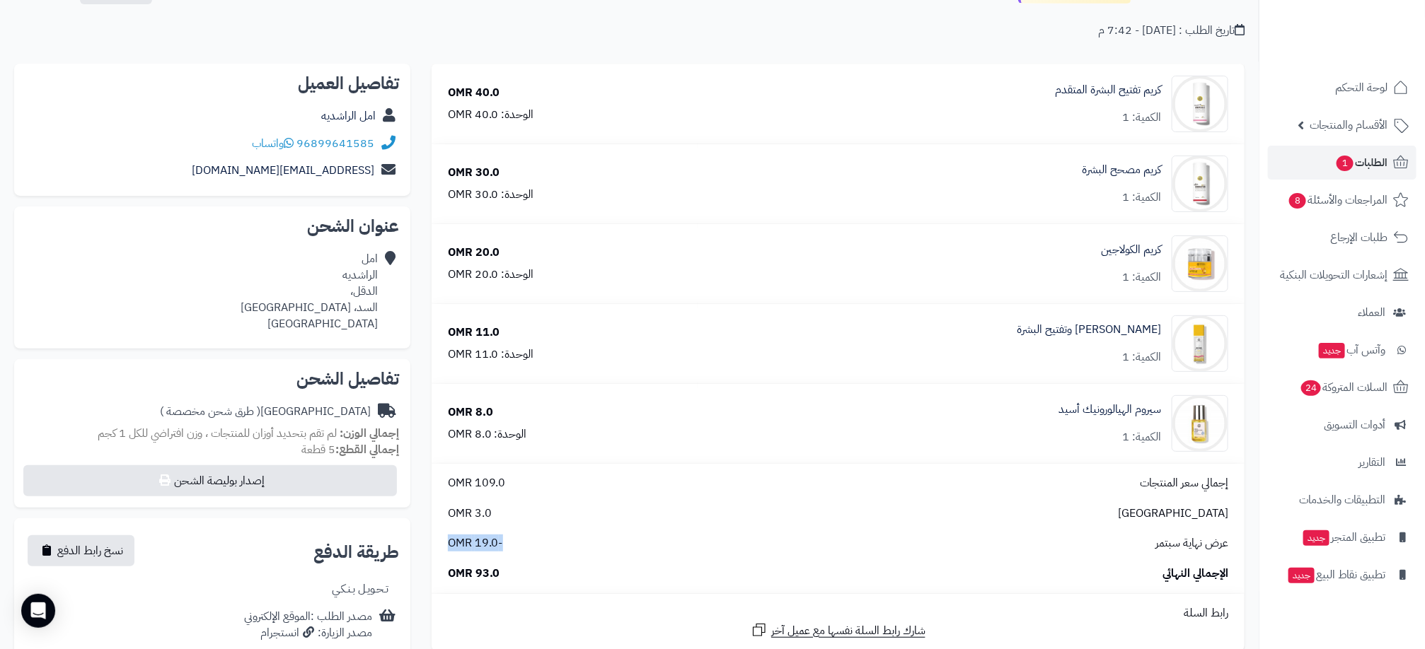
click at [459, 539] on span "-19.0 OMR" at bounding box center [475, 543] width 55 height 16
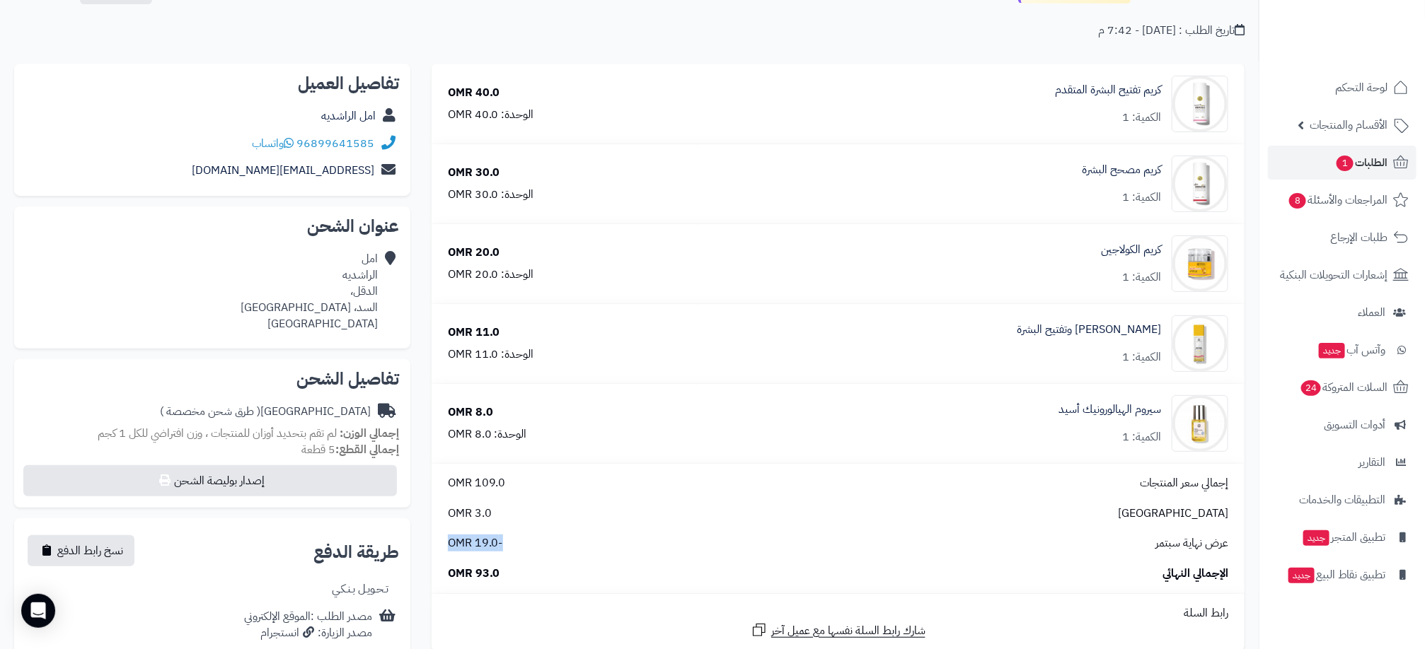
click at [459, 539] on span "-19.0 OMR" at bounding box center [475, 543] width 55 height 16
drag, startPoint x: 459, startPoint y: 539, endPoint x: 463, endPoint y: 548, distance: 9.9
click at [463, 548] on span "-19.0 OMR" at bounding box center [475, 543] width 55 height 16
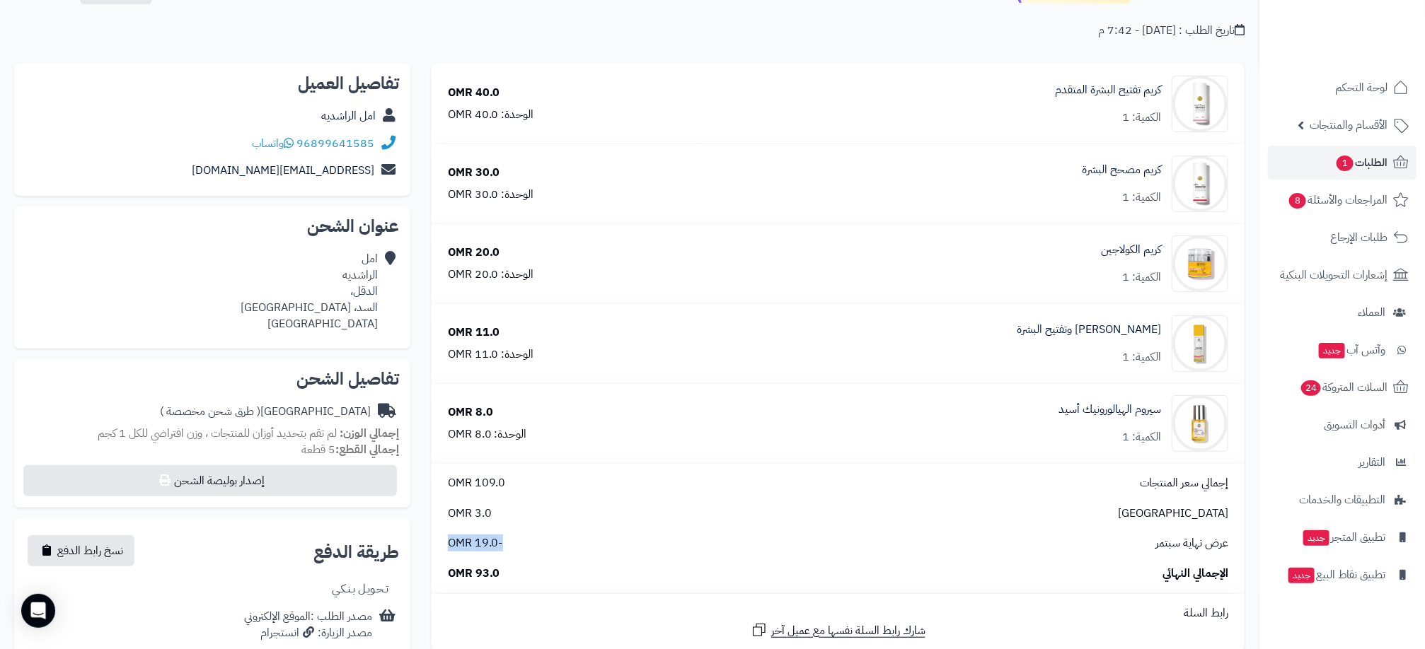
click at [463, 547] on span "-19.0 OMR" at bounding box center [475, 543] width 55 height 16
click at [463, 546] on span "-19.0 OMR" at bounding box center [475, 543] width 55 height 16
click at [463, 544] on span "-19.0 OMR" at bounding box center [475, 543] width 55 height 16
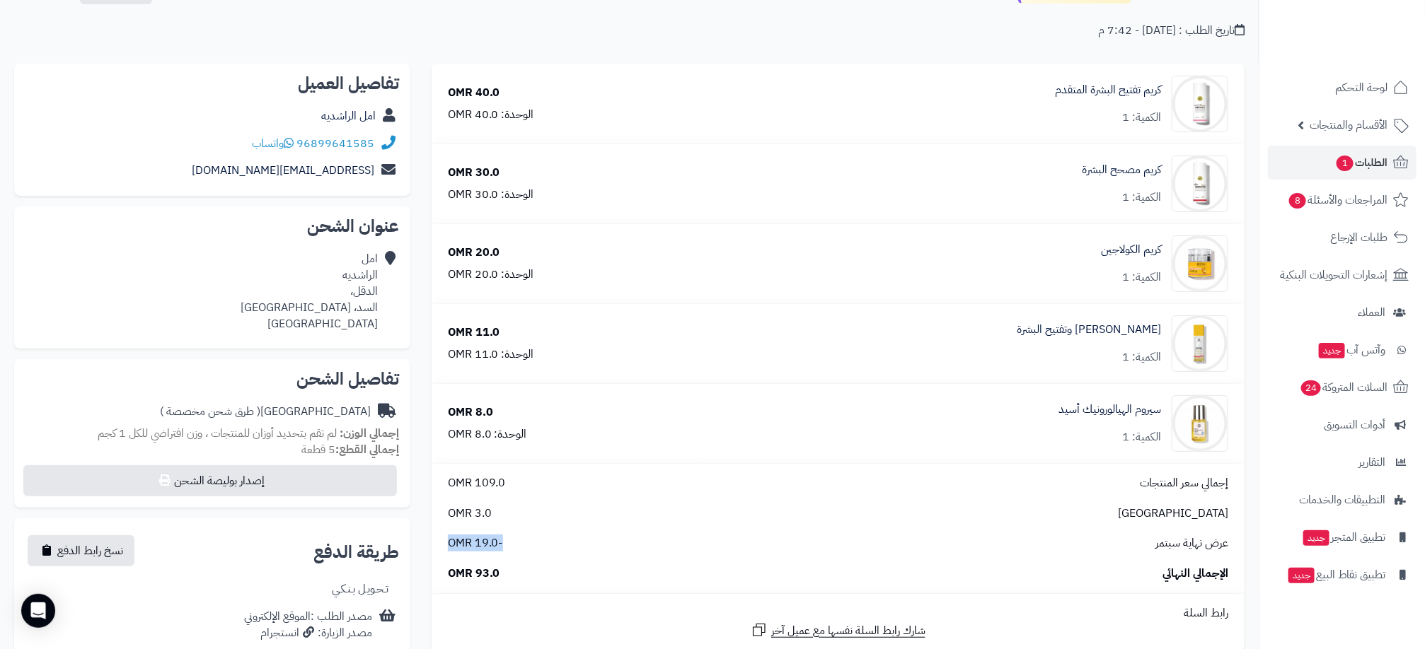
click at [463, 544] on span "-19.0 OMR" at bounding box center [475, 543] width 55 height 16
click at [463, 543] on span "-19.0 OMR" at bounding box center [475, 543] width 55 height 16
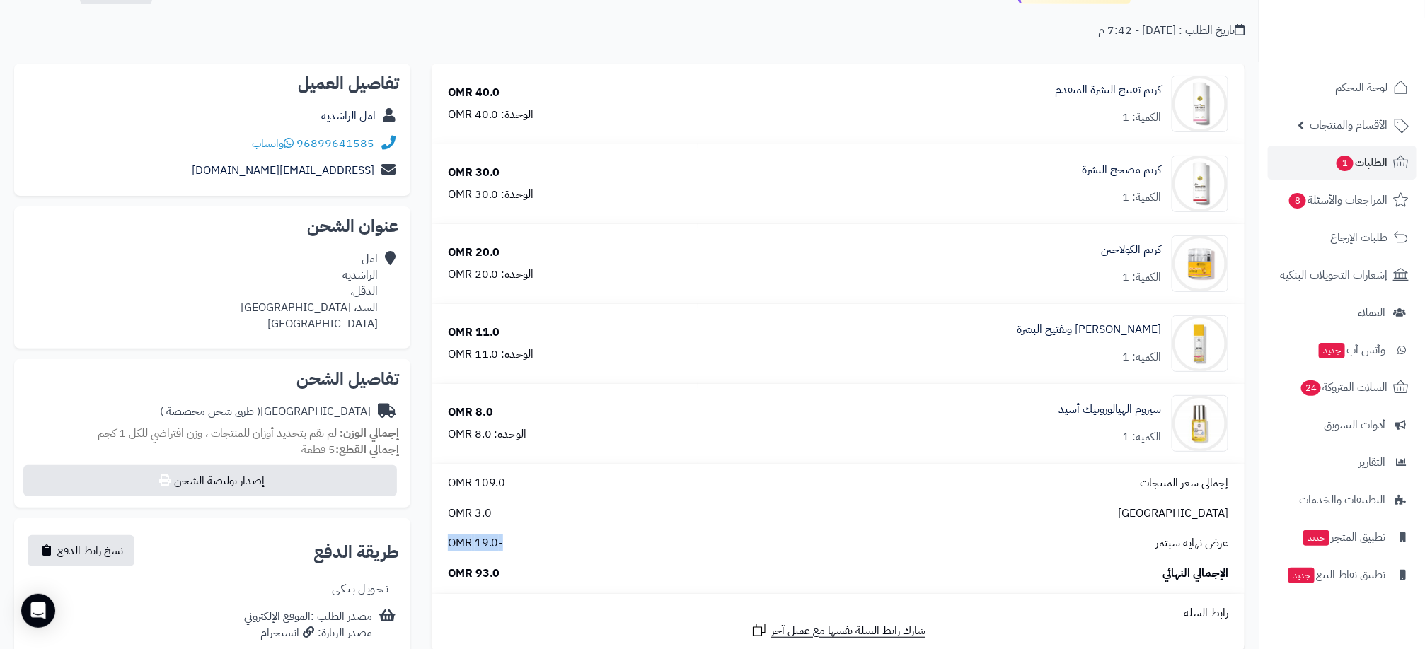
click at [463, 543] on span "-19.0 OMR" at bounding box center [475, 543] width 55 height 16
click at [463, 542] on span "-19.0 OMR" at bounding box center [475, 543] width 55 height 16
drag, startPoint x: 463, startPoint y: 542, endPoint x: 474, endPoint y: 546, distance: 12.1
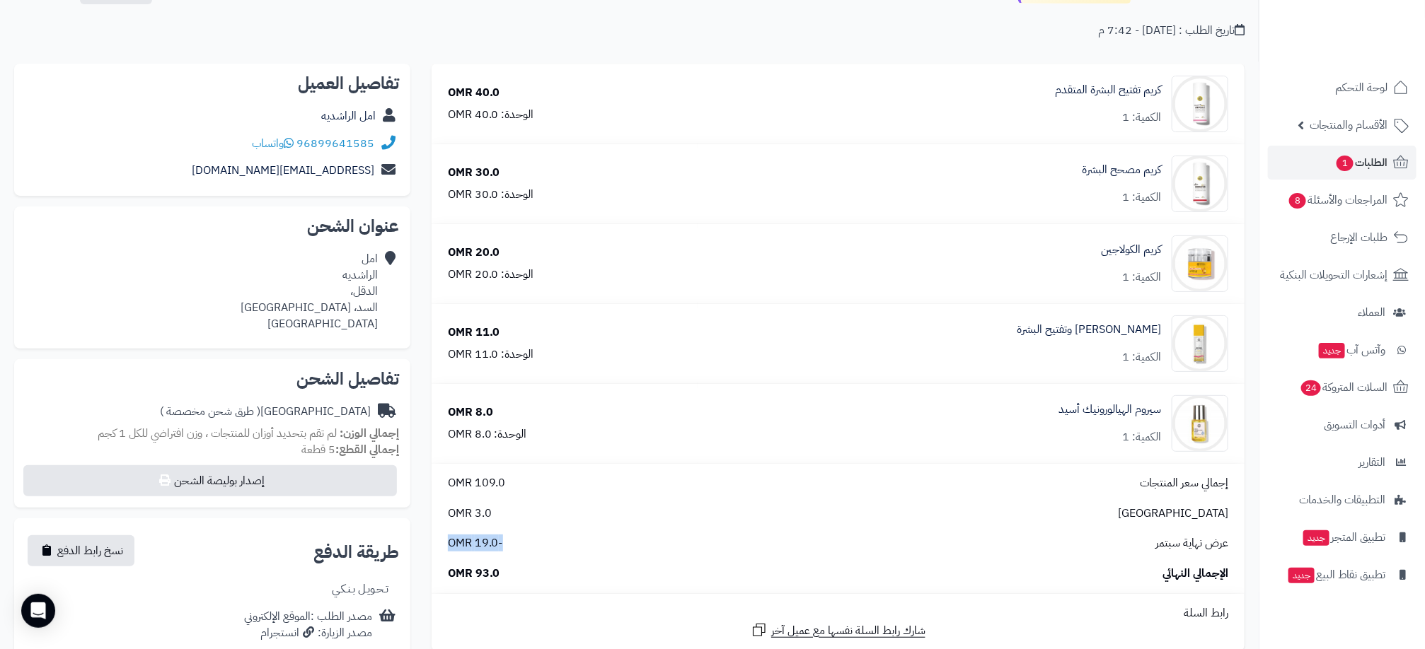
click at [474, 546] on span "-19.0 OMR" at bounding box center [475, 543] width 55 height 16
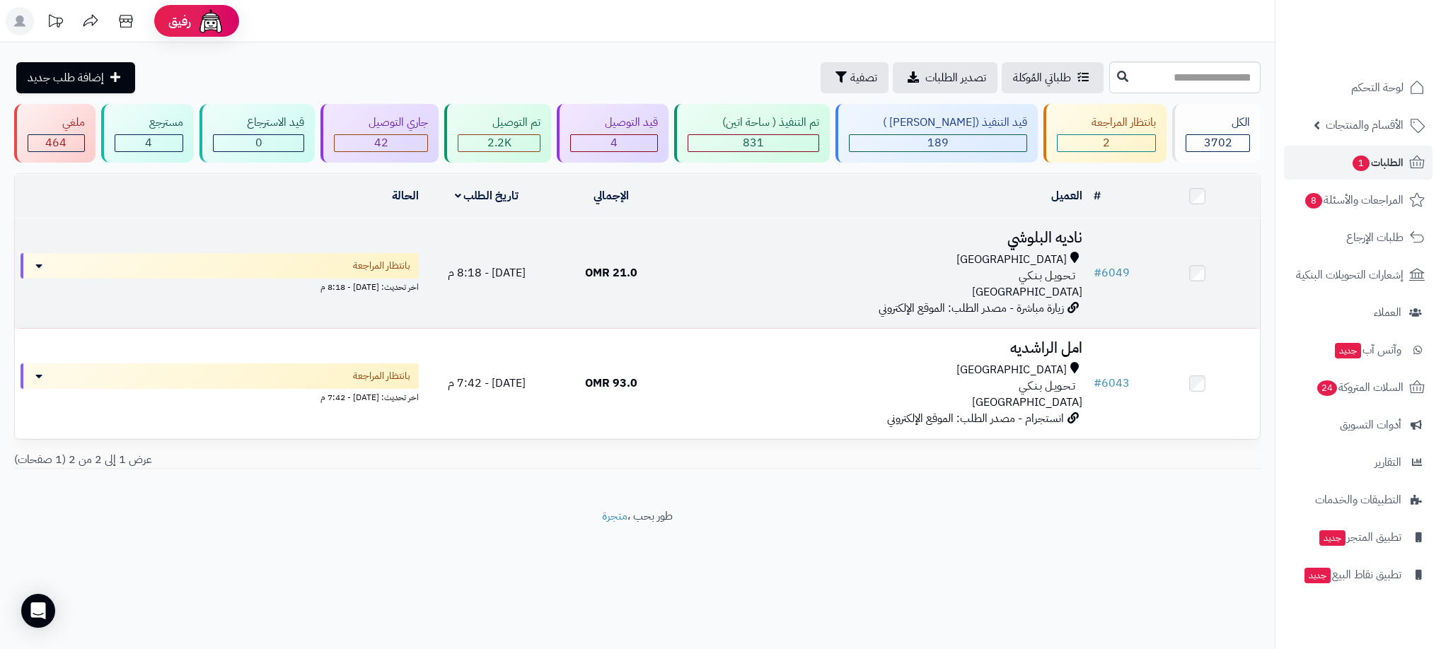
click at [707, 286] on div "[GEOGRAPHIC_DATA] تـحـويـل بـنـكـي [GEOGRAPHIC_DATA]" at bounding box center [880, 276] width 403 height 49
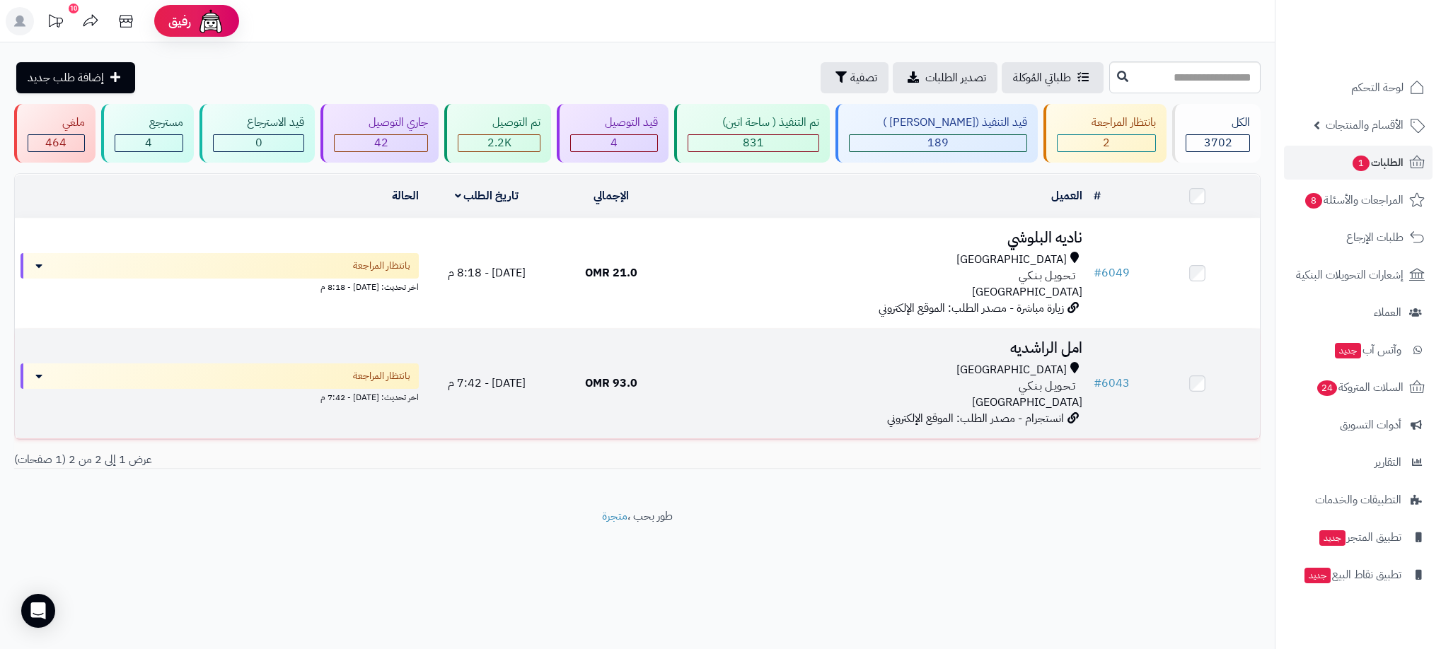
click at [750, 416] on td "امل الراشديه مسقط تـحـويـل بـنـكـي عمان انستجرام - مصدر الطلب: الموقع الإلكتروني" at bounding box center [880, 384] width 414 height 110
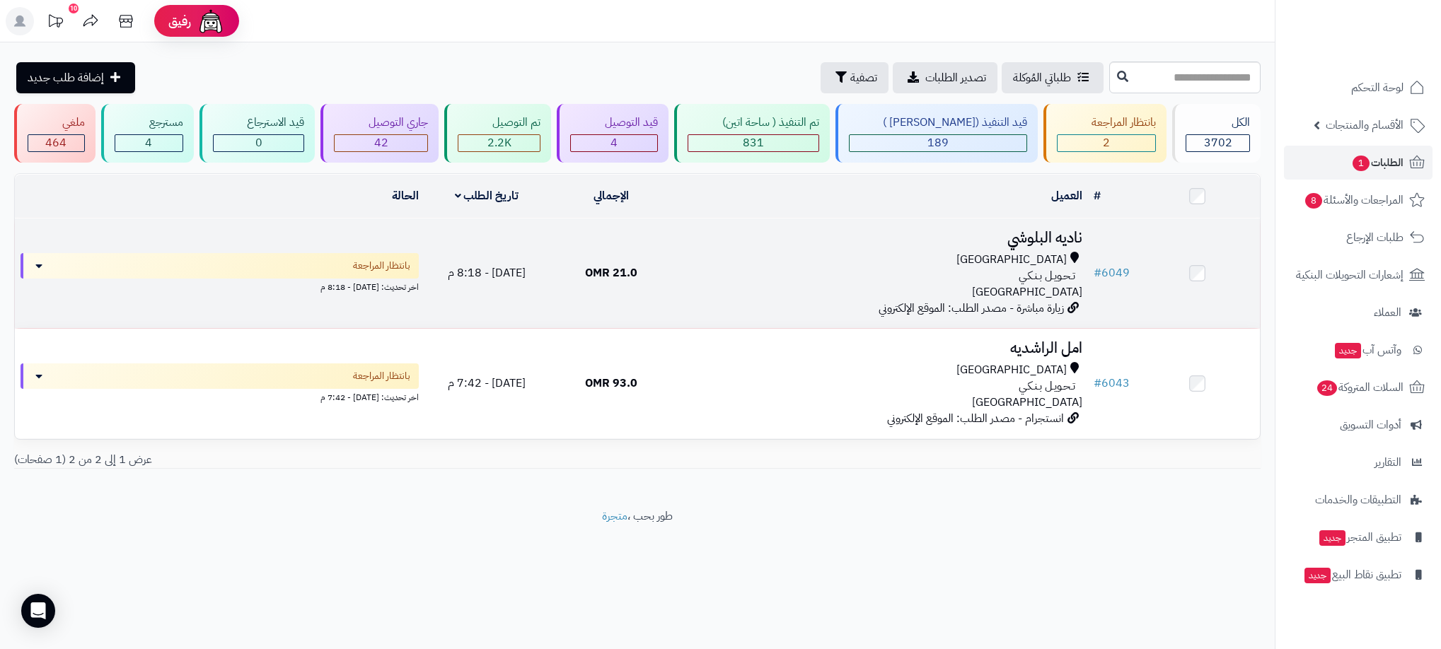
click at [720, 253] on div "مسقط" at bounding box center [880, 260] width 403 height 16
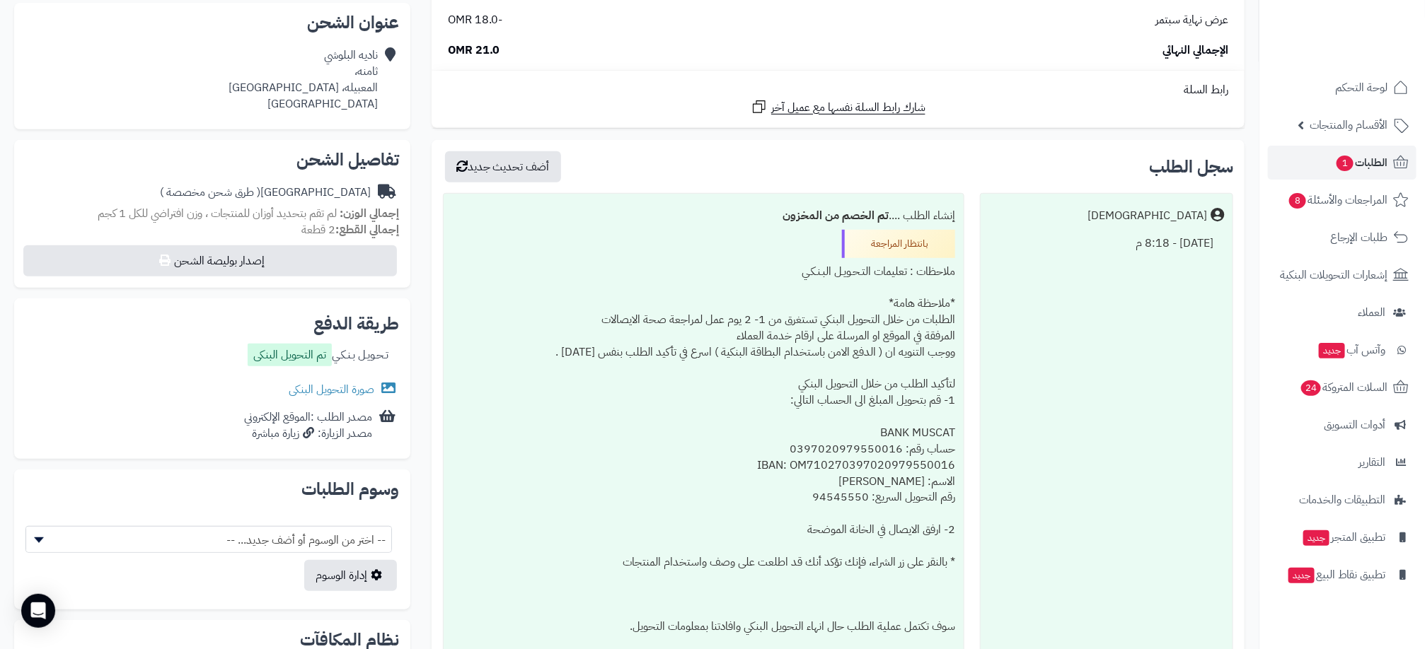
scroll to position [318, 0]
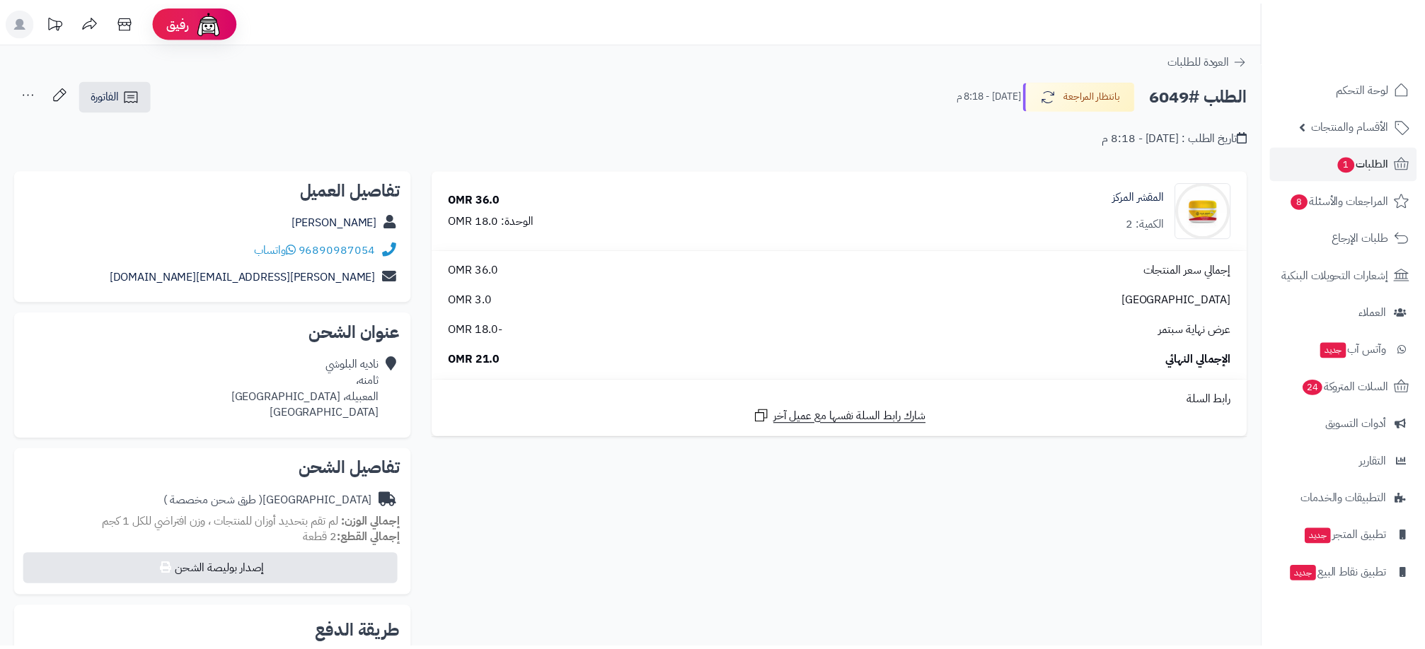
scroll to position [318, 0]
